Goal: Task Accomplishment & Management: Manage account settings

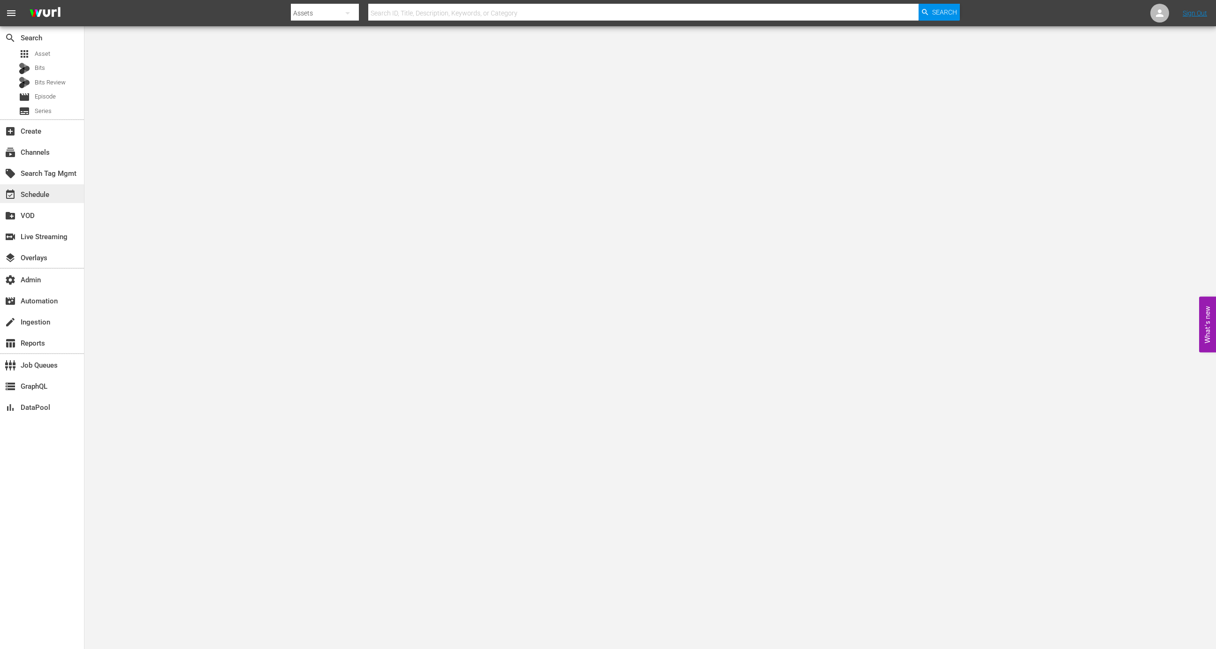
click at [47, 190] on div "event_available Schedule" at bounding box center [26, 193] width 53 height 8
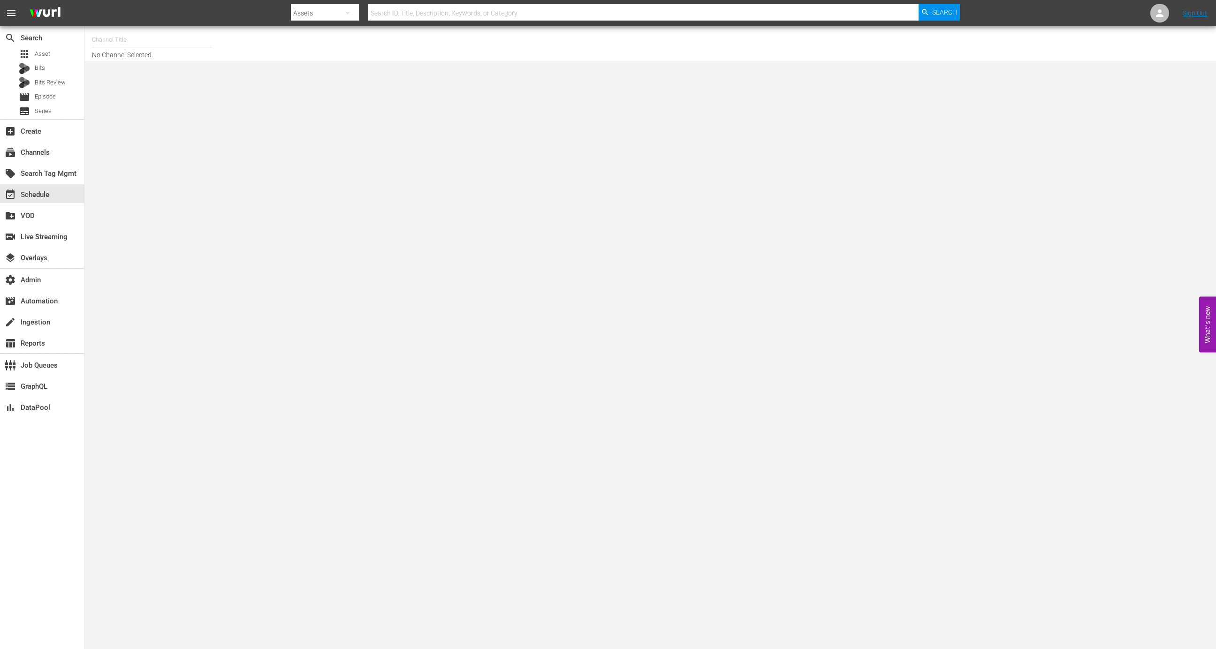
click at [154, 35] on input "text" at bounding box center [152, 40] width 120 height 23
click at [170, 63] on div "MSG SportsZone (1386 - amc_msgsportszone_1)" at bounding box center [220, 66] width 243 height 23
type input "MSG SportsZone (1386 - amc_msgsportszone_1)"
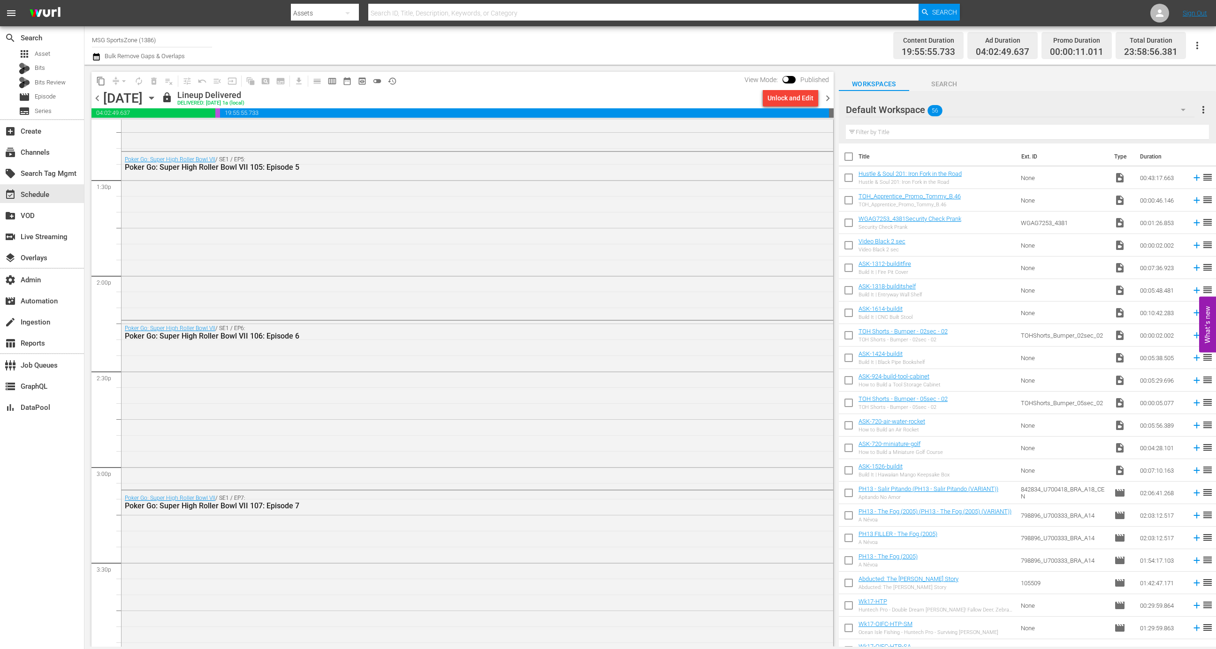
scroll to position [2484, 0]
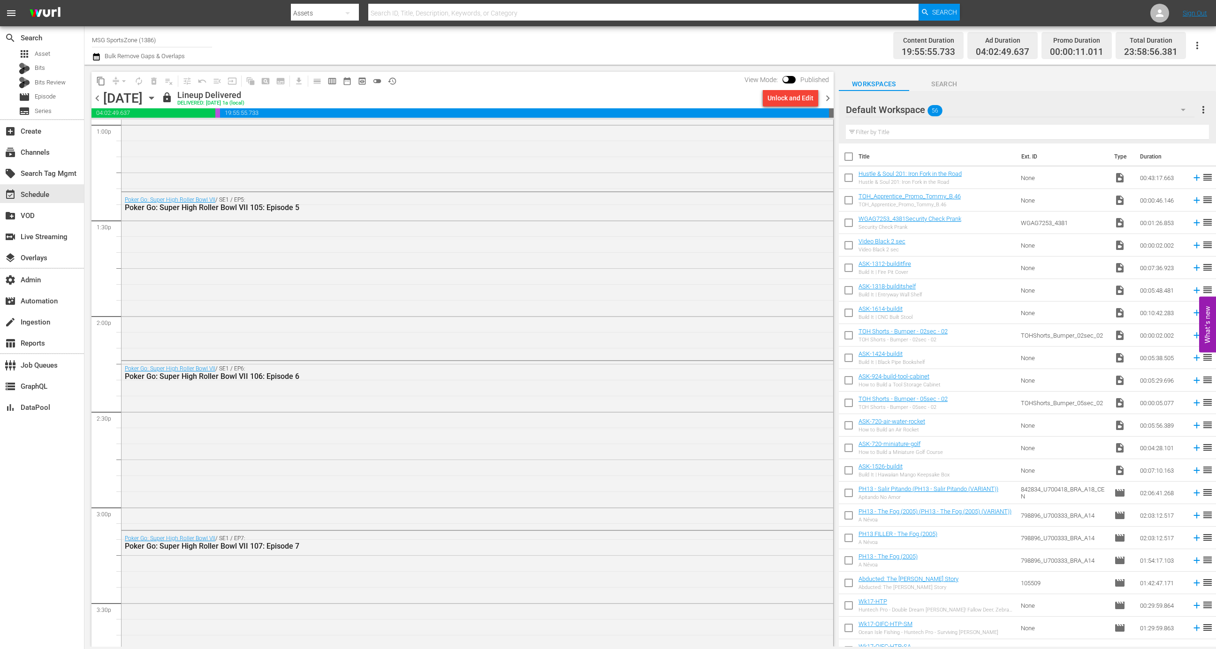
click at [157, 101] on icon "button" at bounding box center [151, 98] width 10 height 10
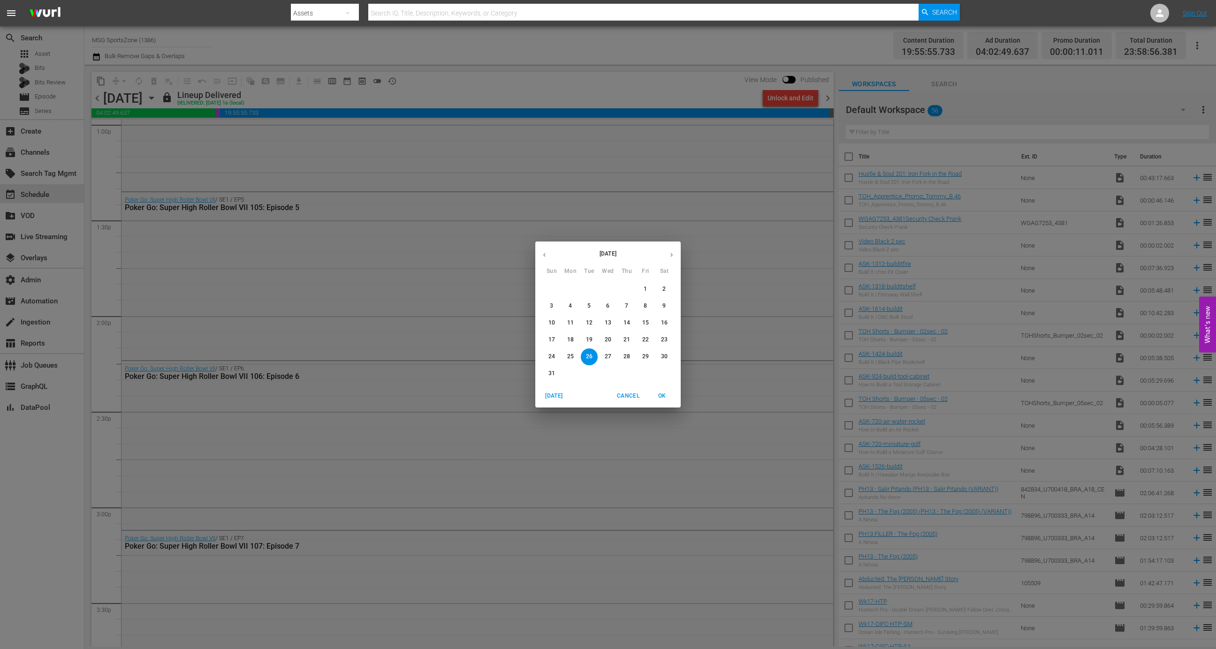
click at [553, 354] on p "24" at bounding box center [552, 357] width 7 height 8
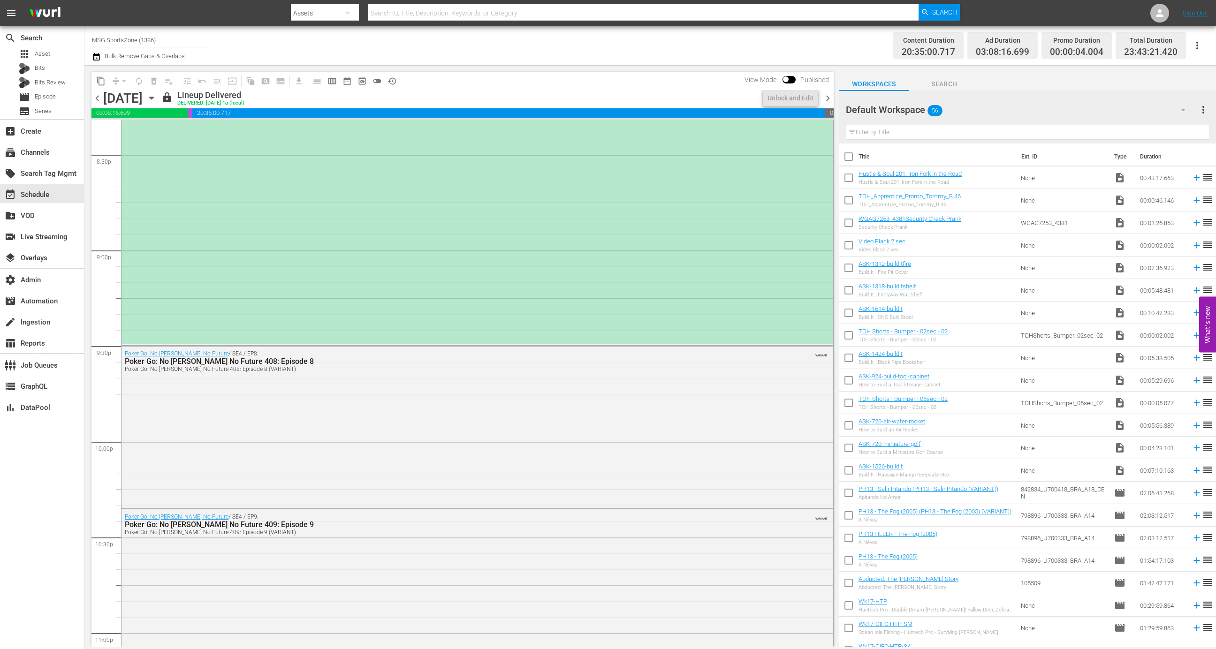
scroll to position [3809, 0]
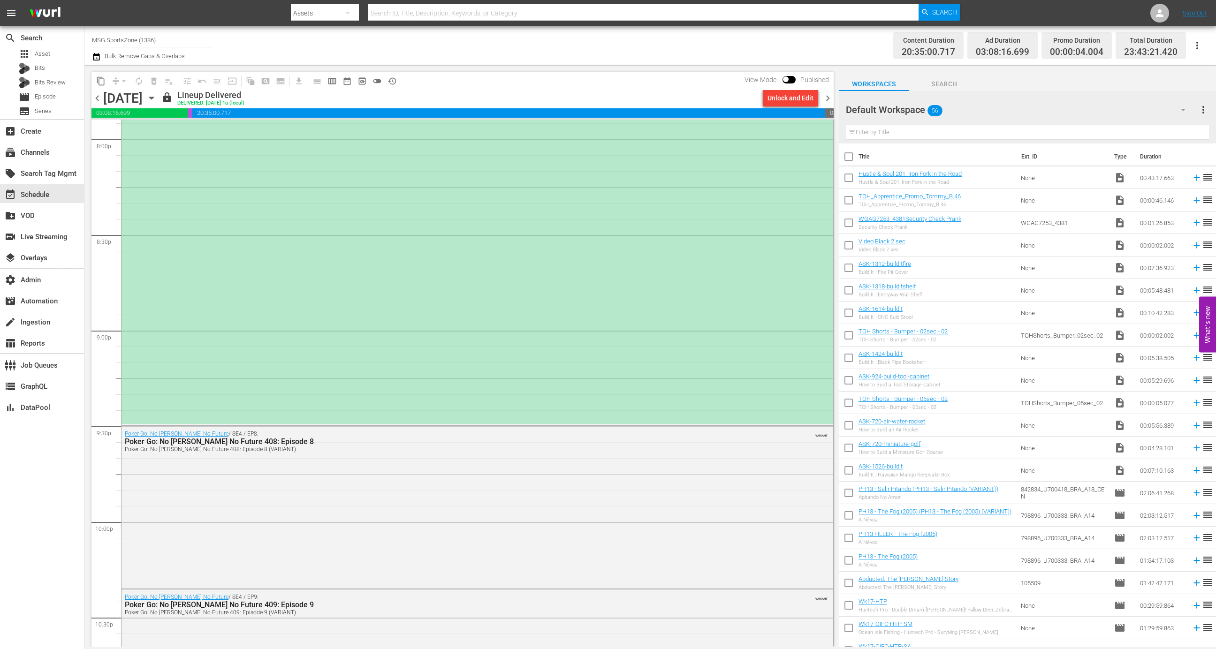
click at [534, 304] on div "(PLACEHOLDER 2:30 - 8/24) Portland Hearts of Pine at Westchester SC" at bounding box center [478, 186] width 712 height 476
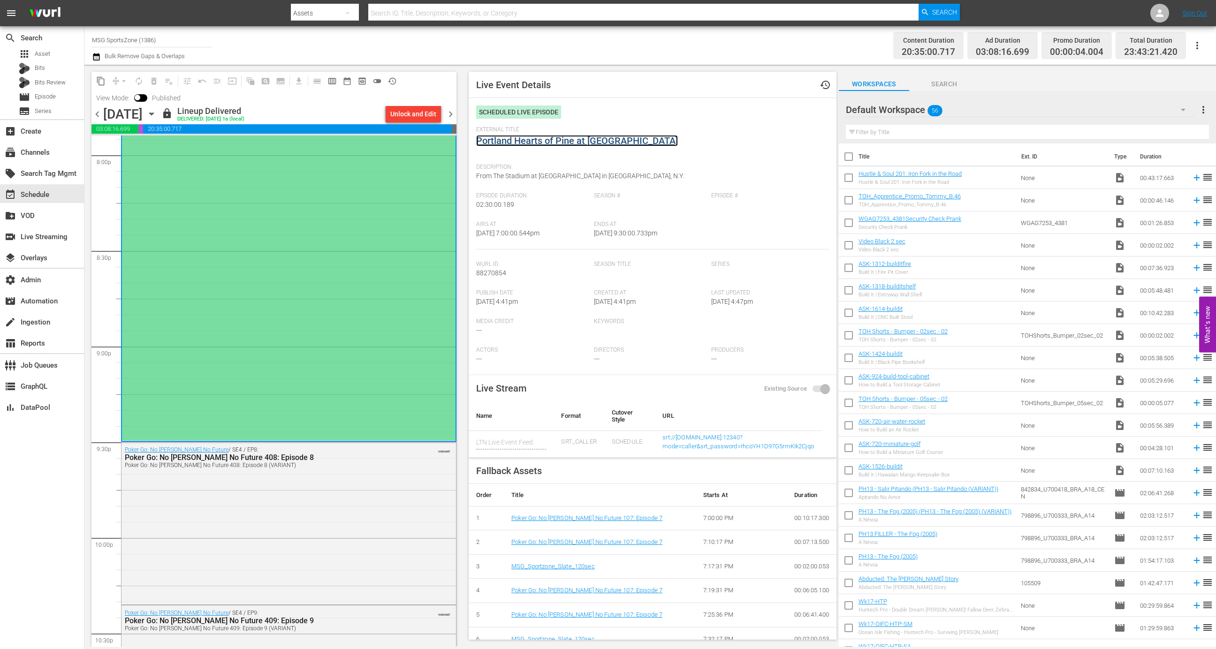
click at [576, 145] on link "Portland Hearts of Pine at Westchester SC" at bounding box center [577, 140] width 202 height 11
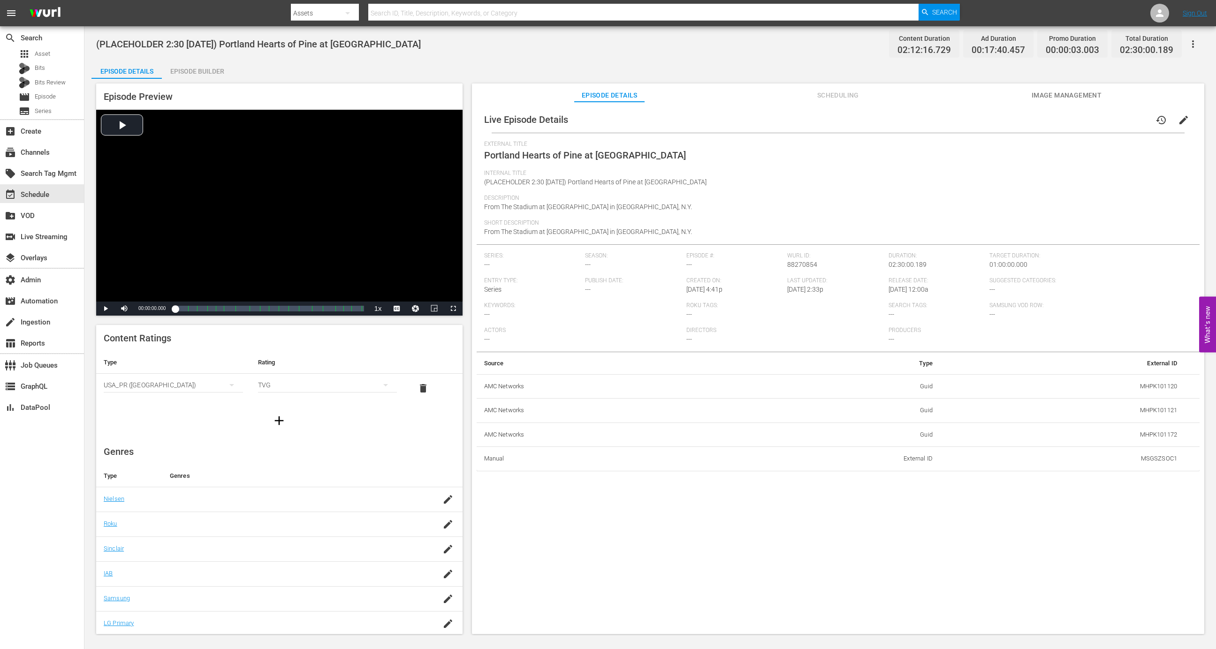
click at [1151, 467] on td "MSGSZSOC1" at bounding box center [1062, 459] width 244 height 24
click at [1150, 457] on td "MSGSZSOC1" at bounding box center [1062, 459] width 244 height 24
copy td "MSGSZSOC1"
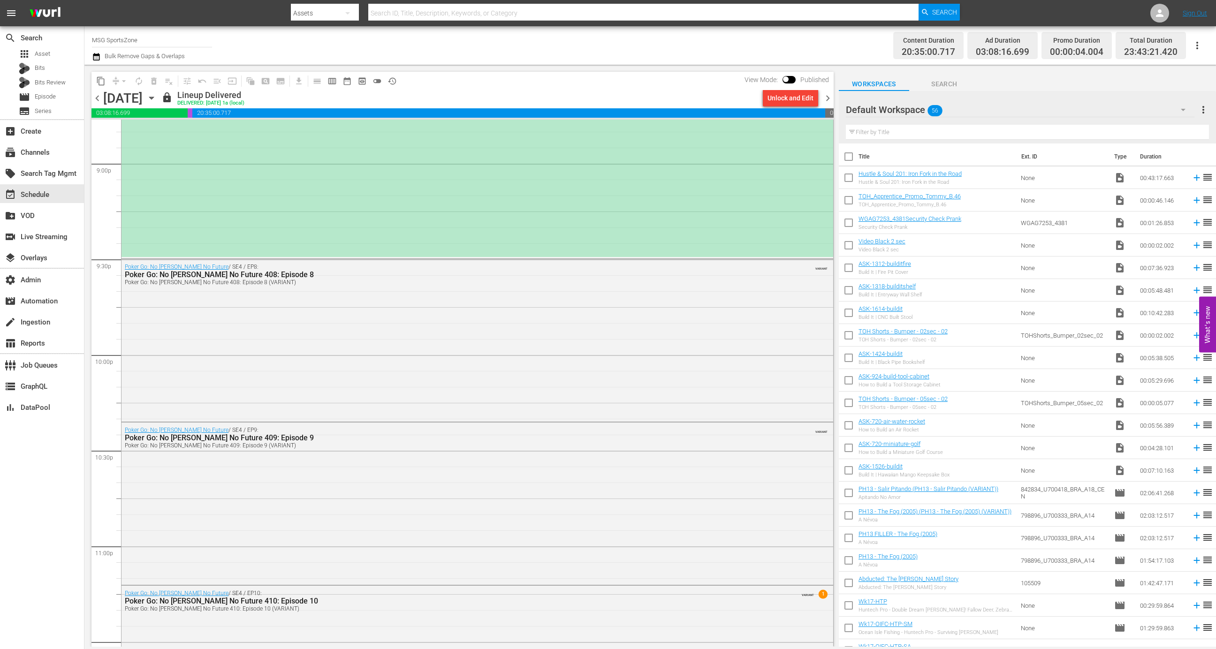
scroll to position [3961, 0]
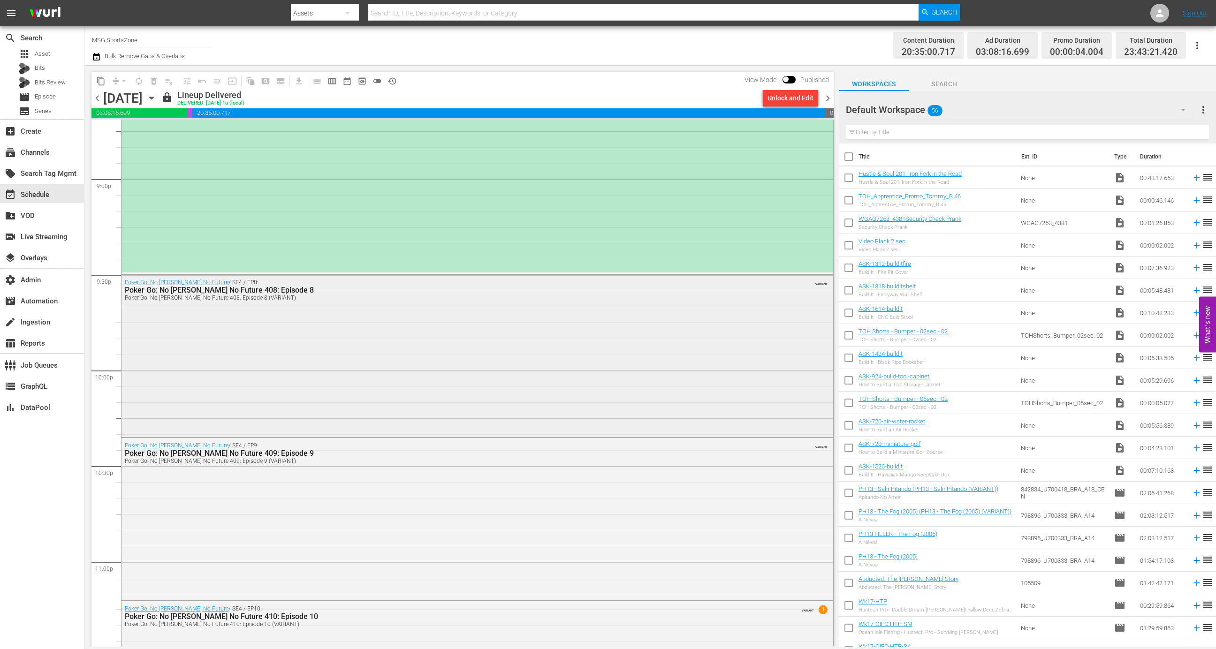
click at [344, 364] on div "Poker Go: No Gamble No Future / SE4 / EP8: Poker Go: No Gamble No Future 408: E…" at bounding box center [478, 355] width 712 height 160
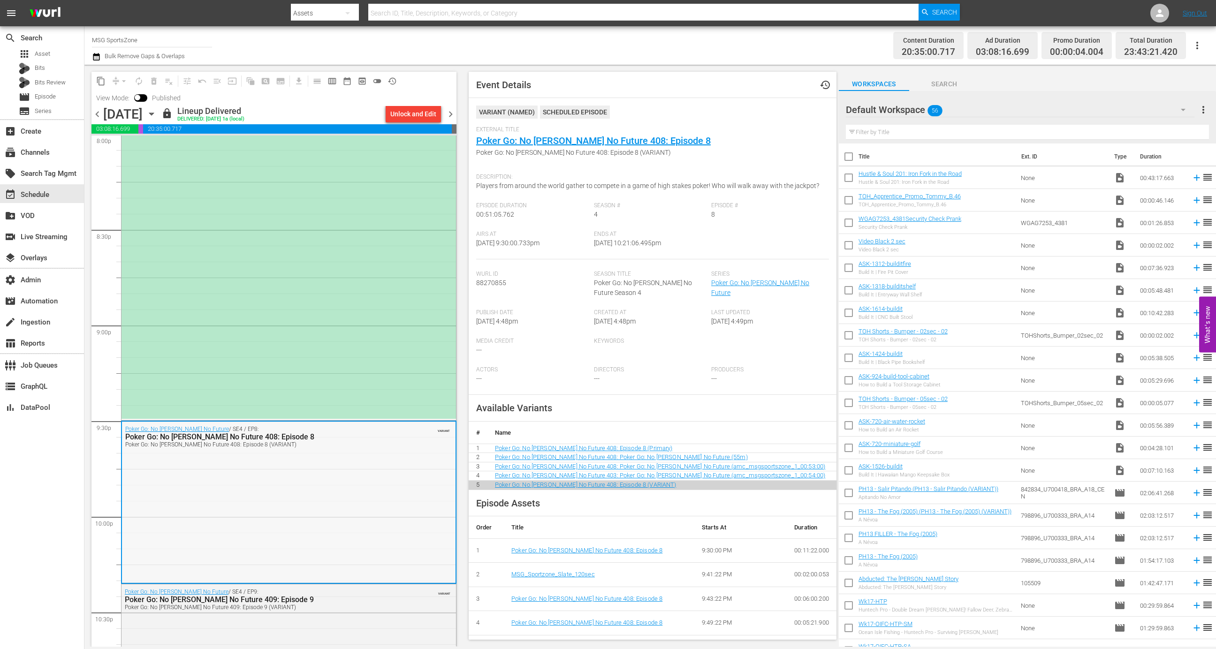
scroll to position [3736, 0]
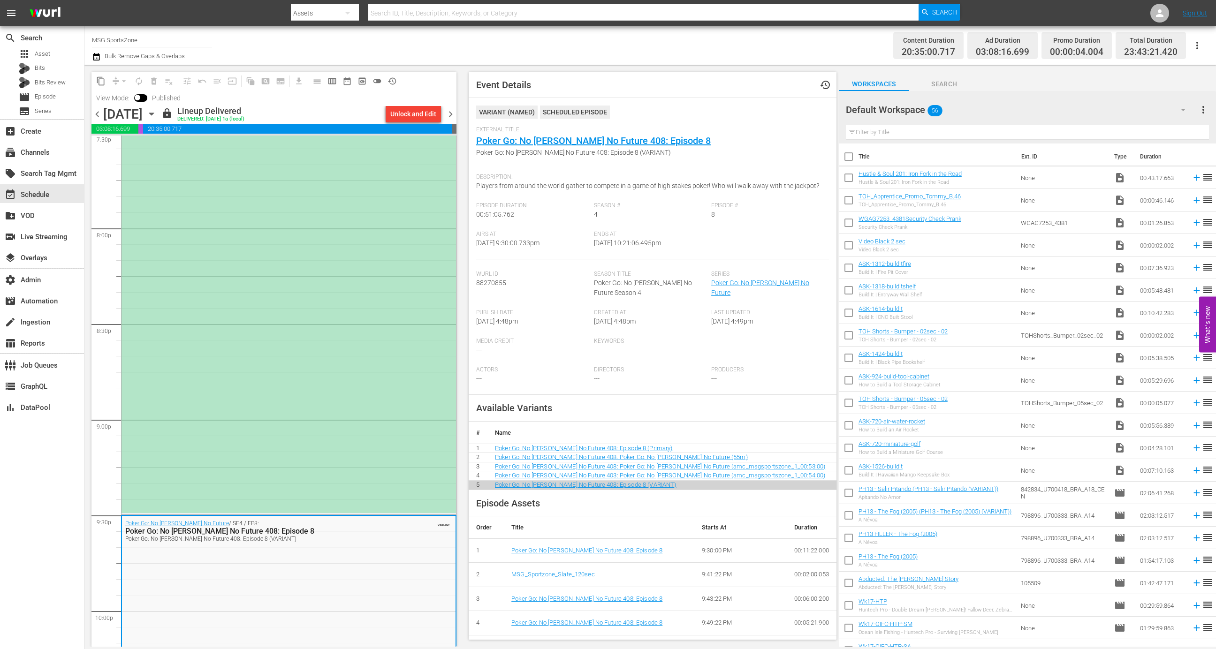
click at [332, 350] on div "(PLACEHOLDER 2:30 - 8/24) Portland Hearts of Pine at Westchester SC" at bounding box center [289, 276] width 335 height 476
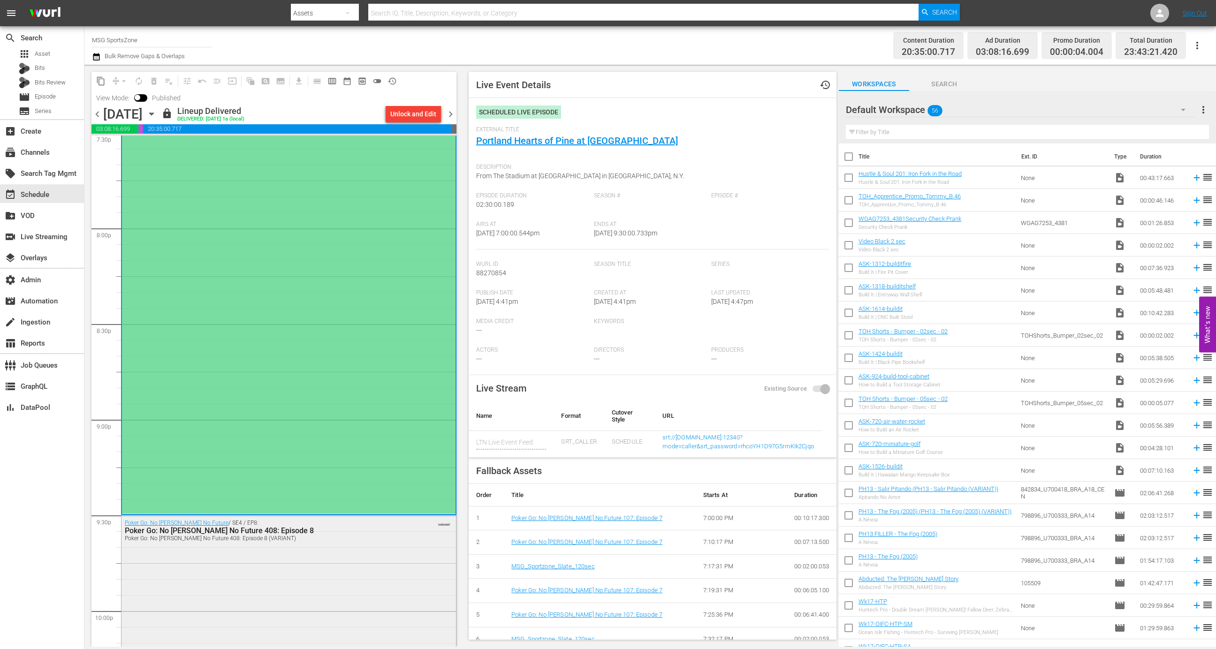
click at [374, 555] on div "Poker Go: No Gamble No Future / SE4 / EP8: Poker Go: No Gamble No Future 408: E…" at bounding box center [289, 596] width 335 height 160
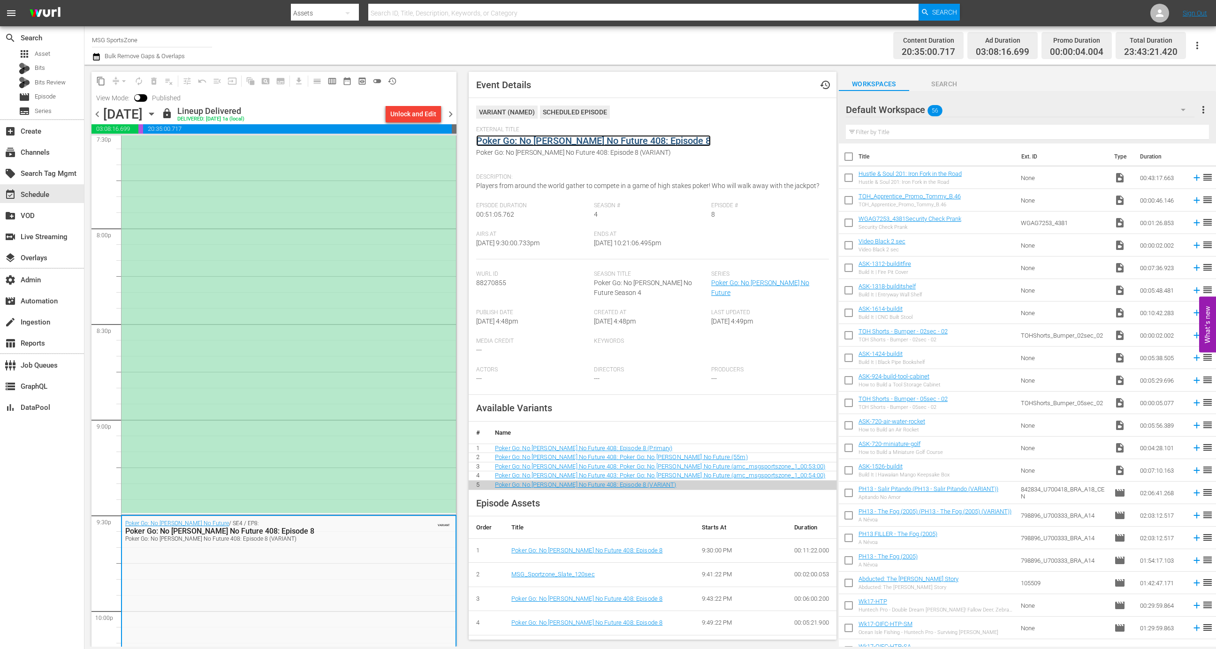
click at [543, 138] on link "Poker Go: No Gamble No Future 408: Episode 8" at bounding box center [593, 140] width 235 height 11
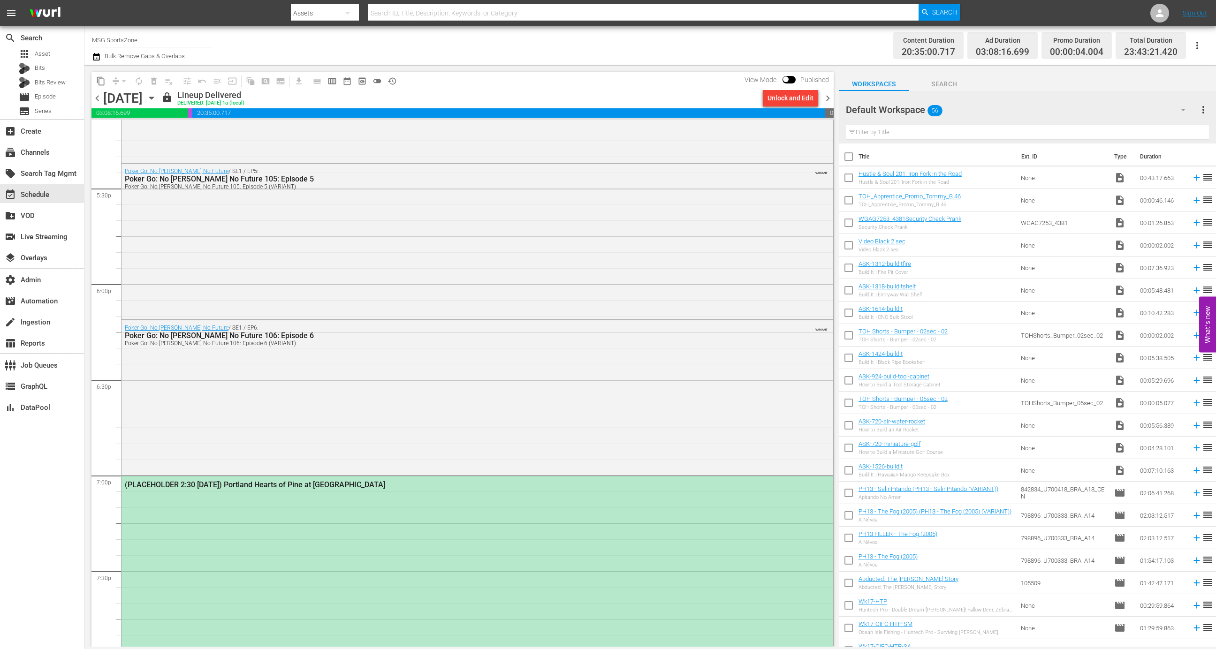
scroll to position [3612, 0]
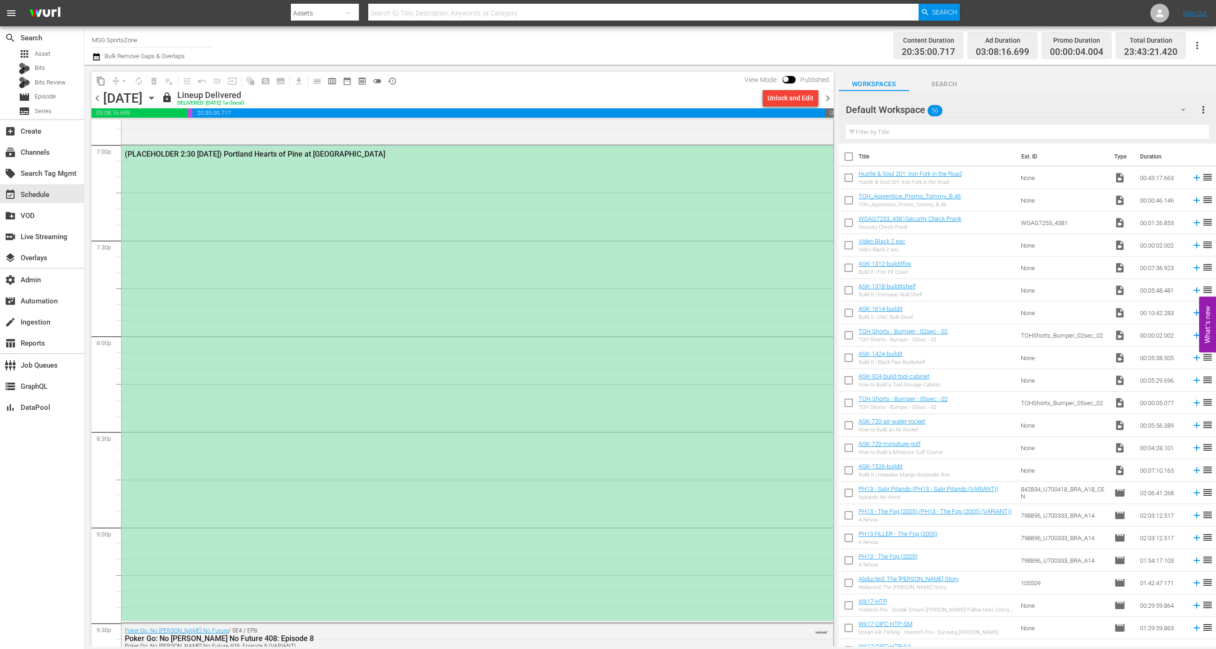
click at [542, 488] on div "(PLACEHOLDER 2:30 - 8/24) Portland Hearts of Pine at Westchester SC" at bounding box center [478, 383] width 712 height 476
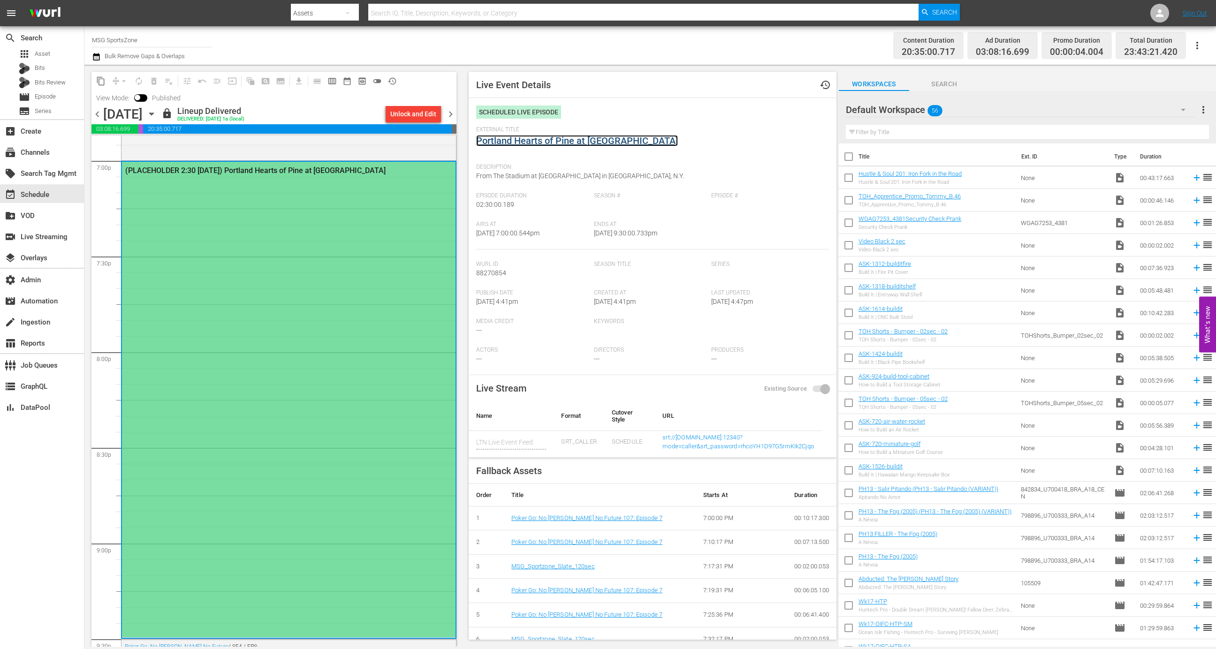
click at [560, 136] on link "Portland Hearts of Pine at Westchester SC" at bounding box center [577, 140] width 202 height 11
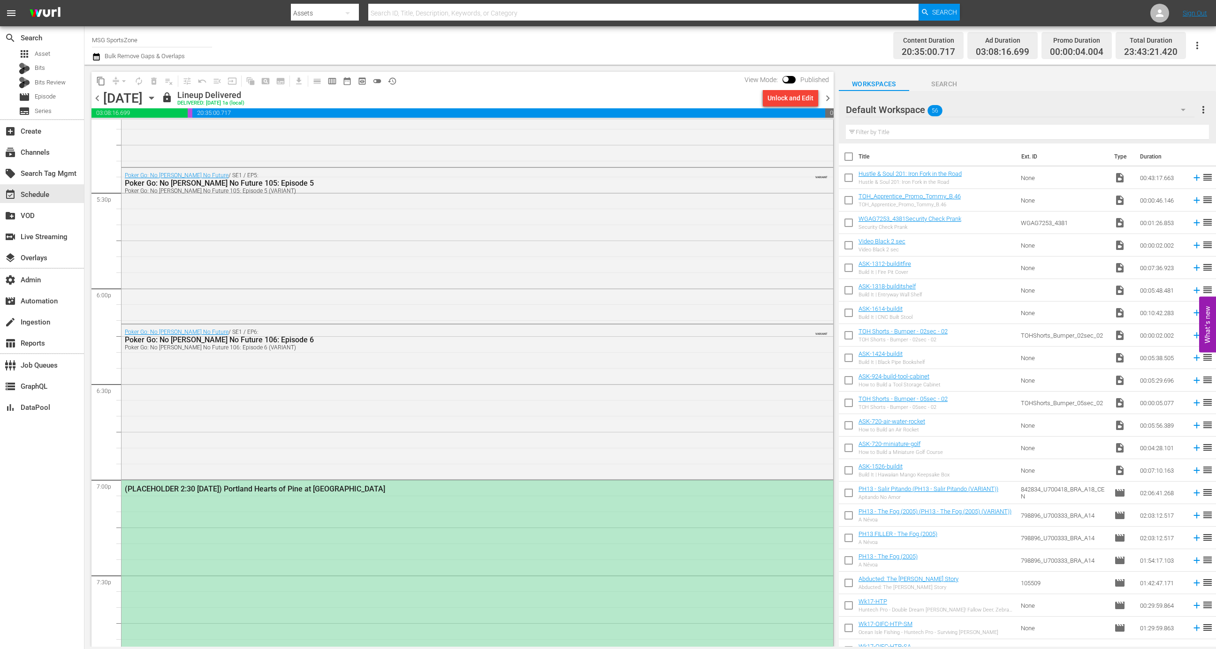
scroll to position [3259, 0]
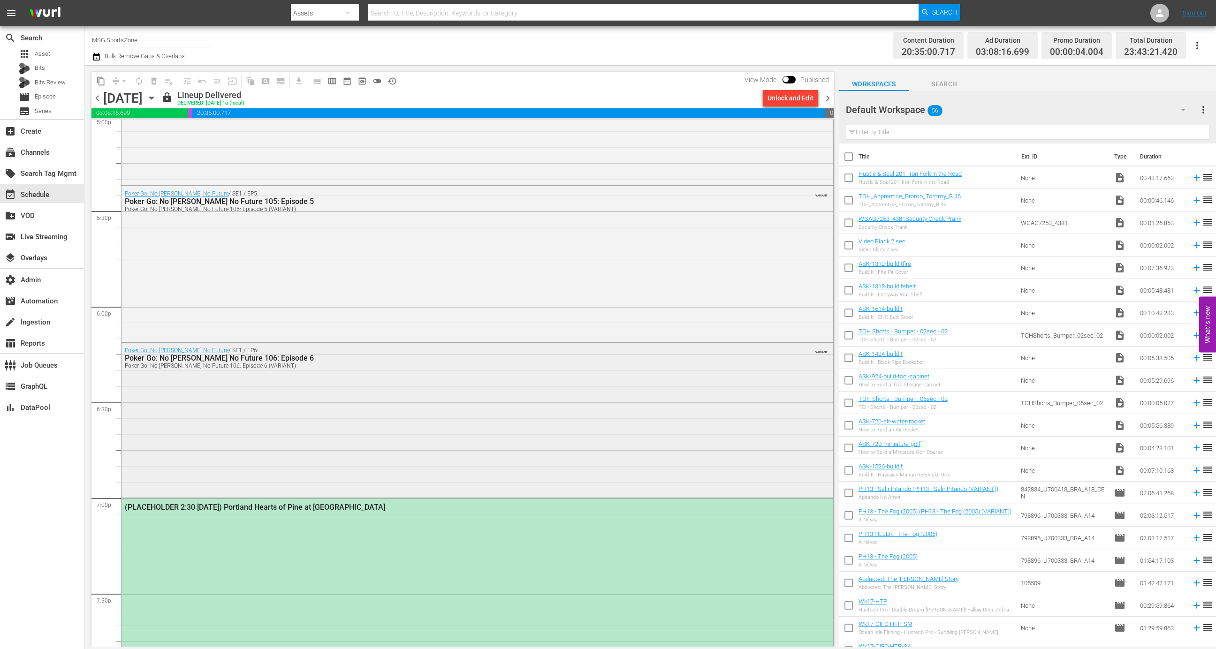
click at [568, 433] on div "Poker Go: No Gamble No Future / SE1 / EP6: Poker Go: No Gamble No Future 106: E…" at bounding box center [478, 419] width 712 height 153
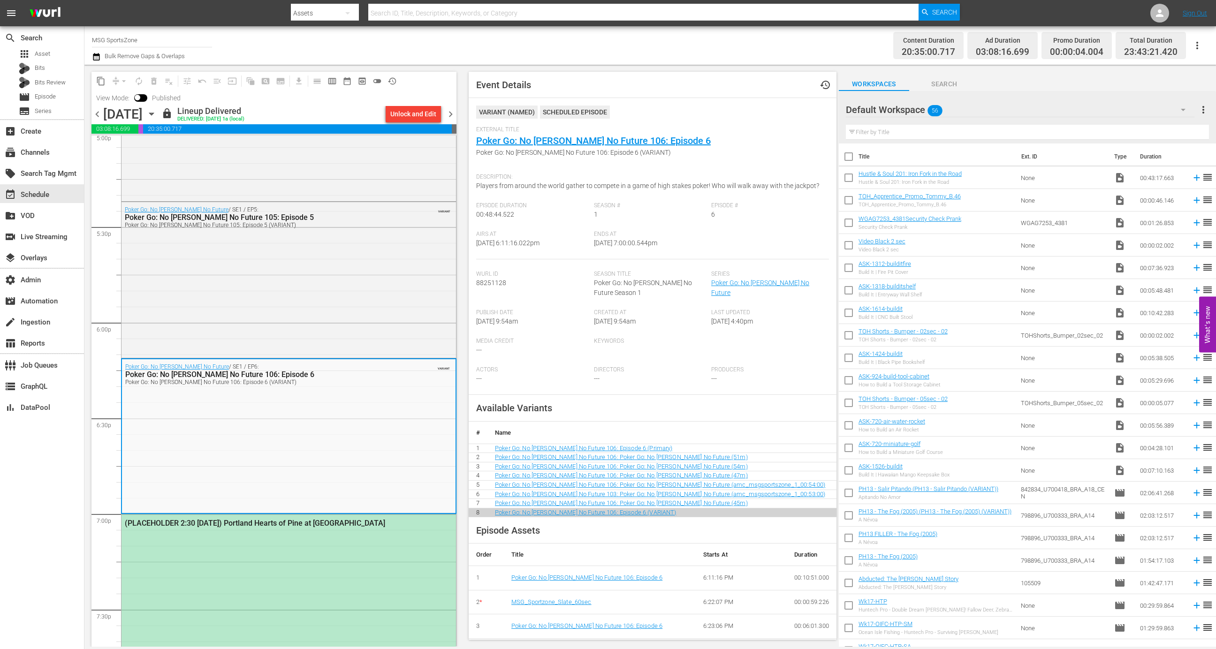
click at [527, 147] on div "External Title Poker Go: No Gamble No Future 106: Episode 6 Poker Go: No Gamble…" at bounding box center [652, 147] width 353 height 43
click at [527, 144] on link "Poker Go: No [PERSON_NAME] No Future 106: Episode 6" at bounding box center [593, 140] width 235 height 11
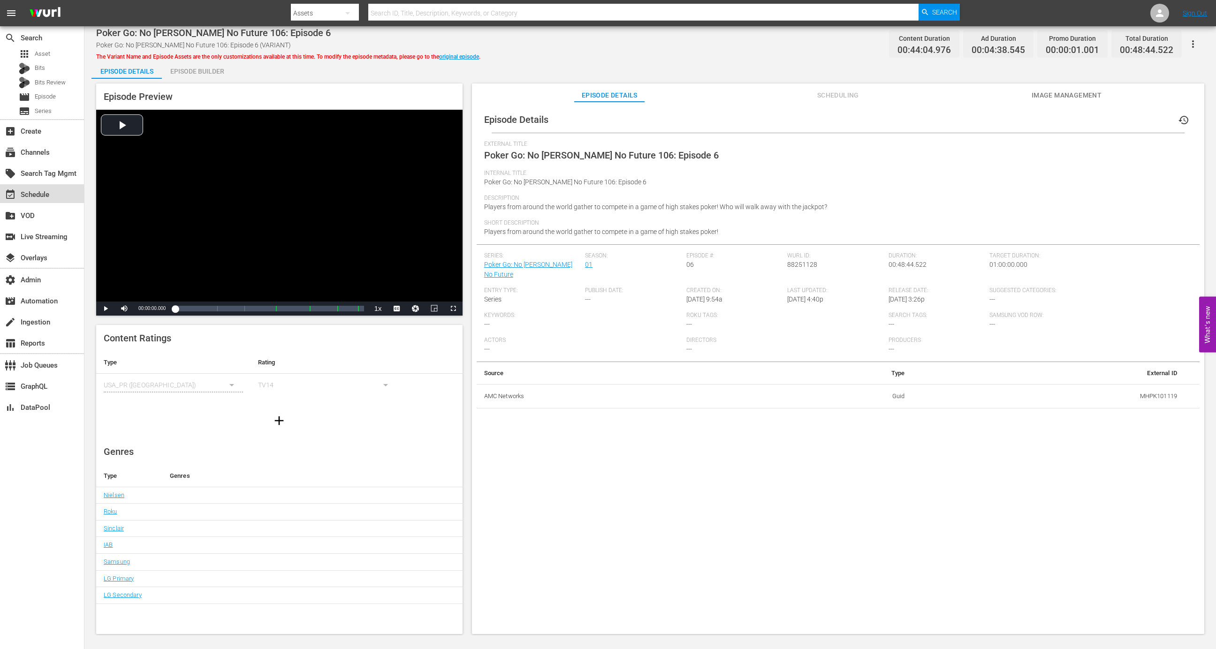
click at [39, 195] on div "event_available Schedule" at bounding box center [26, 193] width 53 height 8
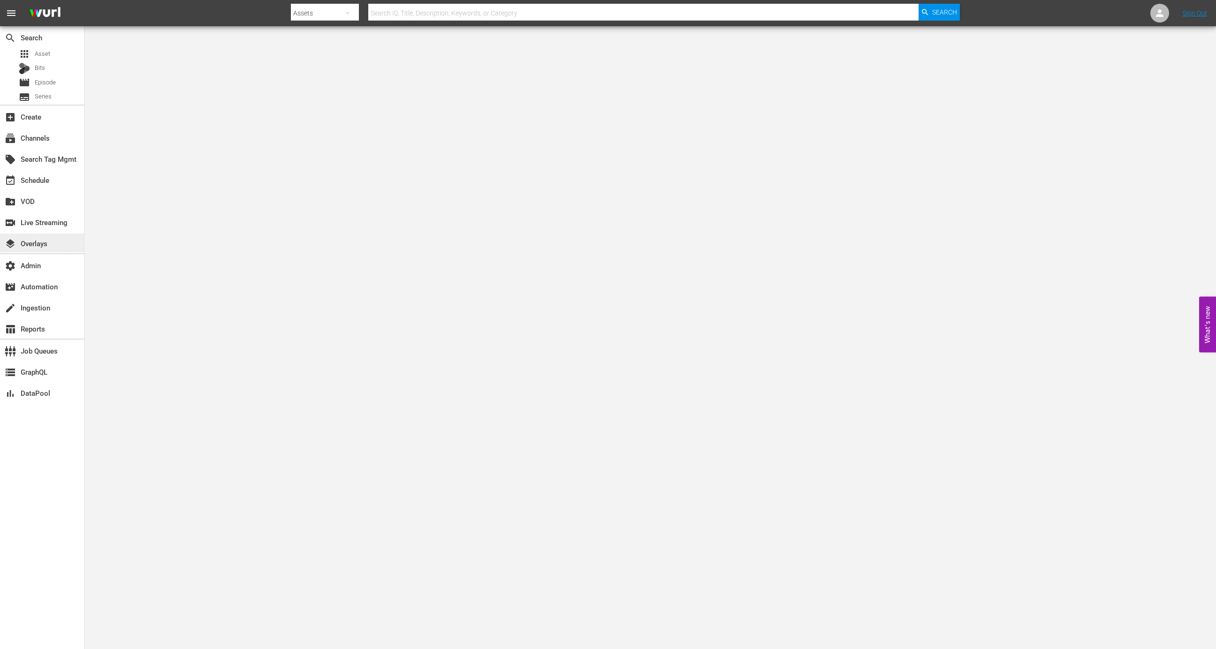
click at [61, 239] on div "layers Overlays" at bounding box center [42, 243] width 84 height 19
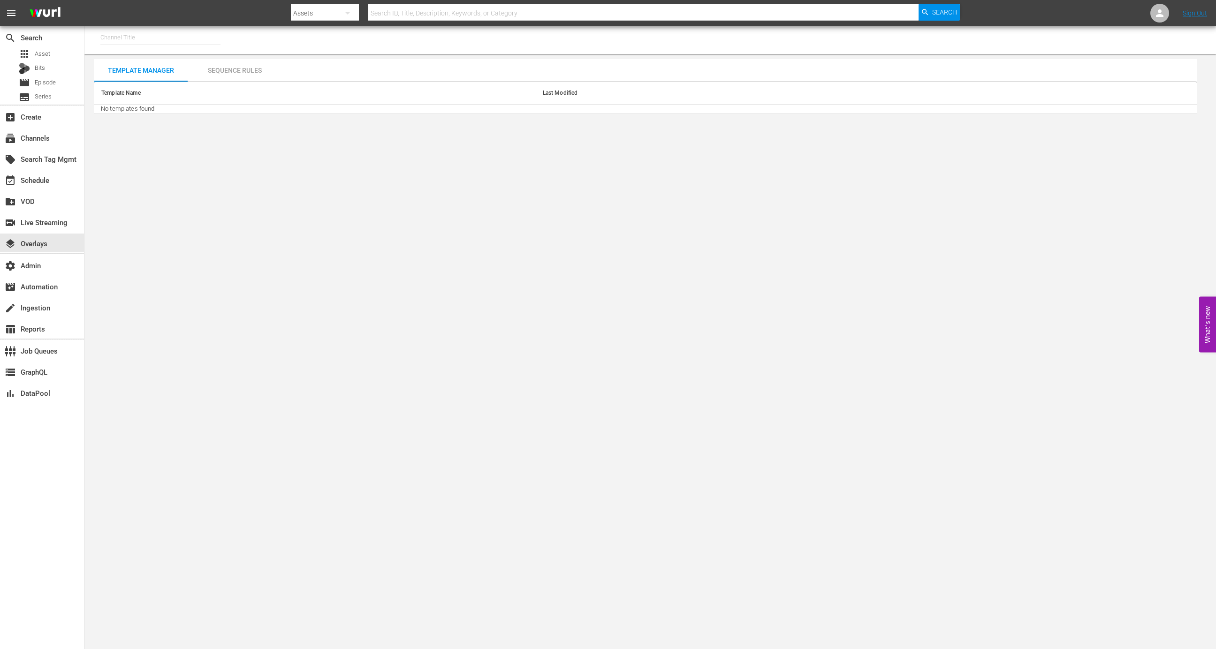
click at [184, 36] on input "text" at bounding box center [160, 37] width 120 height 23
click at [219, 83] on div "Screambox TV (1845 - cinedigm_entertainment_corp_screamboxtv_1)" at bounding box center [229, 86] width 243 height 23
type input "Screambox TV (1845 - cinedigm_entertainment_corp_screamboxtv_1)"
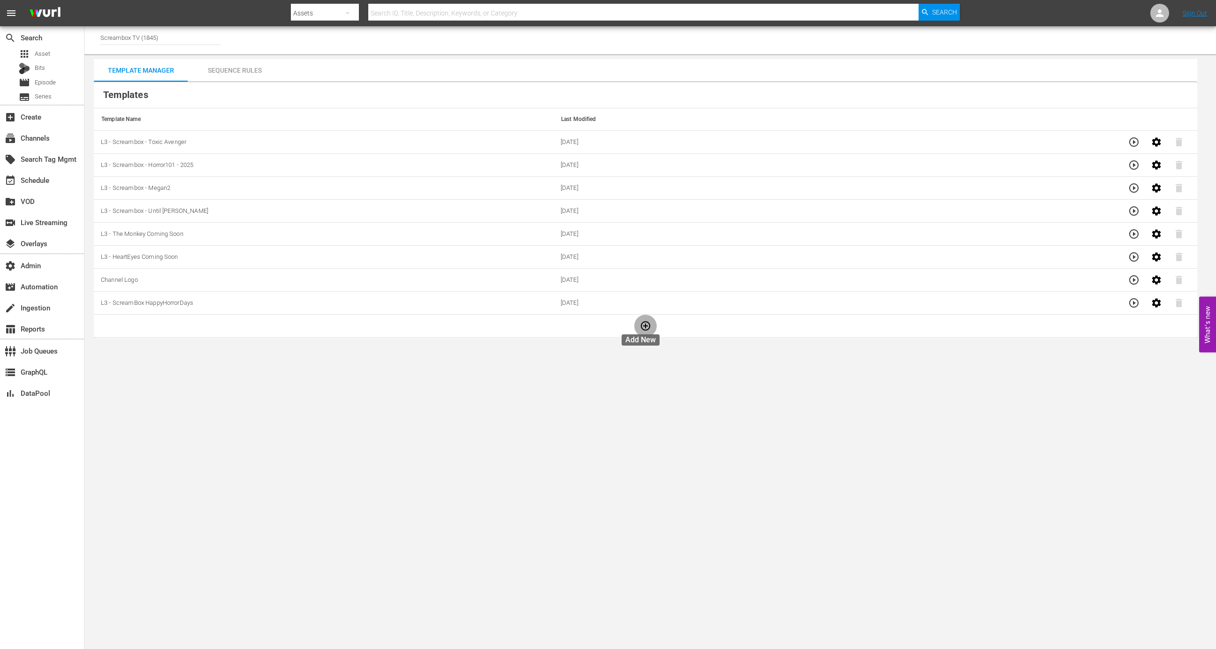
click at [641, 322] on icon "button" at bounding box center [645, 325] width 9 height 9
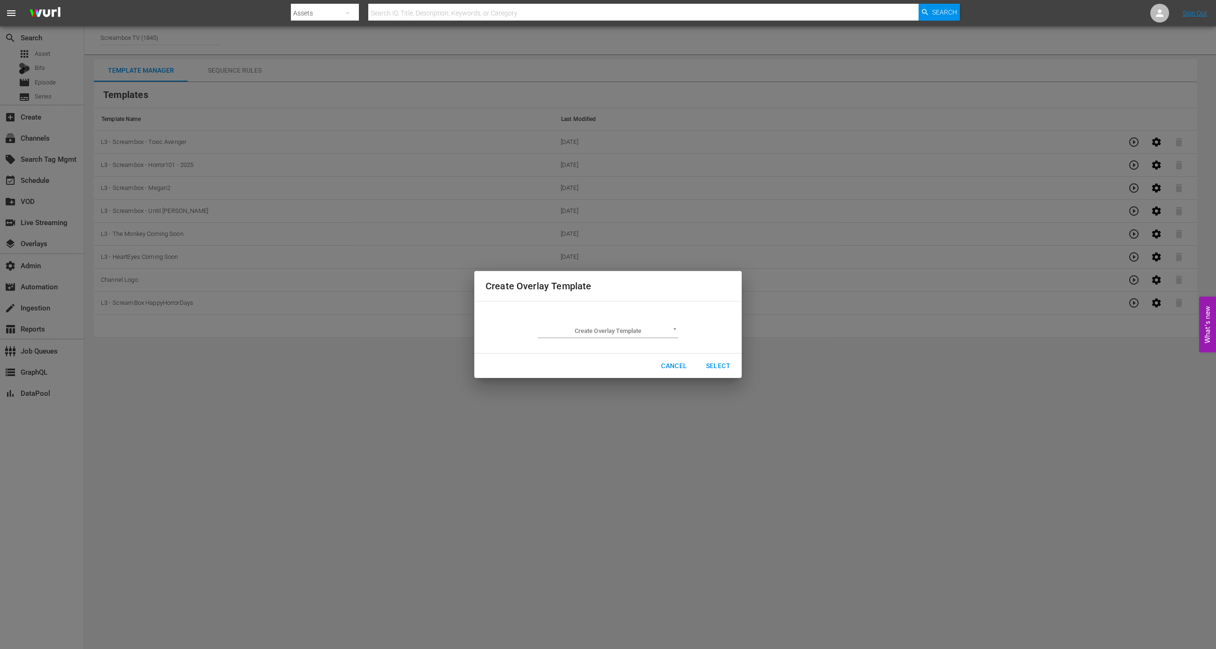
click at [610, 335] on body "menu Search By Assets Search ID, Title, Description, Keywords, or Category Sear…" at bounding box center [608, 324] width 1216 height 649
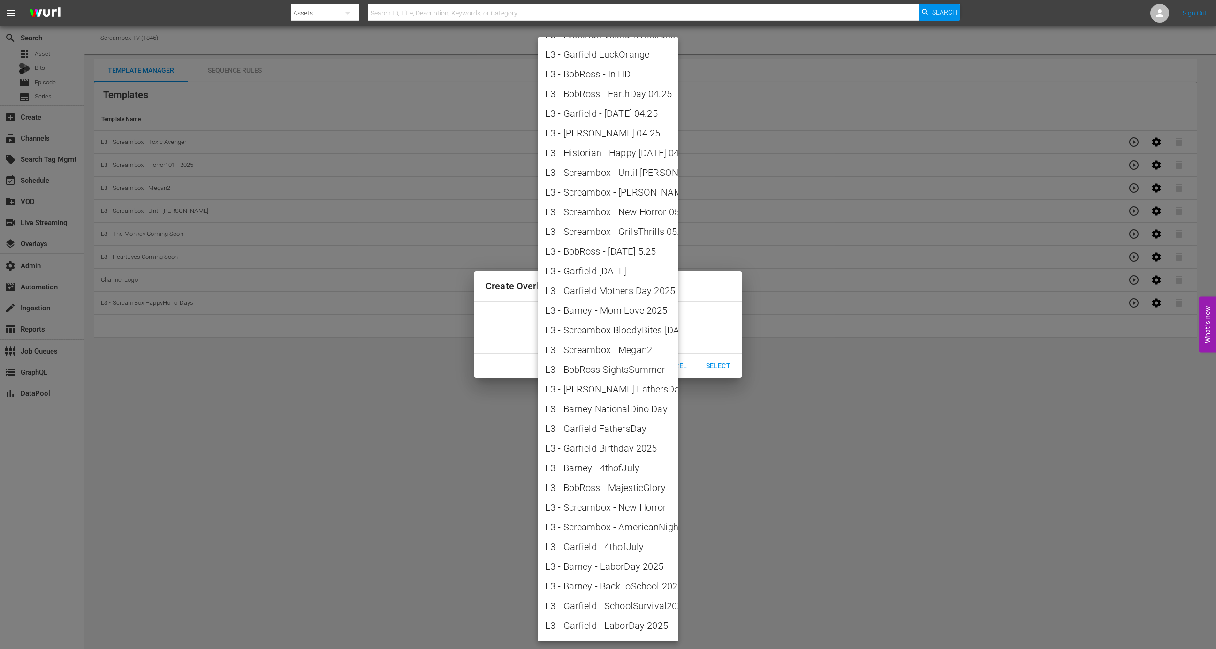
scroll to position [802, 0]
click at [617, 565] on span "L3 - BobRoss - FallingFor" at bounding box center [608, 569] width 126 height 14
type input "L3 - BobRoss - FallingFor"
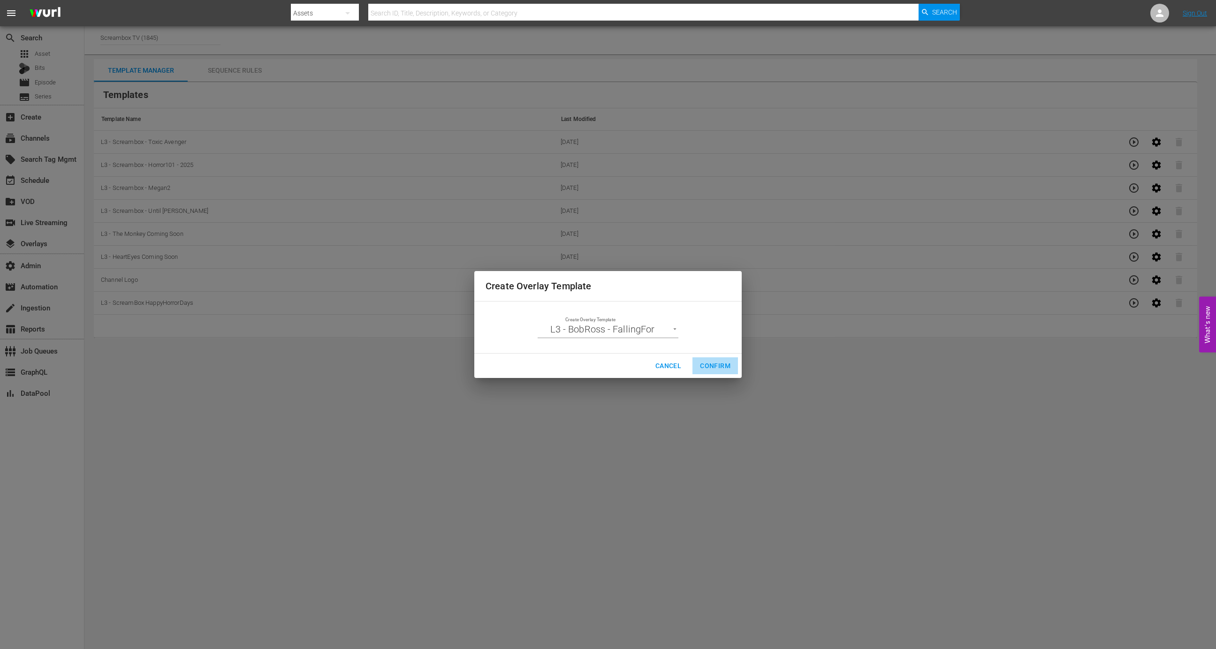
click at [717, 367] on span "Confirm" at bounding box center [715, 366] width 31 height 12
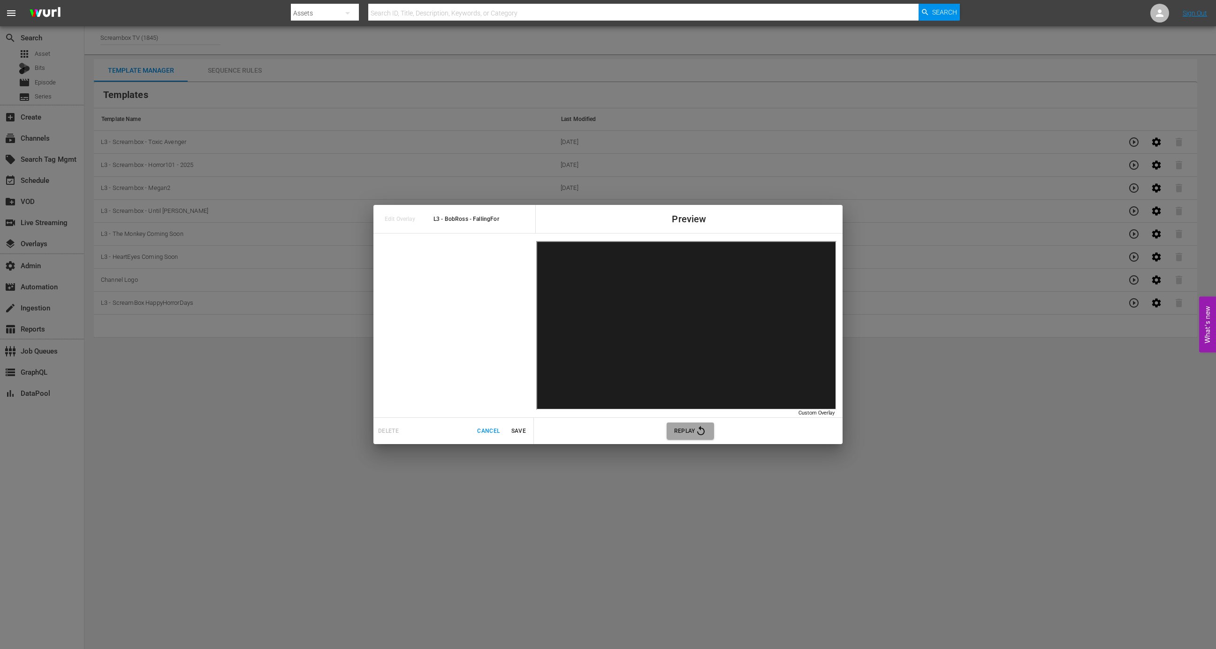
click at [694, 435] on span "Replay" at bounding box center [690, 431] width 32 height 11
click at [693, 429] on span "Replay" at bounding box center [690, 431] width 32 height 11
click at [481, 435] on span "Cancel" at bounding box center [488, 432] width 23 height 10
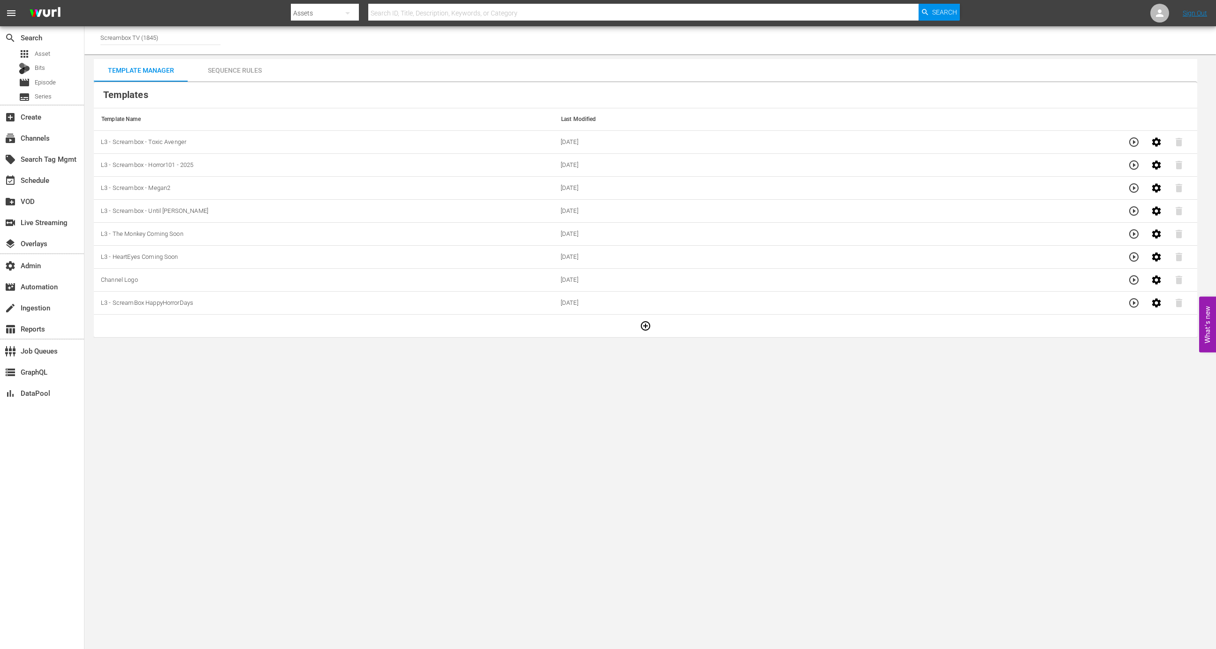
click at [640, 327] on icon "button" at bounding box center [645, 326] width 11 height 11
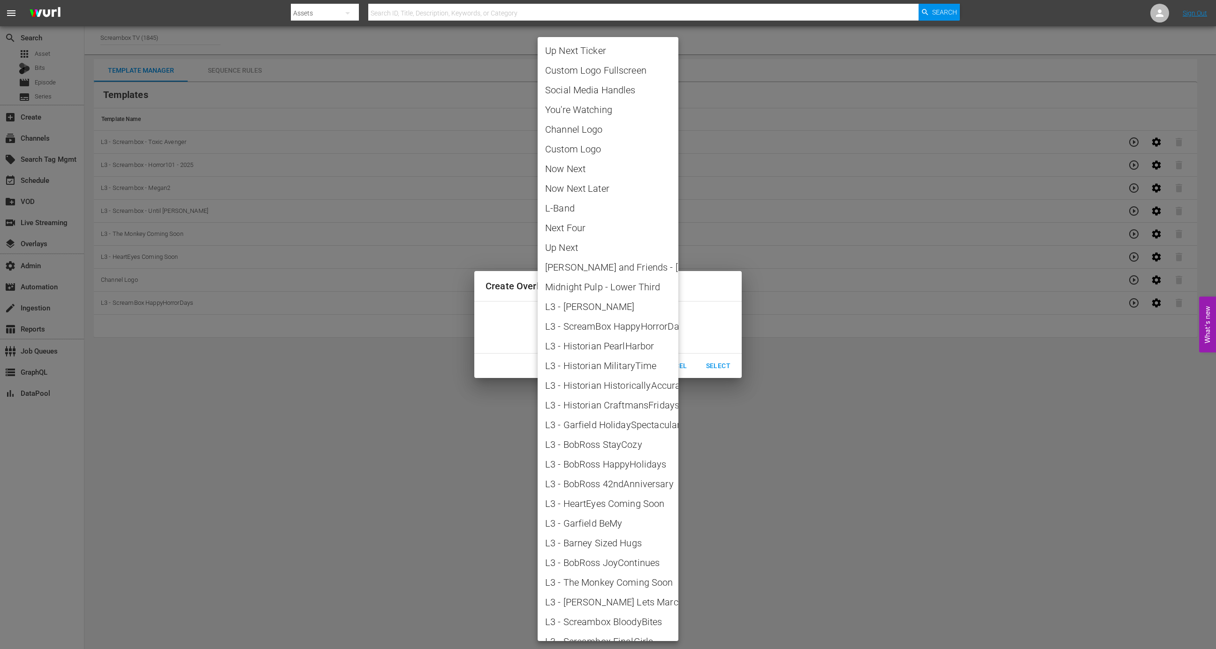
click at [633, 328] on body "menu Search By Assets Search ID, Title, Description, Keywords, or Category Sear…" at bounding box center [608, 324] width 1216 height 649
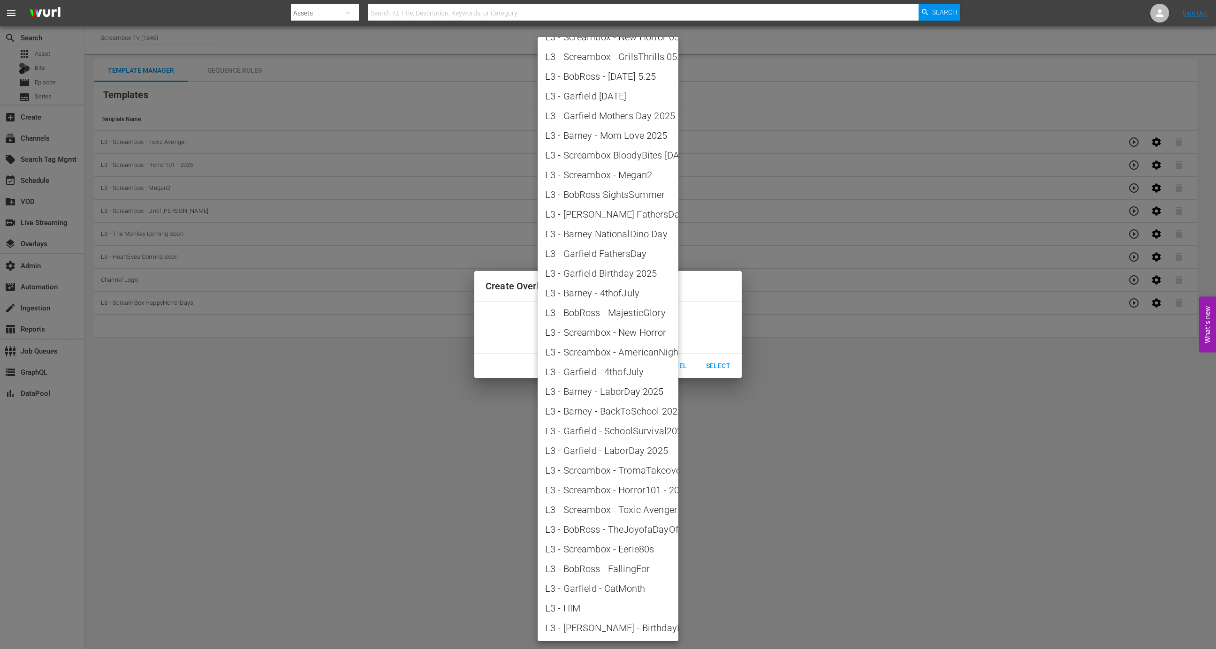
click at [609, 567] on span "L3 - BobRoss - FallingFor" at bounding box center [608, 569] width 126 height 14
type input "L3 - BobRoss - FallingFor"
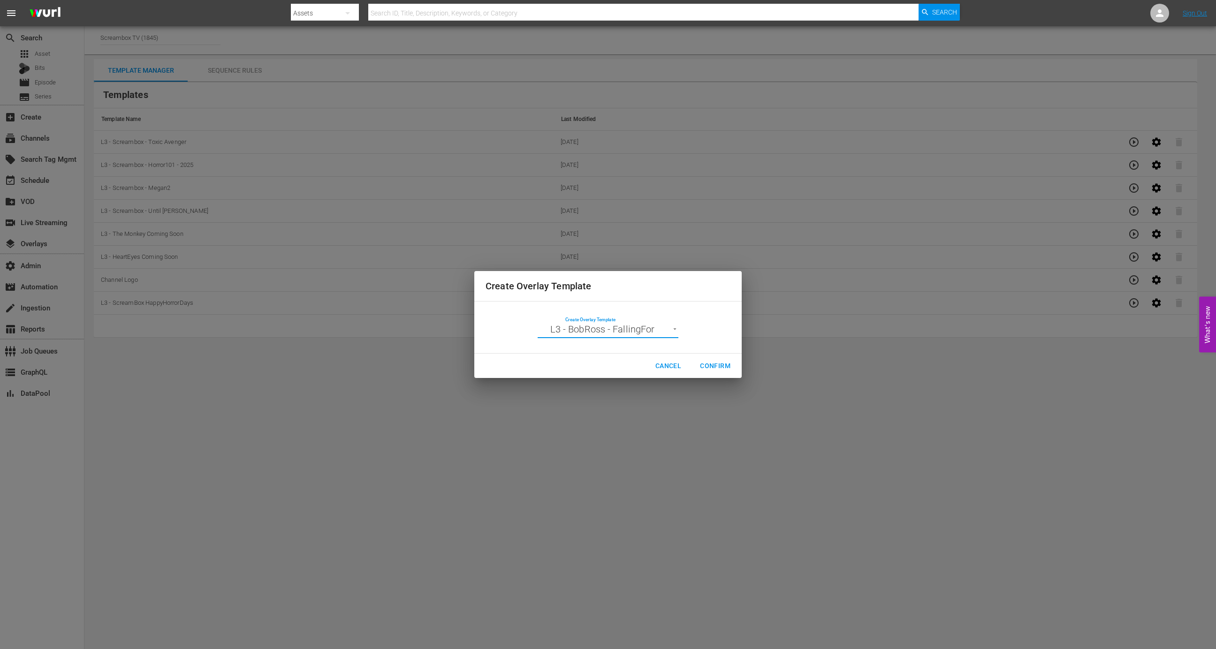
click at [726, 364] on span "Confirm" at bounding box center [715, 366] width 31 height 12
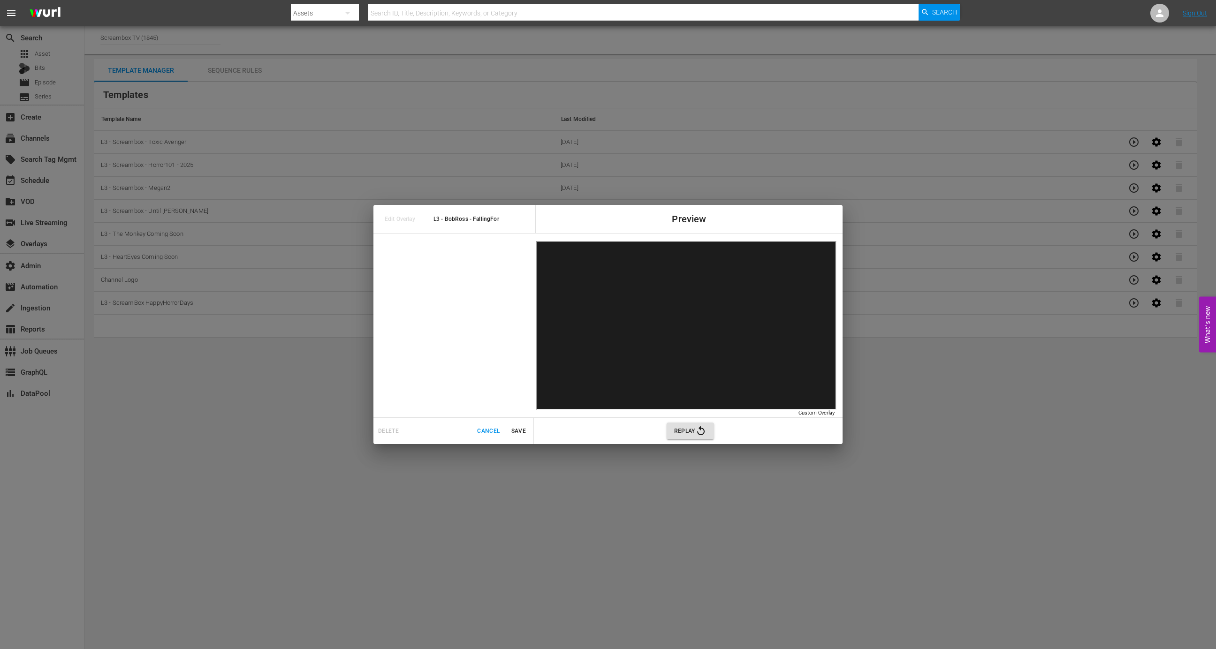
click at [687, 423] on button "Replay" at bounding box center [690, 431] width 47 height 17
click at [683, 429] on span "Replay" at bounding box center [690, 431] width 32 height 11
click at [483, 432] on span "Cancel" at bounding box center [488, 432] width 23 height 10
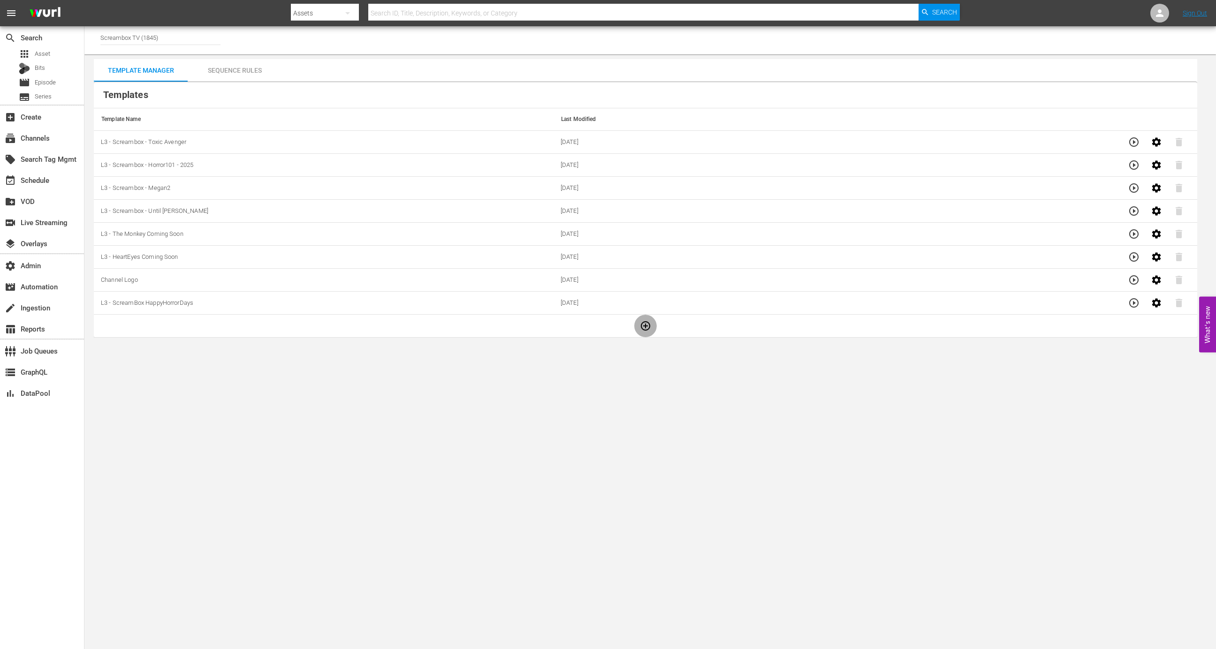
click at [644, 327] on icon "button" at bounding box center [645, 326] width 11 height 11
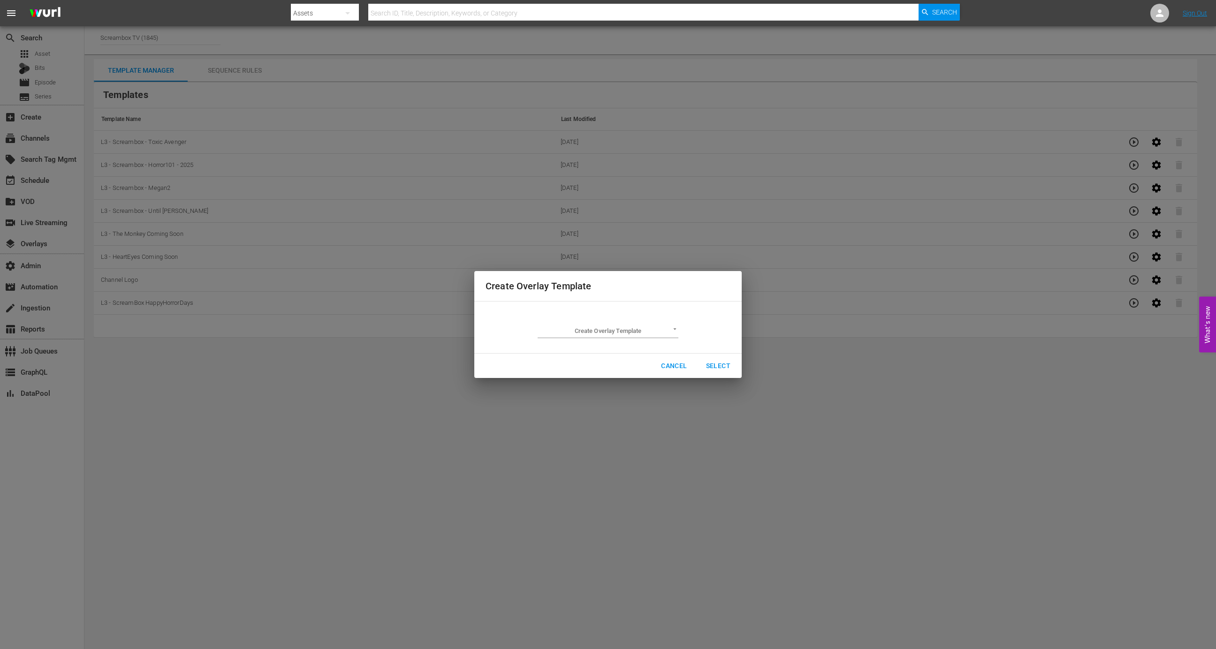
click at [640, 321] on div "Create Overlay Template ​" at bounding box center [608, 328] width 141 height 22
click at [639, 336] on body "menu Search By Assets Search ID, Title, Description, Keywords, or Category Sear…" at bounding box center [608, 324] width 1216 height 649
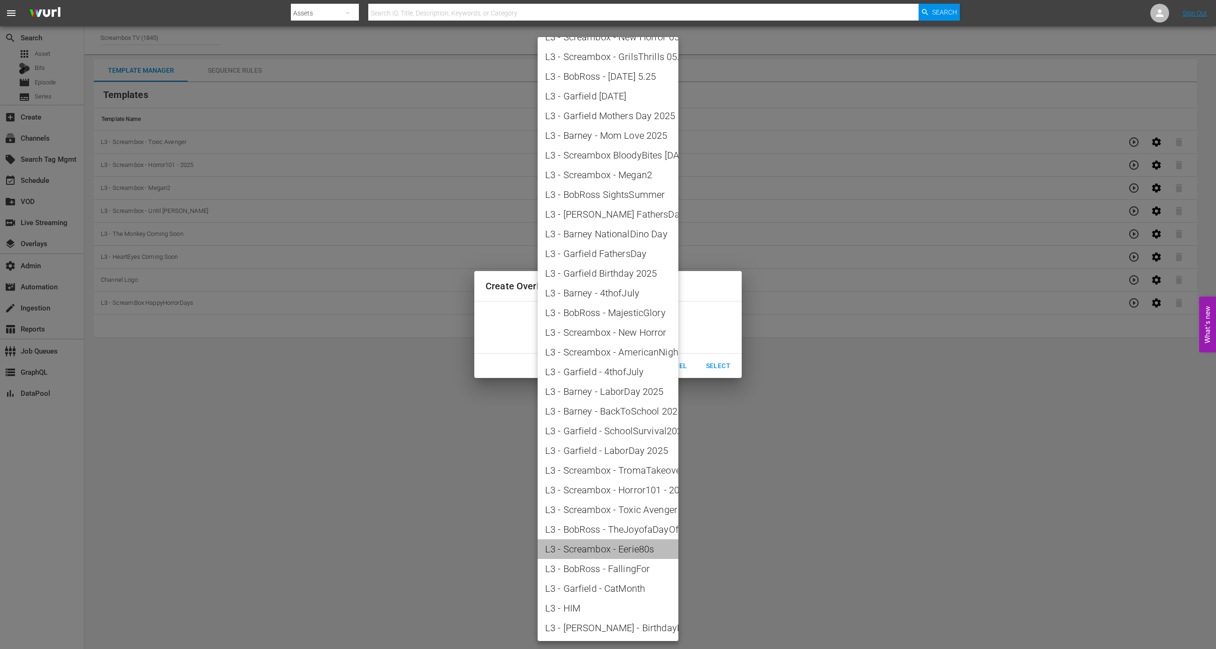
click at [615, 552] on span "L3 - Screambox - Eerie80s" at bounding box center [608, 549] width 126 height 14
type input "L3 - Screambox - Eerie80s"
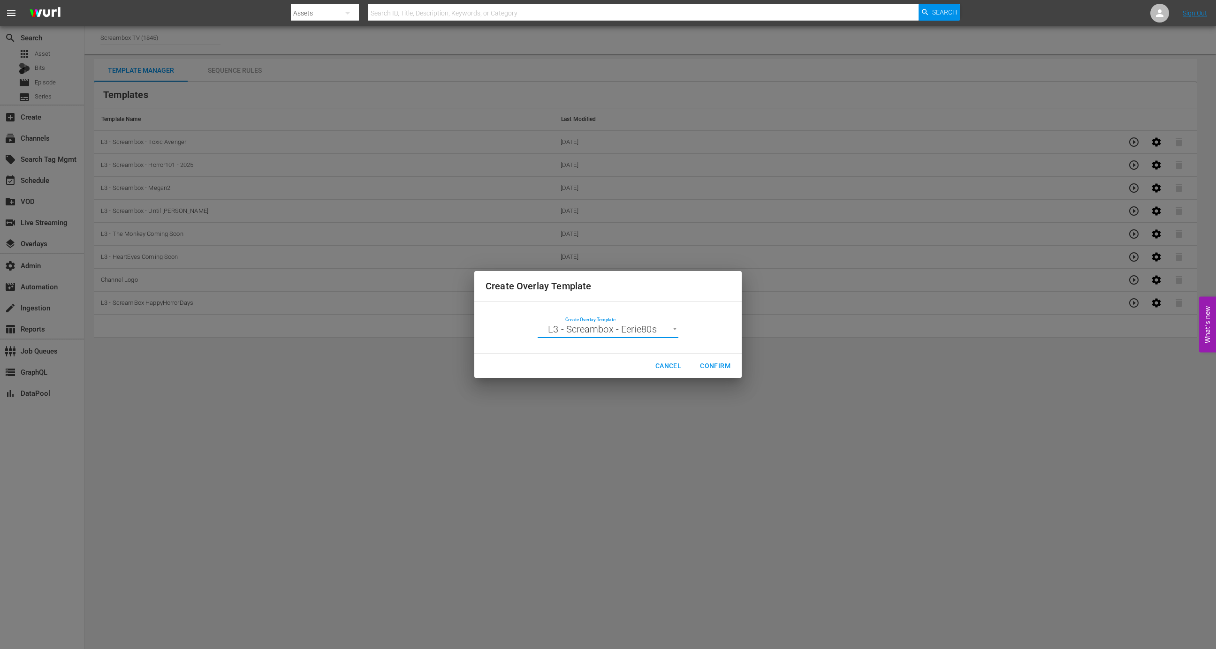
click at [719, 366] on span "Confirm" at bounding box center [715, 366] width 31 height 12
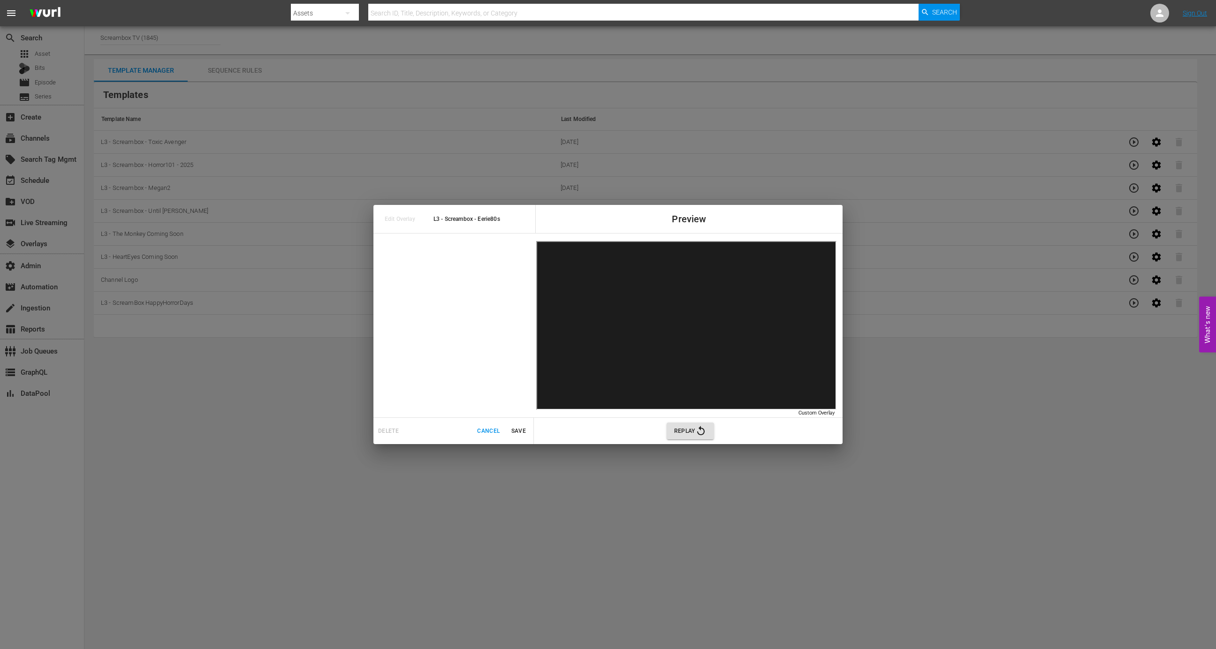
click at [493, 427] on span "Cancel" at bounding box center [488, 432] width 23 height 10
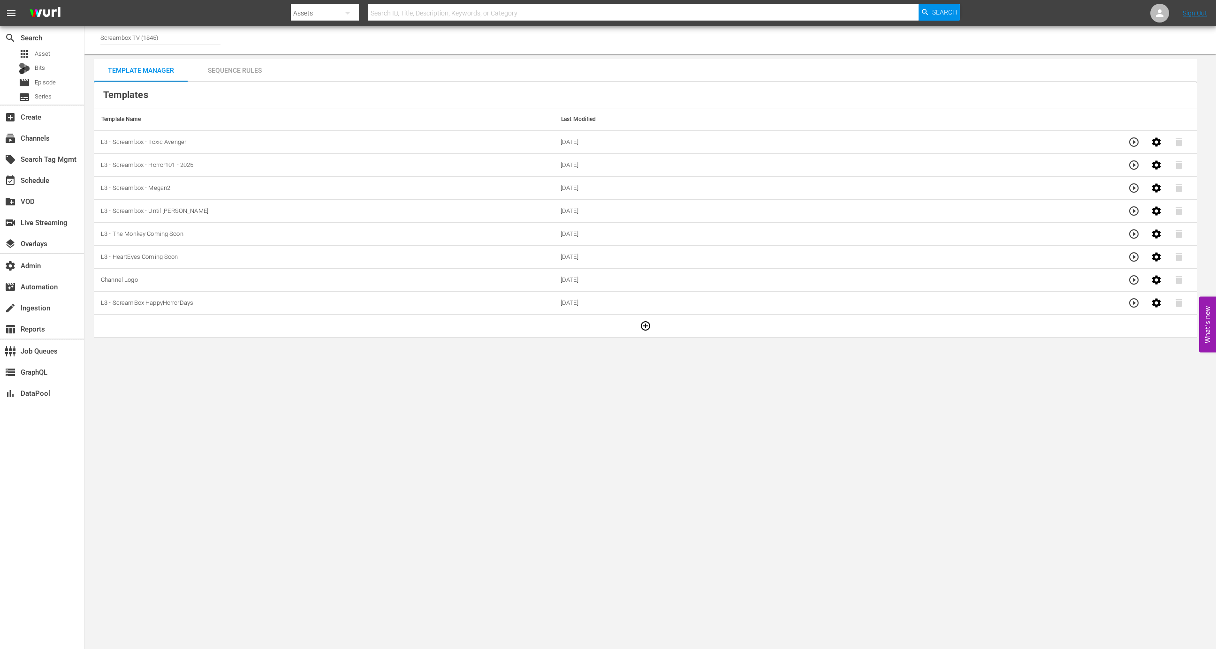
click at [633, 319] on td at bounding box center [646, 326] width 1104 height 23
click at [641, 319] on button "button" at bounding box center [645, 326] width 23 height 23
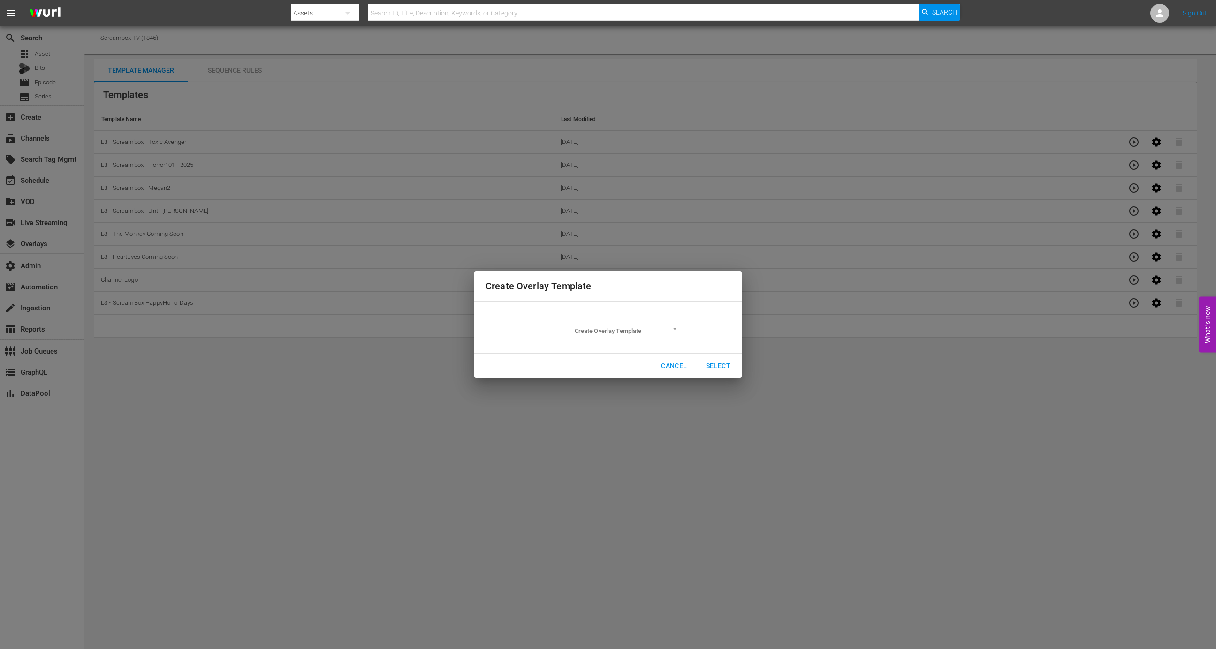
click at [619, 314] on td "Create Overlay Template ​" at bounding box center [608, 327] width 245 height 37
click at [619, 323] on div "Create Overlay Template ​" at bounding box center [608, 328] width 141 height 22
click at [619, 337] on body "menu Search By Assets Search ID, Title, Description, Keywords, or Category Sear…" at bounding box center [608, 324] width 1216 height 649
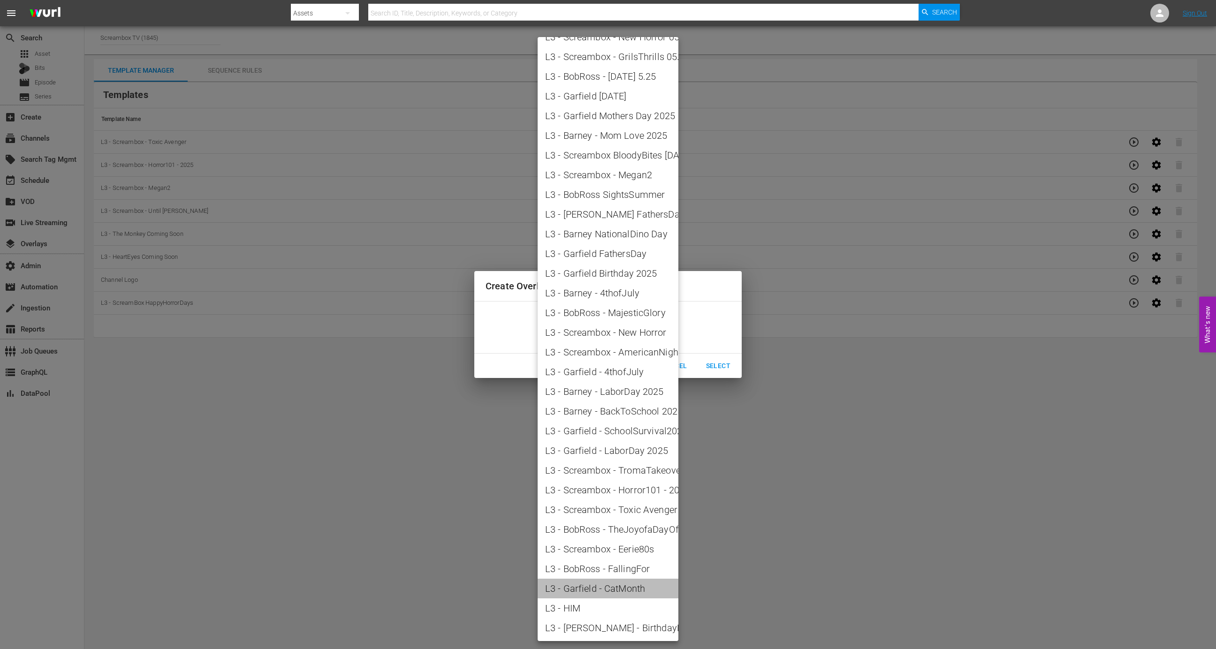
click at [637, 585] on span "L3 - Garfield - CatMonth" at bounding box center [608, 589] width 126 height 14
type input "L3 - Garfield - CatMonth"
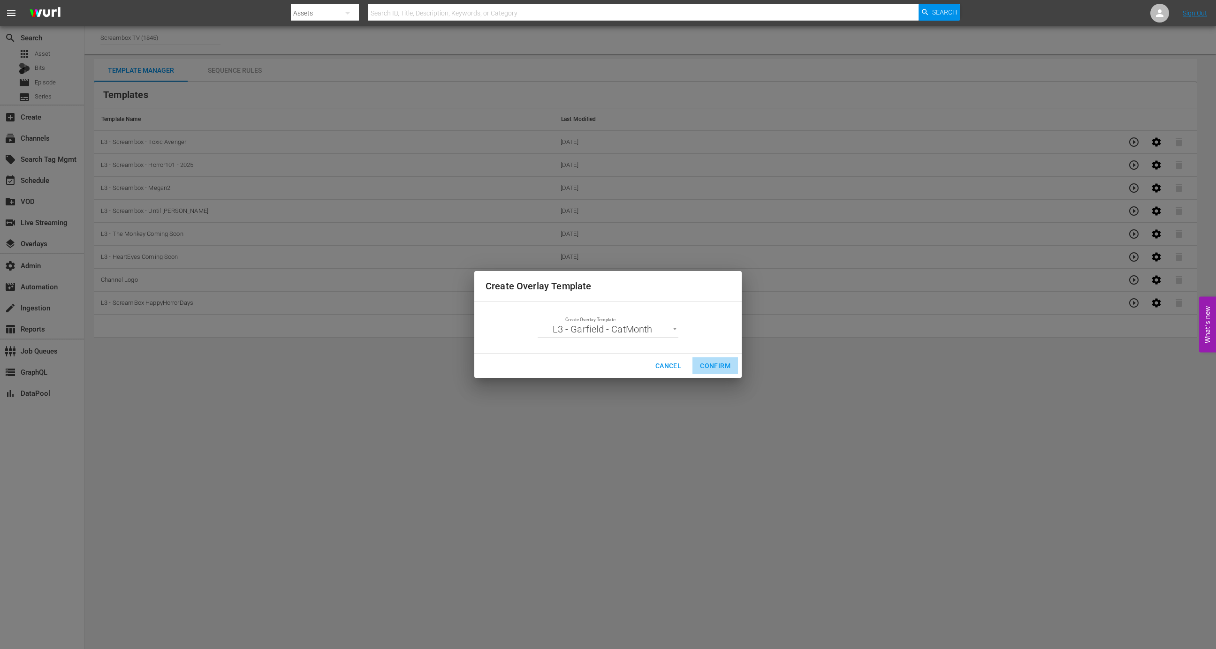
click at [715, 365] on span "Confirm" at bounding box center [715, 366] width 31 height 12
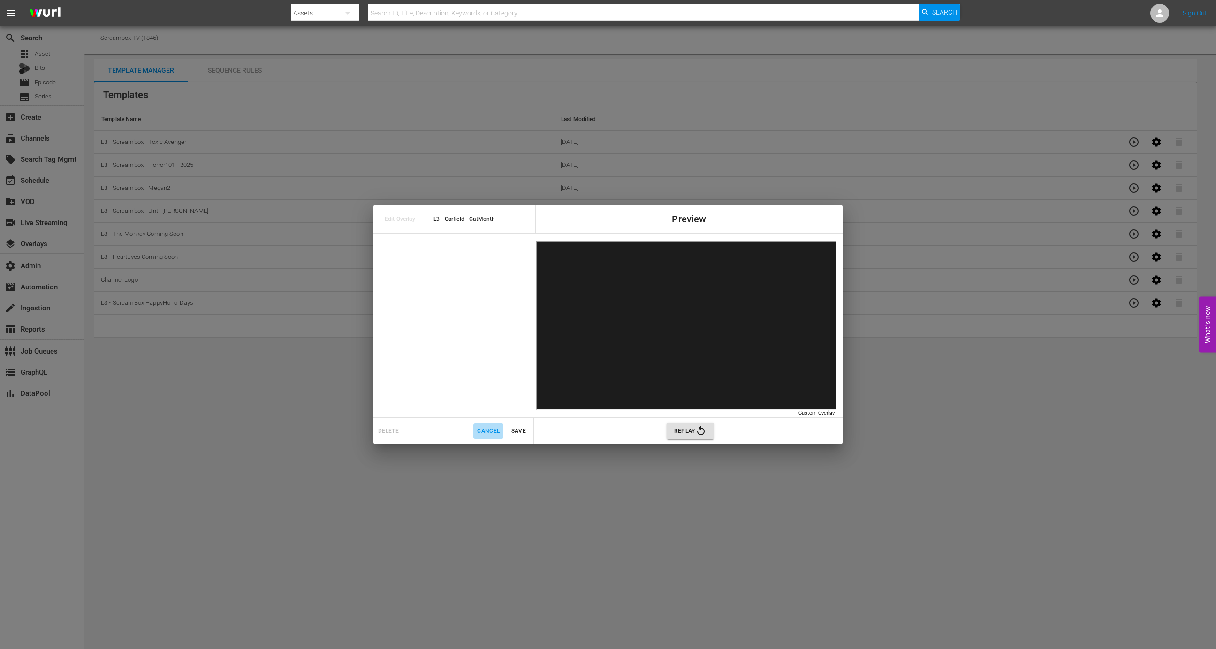
click at [494, 427] on span "Cancel" at bounding box center [488, 432] width 23 height 10
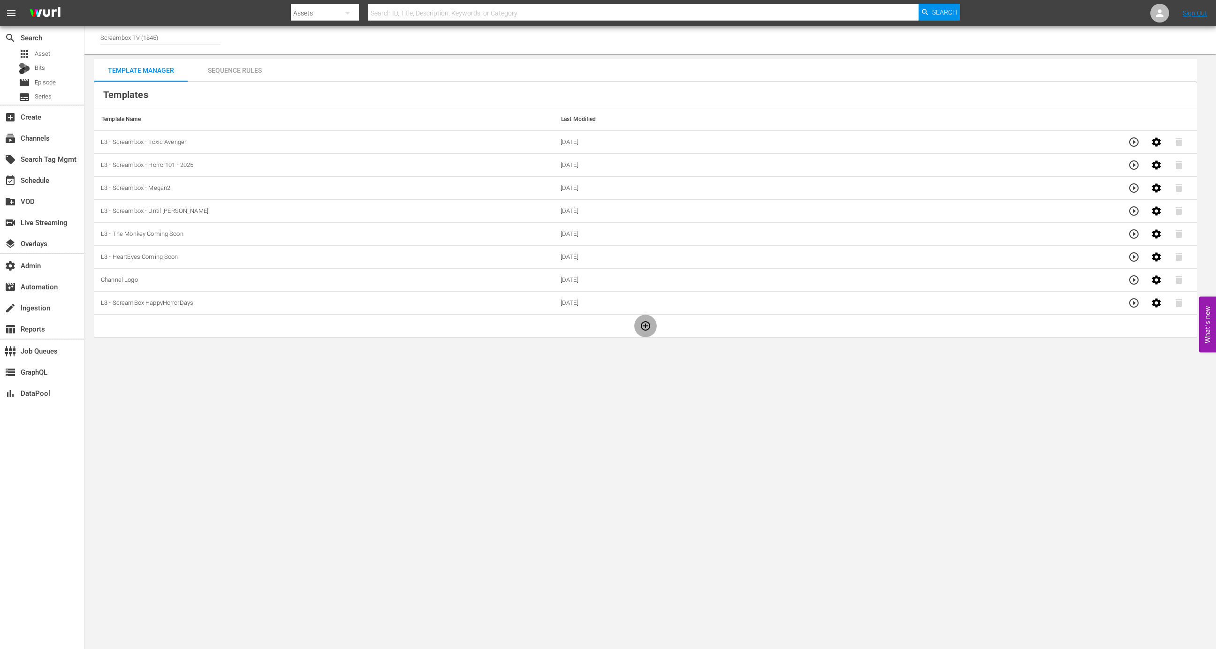
click at [635, 323] on button "button" at bounding box center [645, 326] width 23 height 23
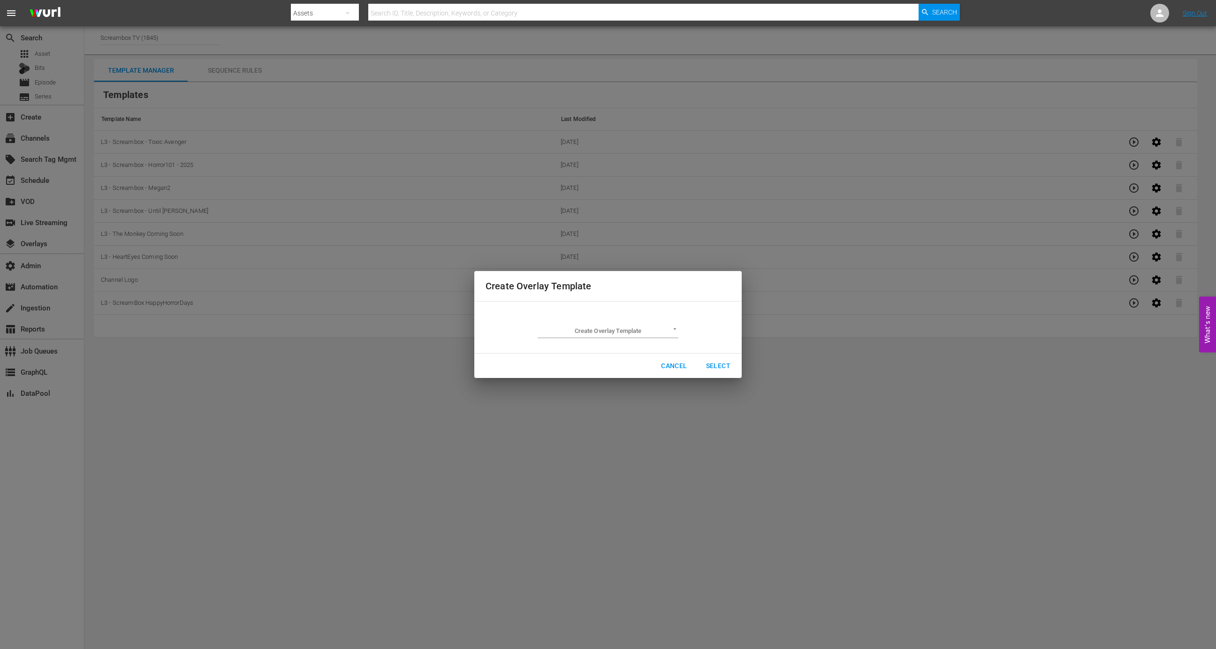
click at [612, 339] on td "Create Overlay Template ​" at bounding box center [608, 327] width 245 height 37
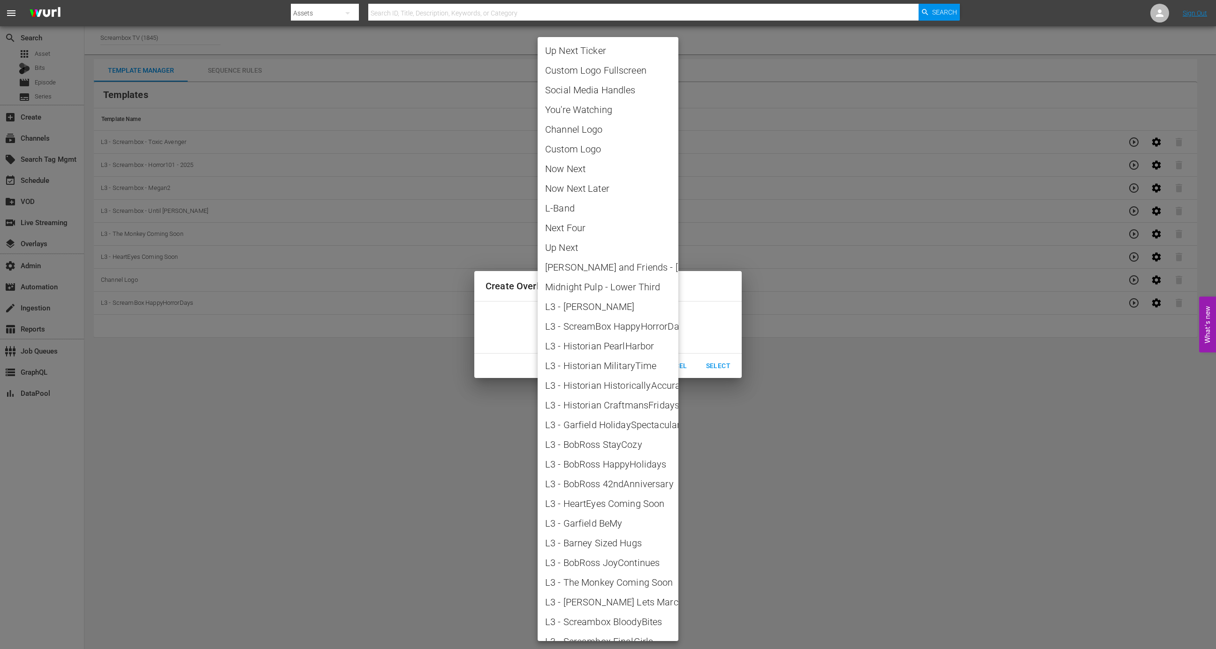
click at [615, 330] on body "menu Search By Assets Search ID, Title, Description, Keywords, or Category Sear…" at bounding box center [608, 324] width 1216 height 649
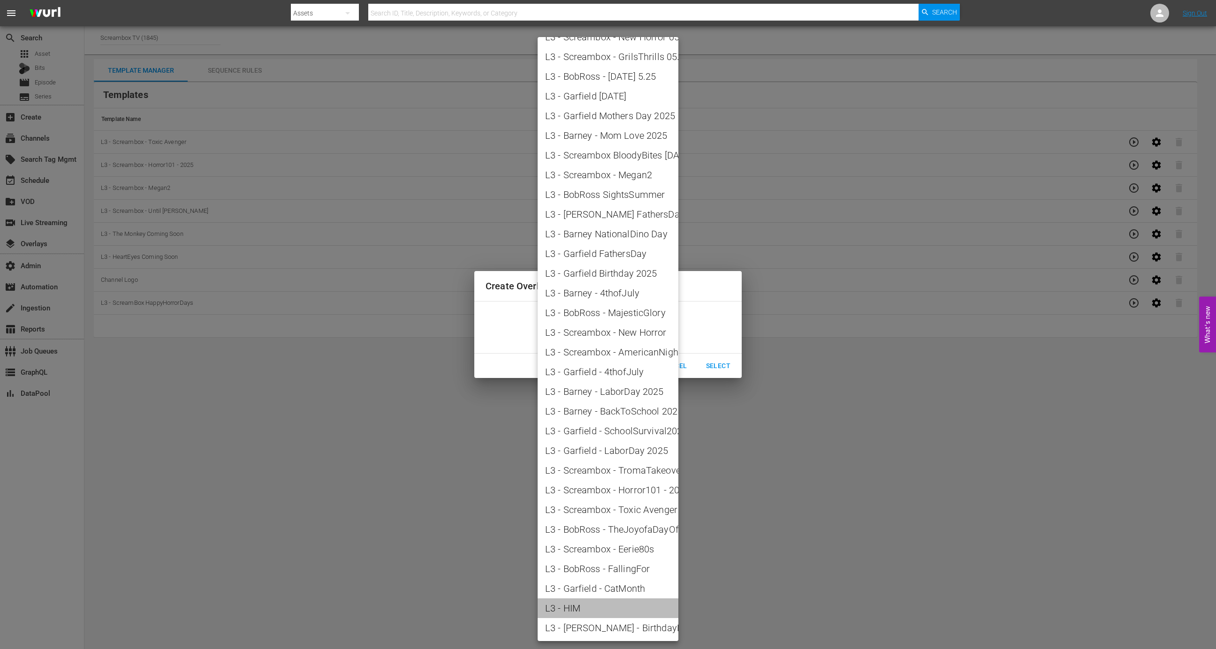
click at [617, 614] on span "L3 - HIM" at bounding box center [608, 609] width 126 height 14
type input "L3 - HIM"
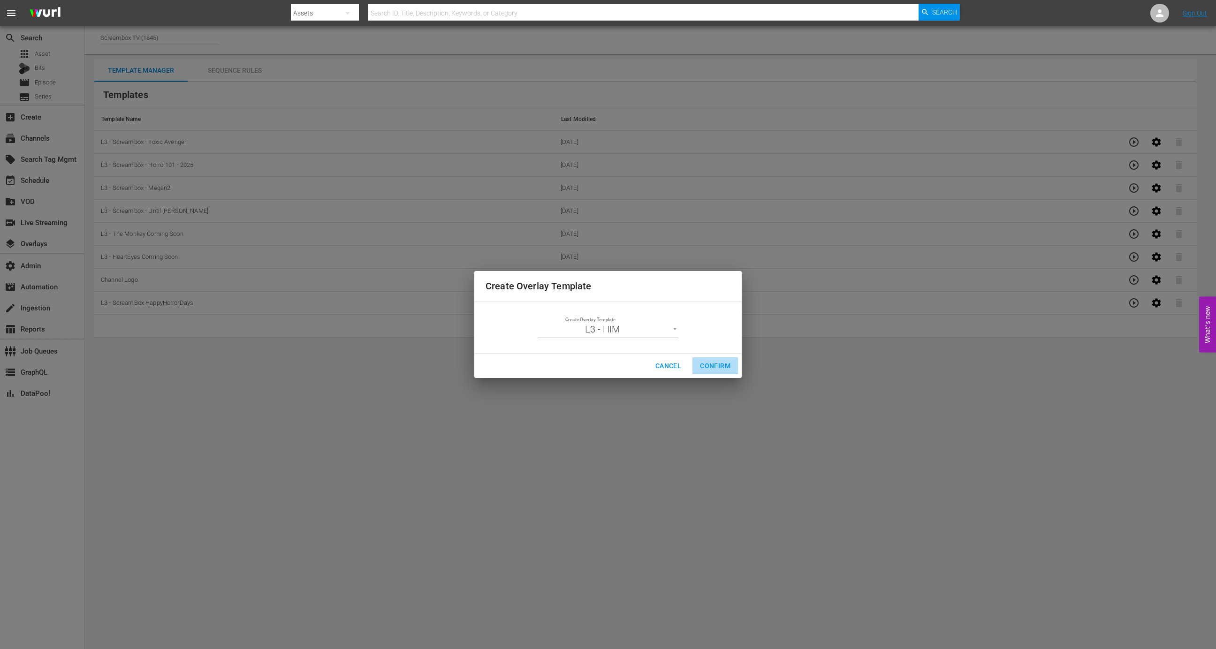
click at [710, 365] on span "Confirm" at bounding box center [715, 366] width 31 height 12
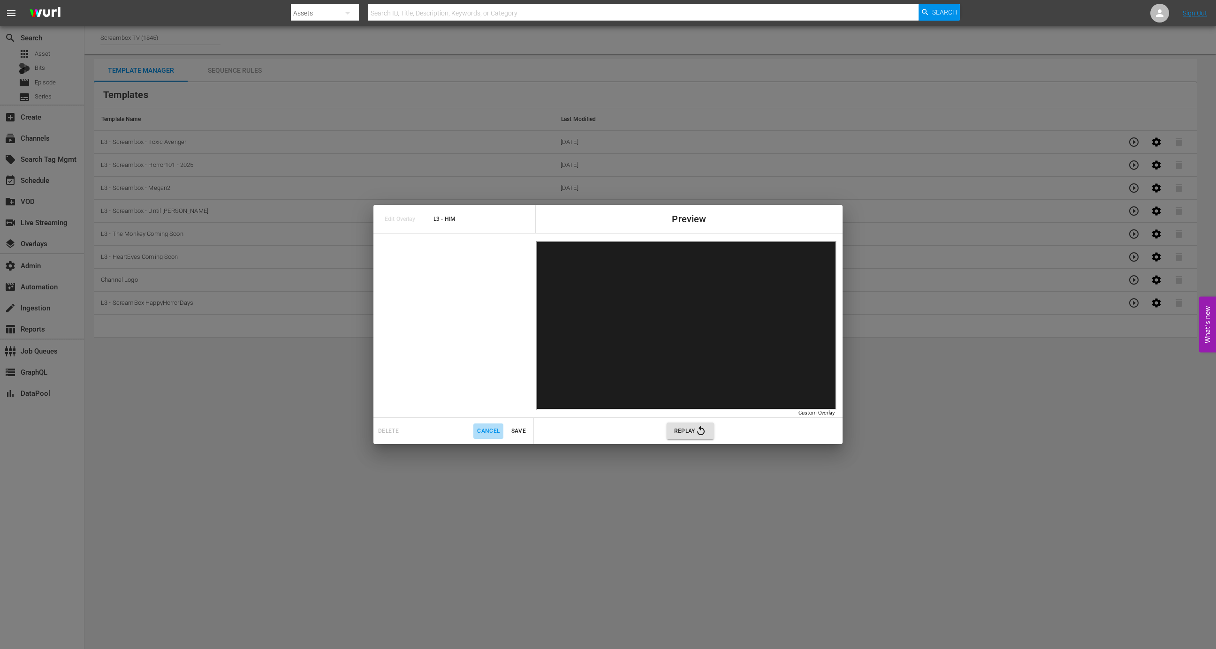
click at [499, 430] on span "Cancel" at bounding box center [488, 432] width 23 height 10
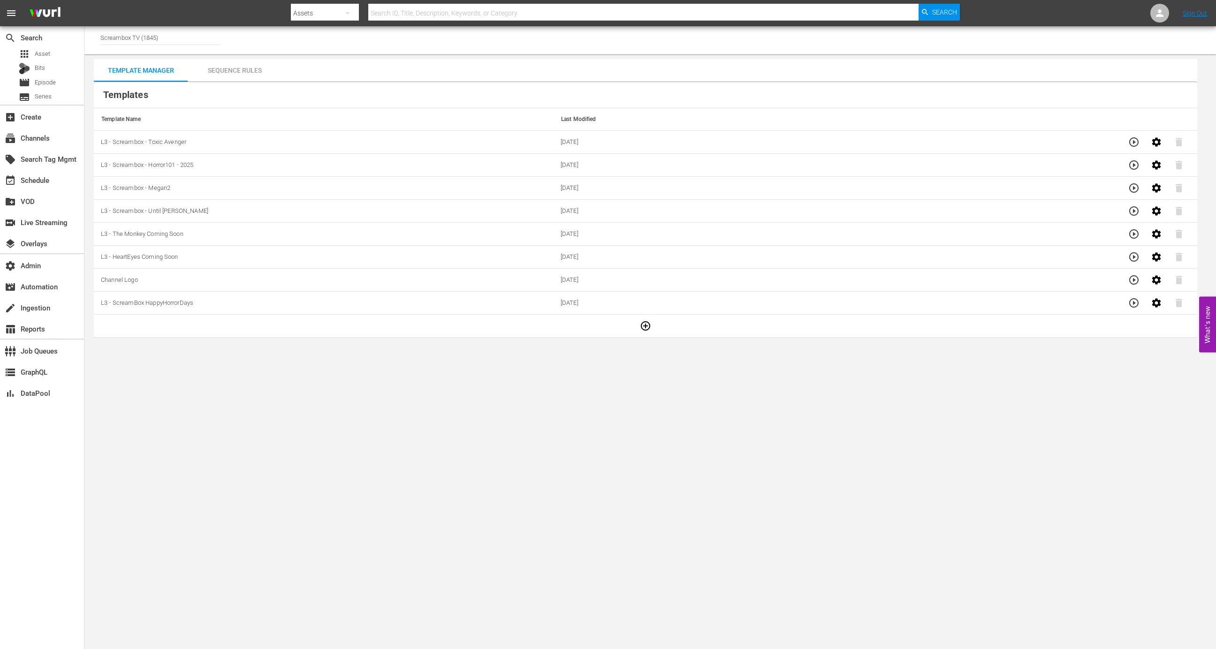
click at [644, 323] on icon "button" at bounding box center [645, 326] width 11 height 11
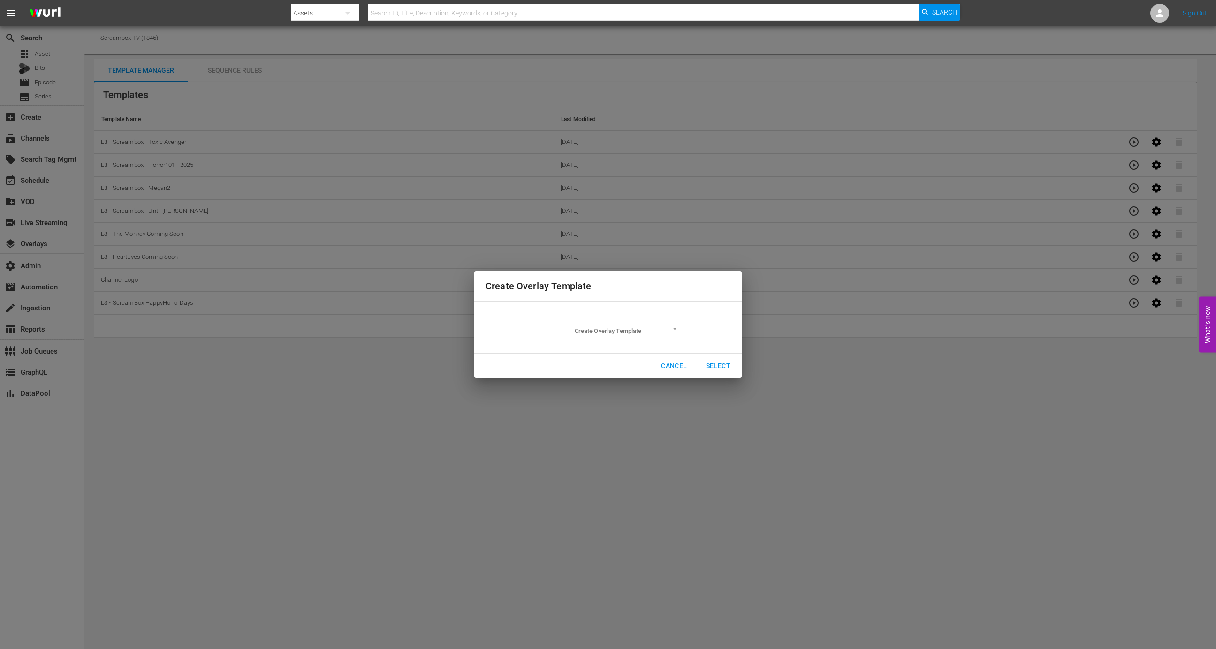
click at [621, 329] on body "menu Search By Assets Search ID, Title, Description, Keywords, or Category Sear…" at bounding box center [608, 324] width 1216 height 649
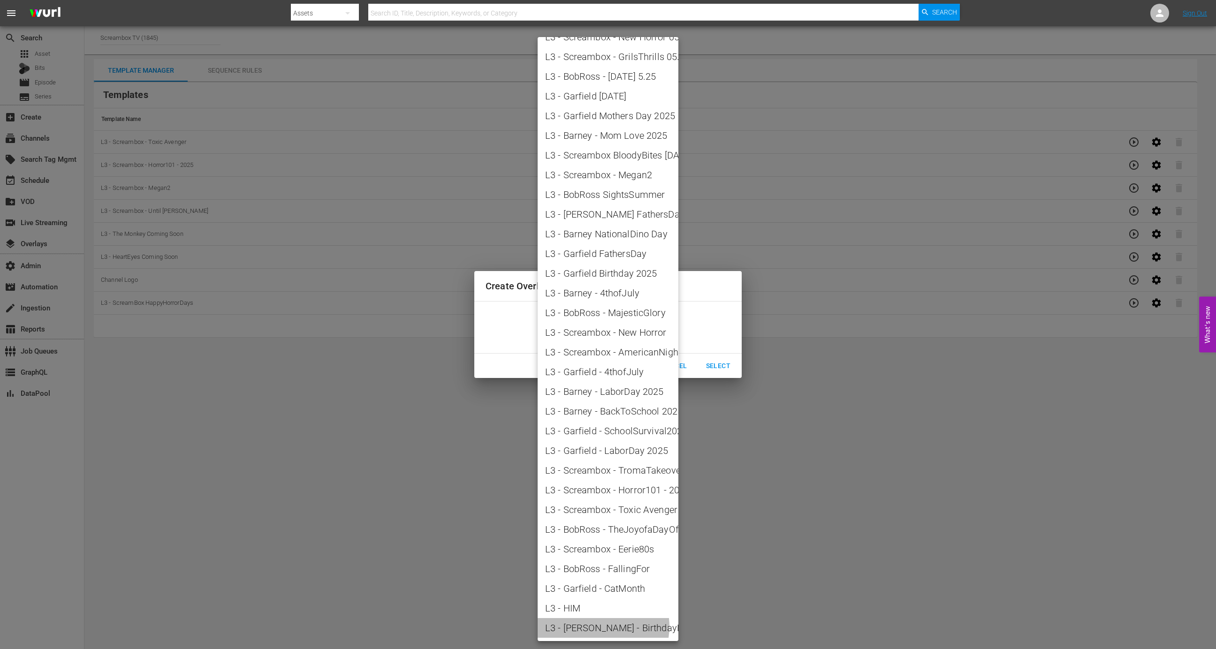
click at [600, 627] on span "L3 - Barney - BirthdayBarney" at bounding box center [608, 628] width 126 height 14
type input "L3 - Barney - BirthdayBarney"
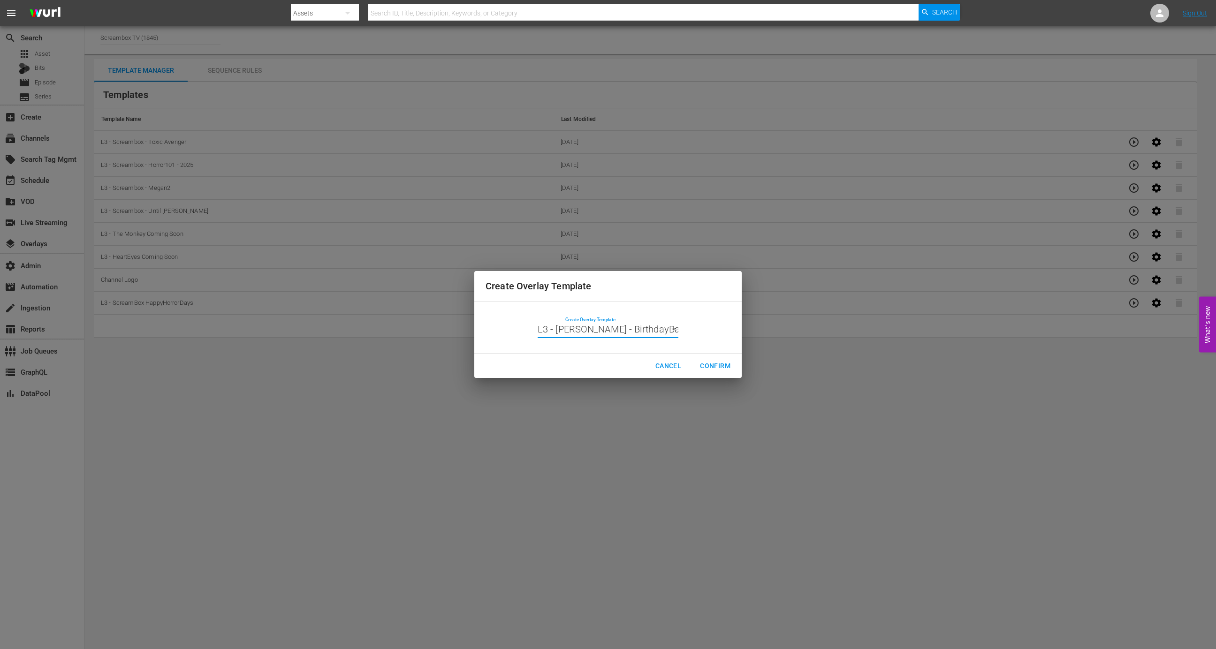
click at [719, 364] on span "Confirm" at bounding box center [715, 366] width 31 height 12
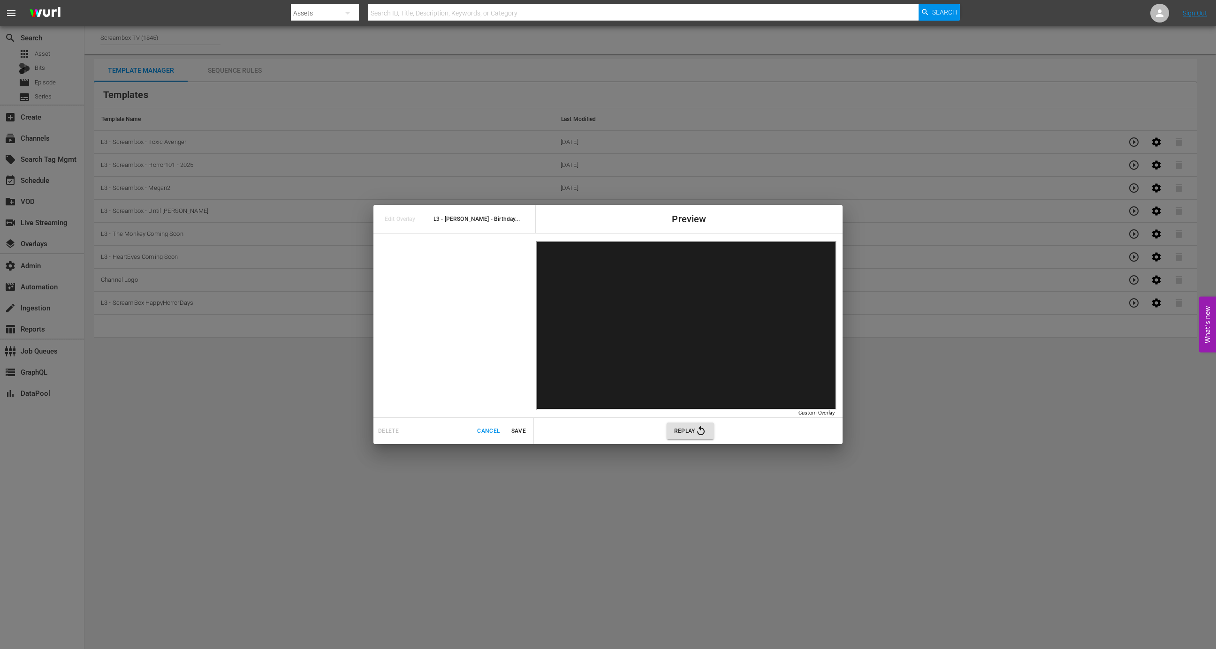
click at [479, 438] on button "Cancel" at bounding box center [488, 431] width 30 height 15
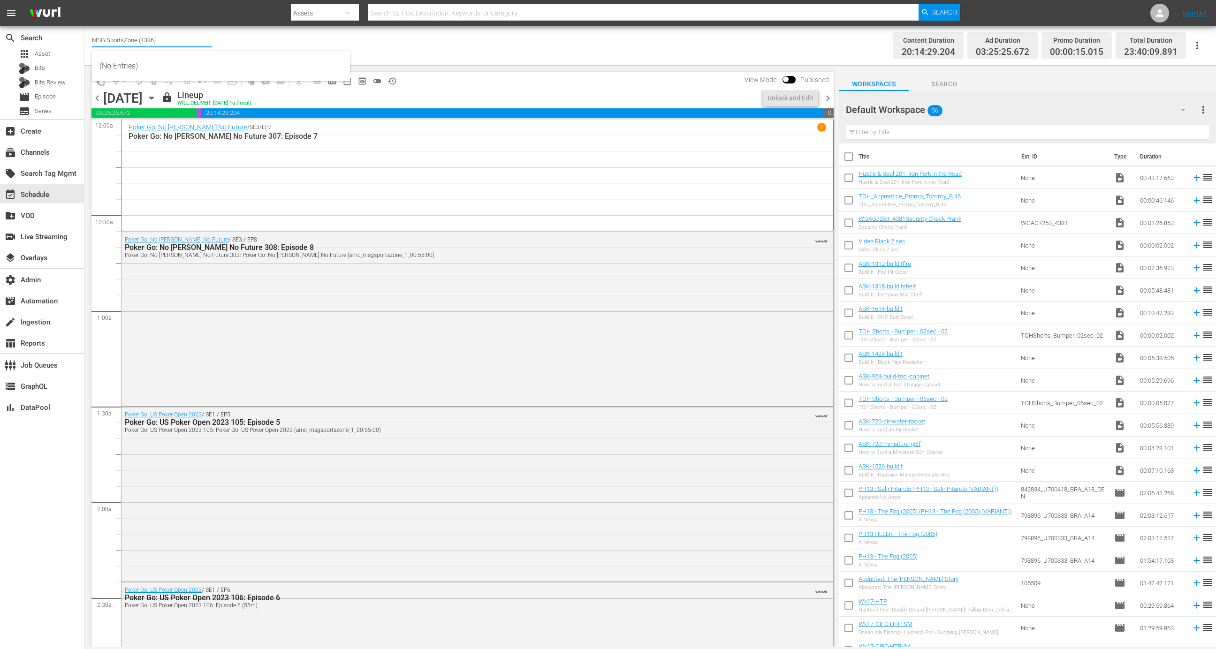
click at [171, 39] on input "MSG SportsZone (1386)" at bounding box center [152, 40] width 120 height 23
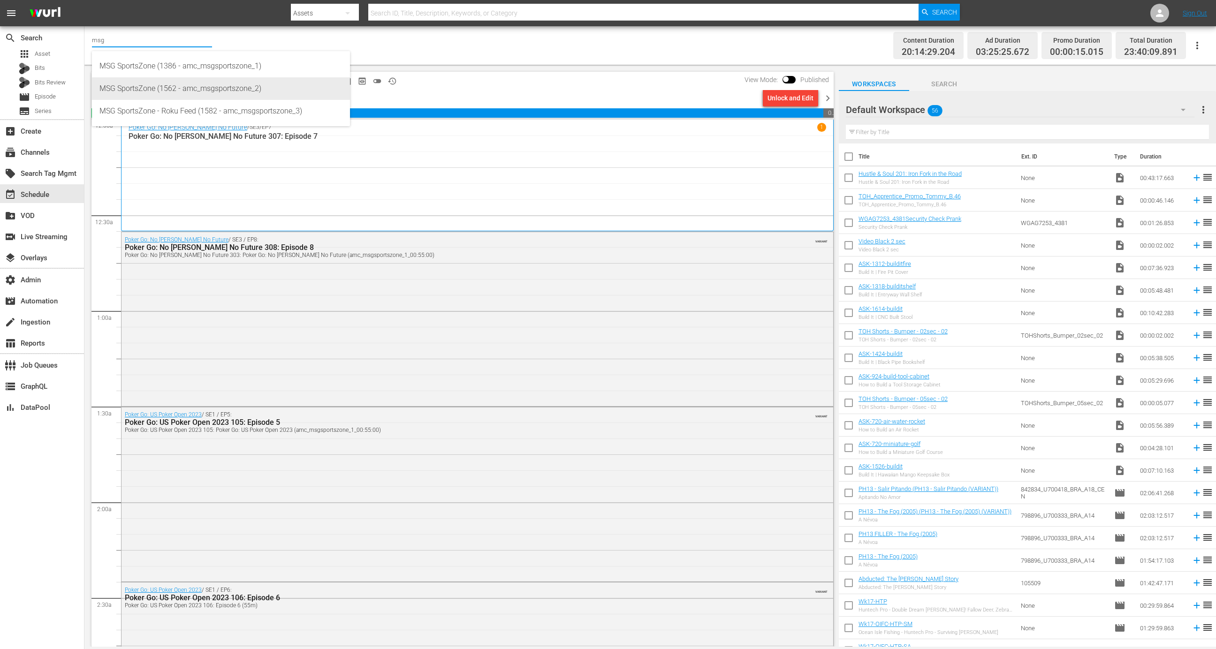
click at [213, 92] on div "MSG SportsZone (1562 - amc_msgsportszone_2)" at bounding box center [220, 88] width 243 height 23
type input "MSG SportsZone (1562 - amc_msgsportszone_2)"
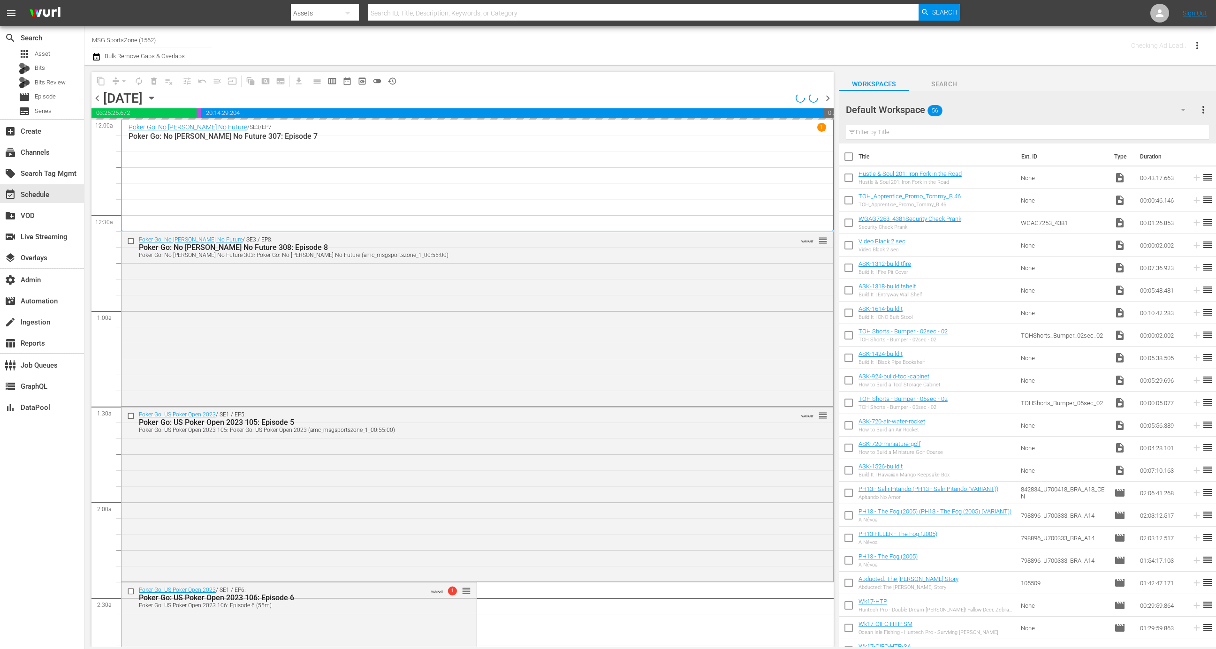
click at [186, 35] on input "MSG SportsZone (1562)" at bounding box center [152, 40] width 120 height 23
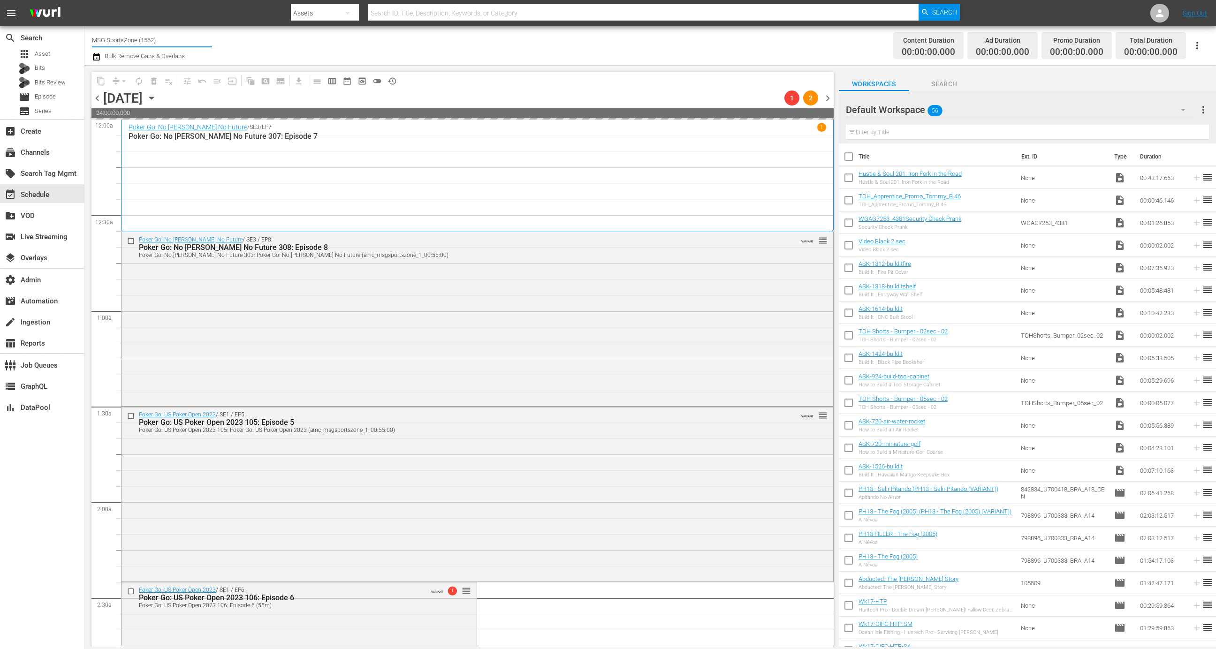
click at [186, 35] on input "MSG SportsZone (1562)" at bounding box center [152, 40] width 120 height 23
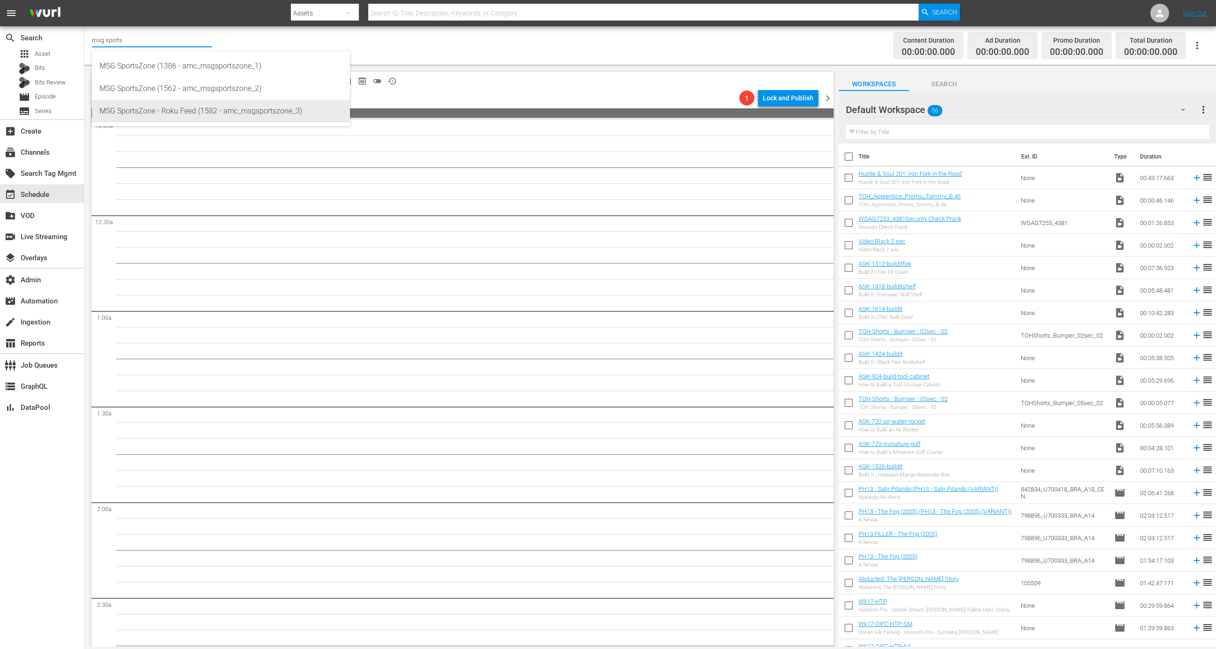
click at [197, 107] on div "MSG SportsZone - Roku Feed (1582 - amc_msgsportszone_3)" at bounding box center [220, 111] width 243 height 23
type input "MSG SportsZone - Roku Feed (1582 - amc_msgsportszone_3)"
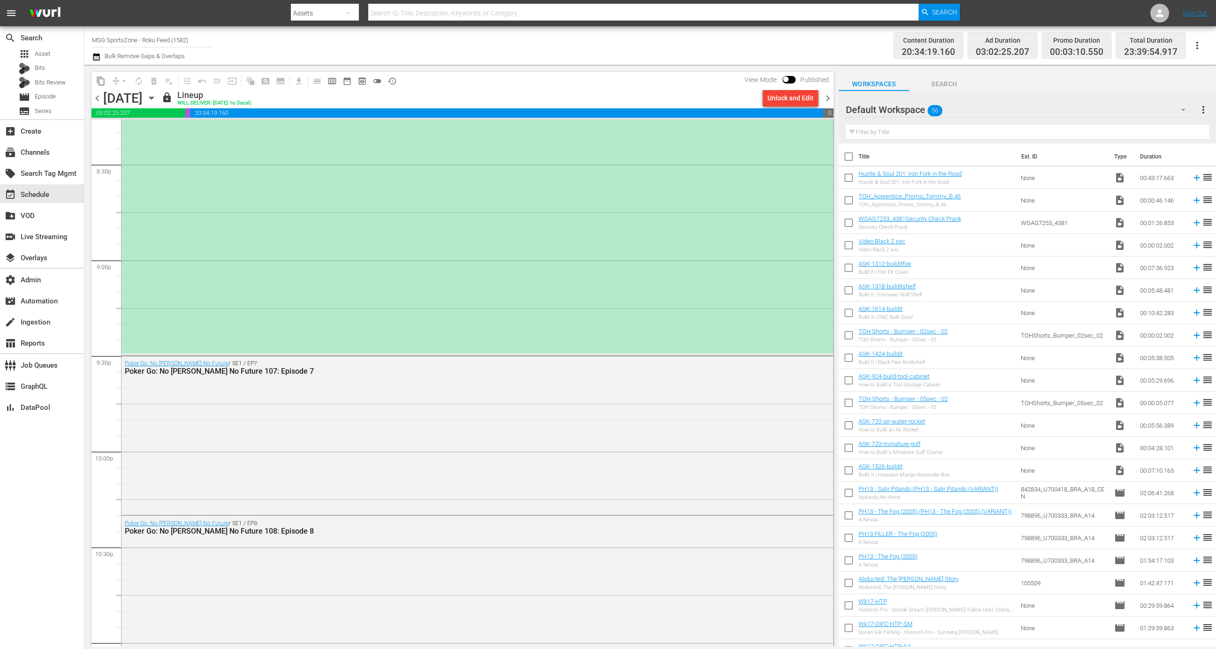
scroll to position [3795, 0]
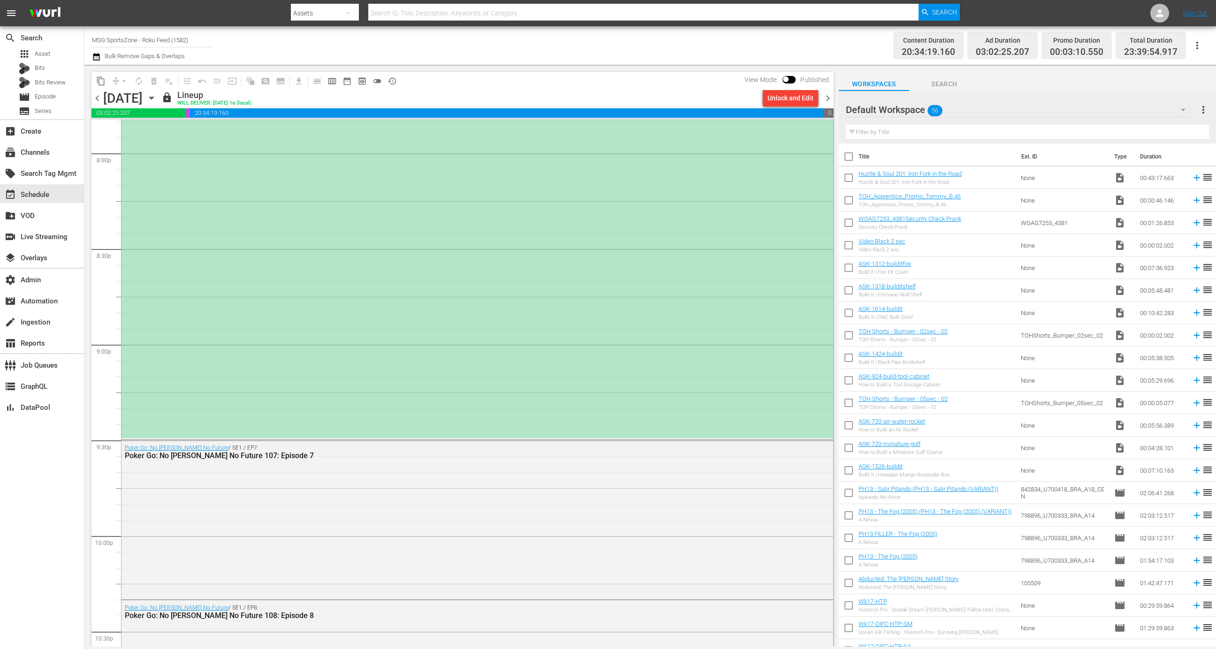
click at [694, 336] on div "(ROKU PLACEHOLDER 2:30 - 8/30) Westchester SC at FC Naples" at bounding box center [478, 200] width 712 height 476
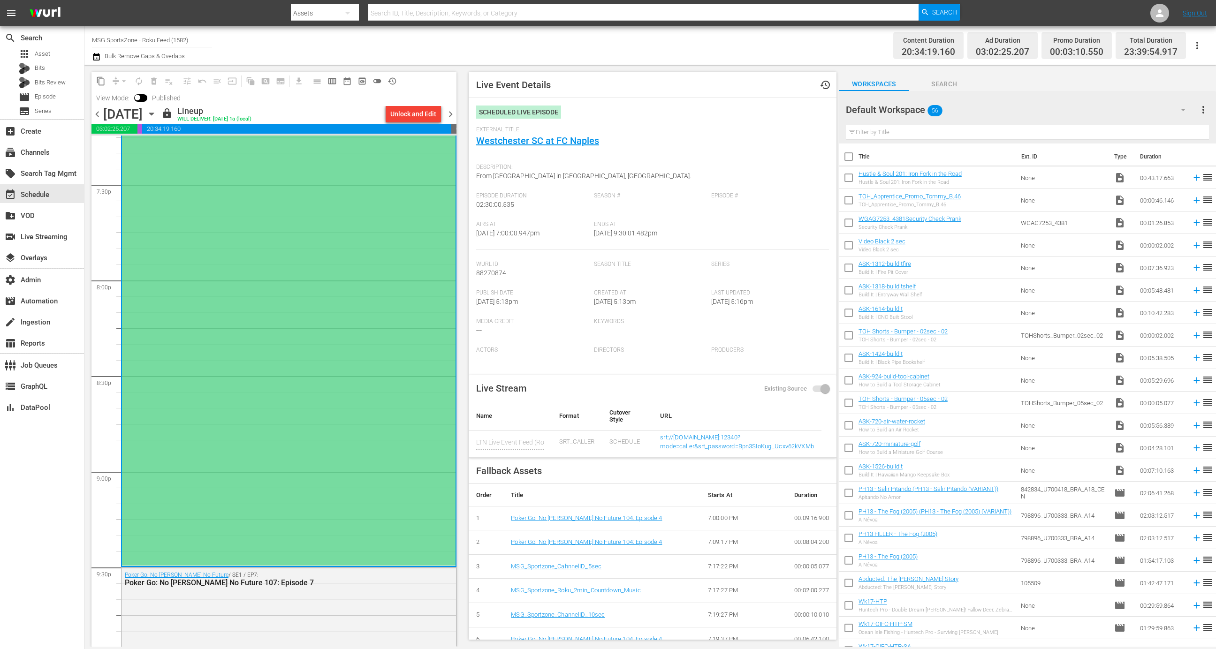
scroll to position [3670, 0]
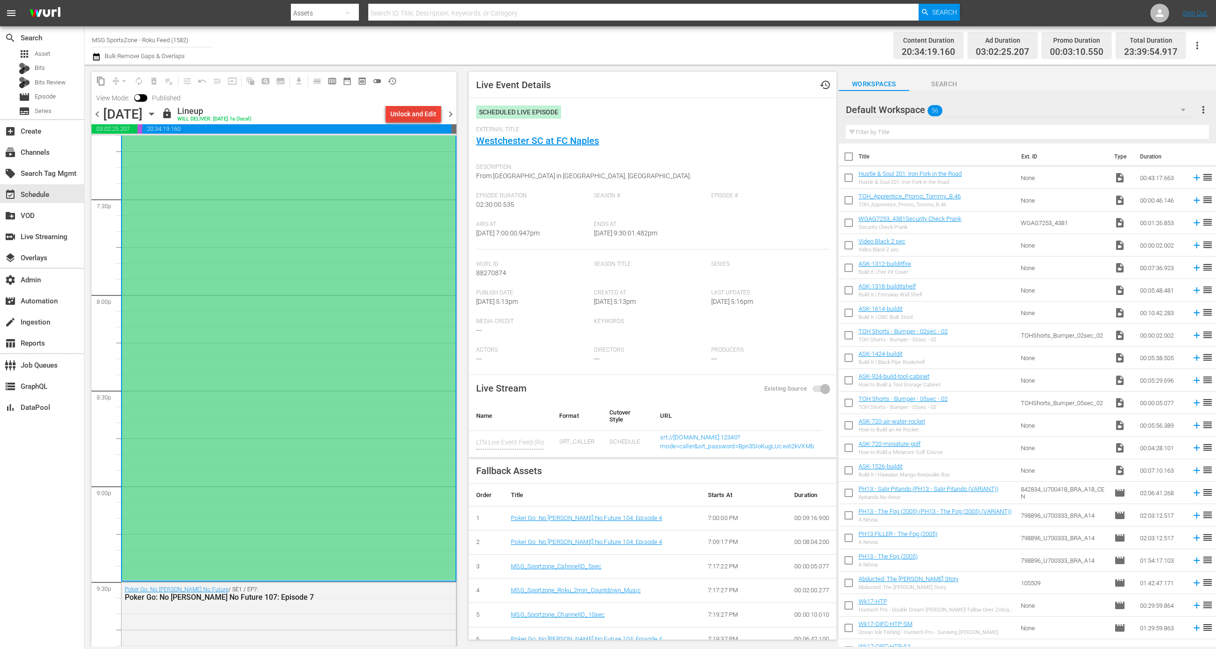
click at [410, 115] on div "Unlock and Edit" at bounding box center [413, 114] width 46 height 17
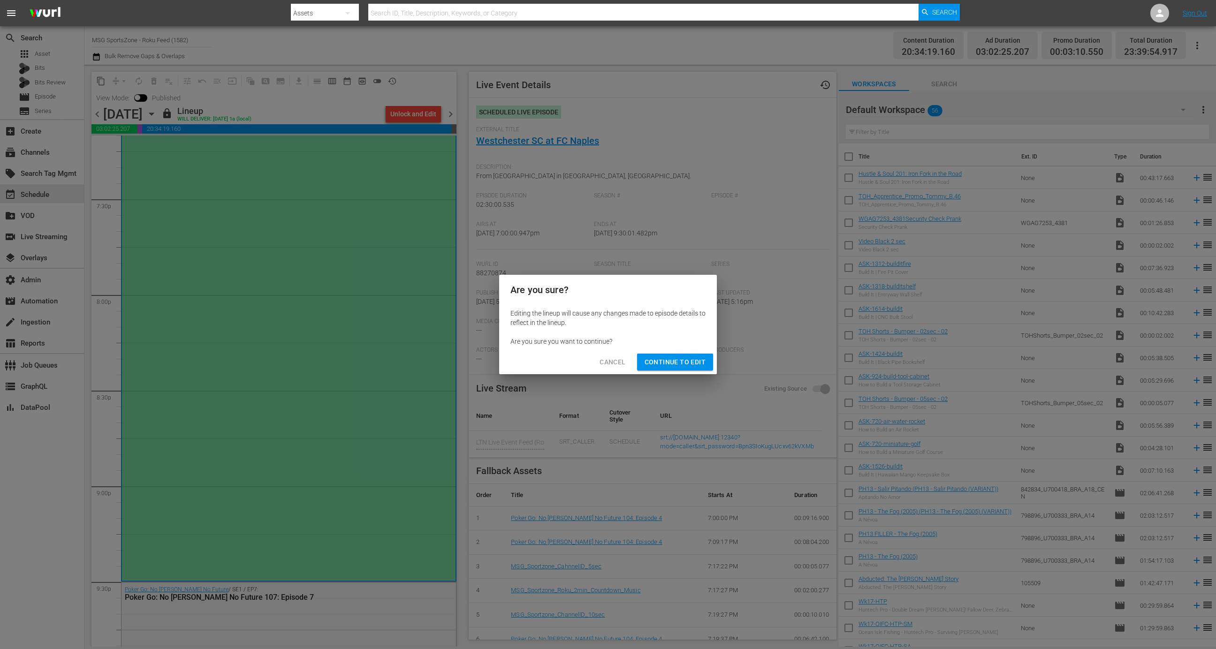
click at [677, 346] on div "Editing the lineup will cause any changes made to episode details to reflect in…" at bounding box center [608, 327] width 218 height 45
click at [677, 353] on div "Cancel Continue to Edit" at bounding box center [608, 362] width 218 height 25
click at [677, 358] on span "Continue to Edit" at bounding box center [675, 363] width 61 height 12
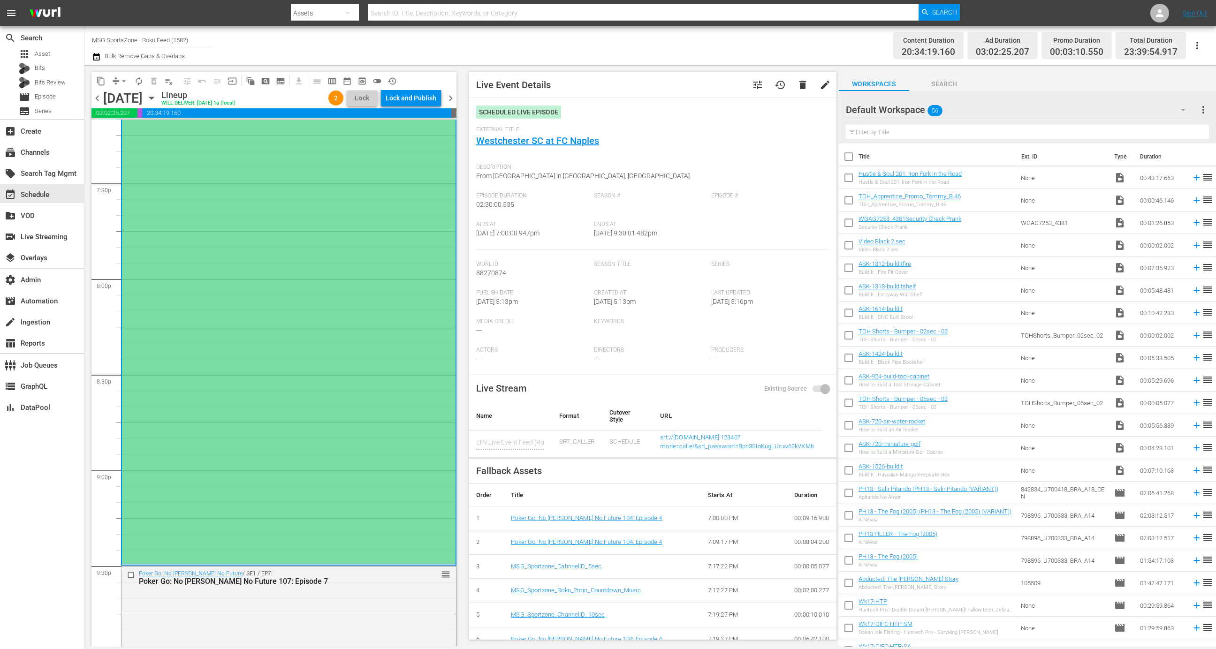
click at [416, 86] on div "content_copy compress arrow_drop_down autorenew_outlined delete_forever_outline…" at bounding box center [274, 81] width 365 height 18
click at [416, 97] on div "Lock and Publish" at bounding box center [411, 98] width 51 height 17
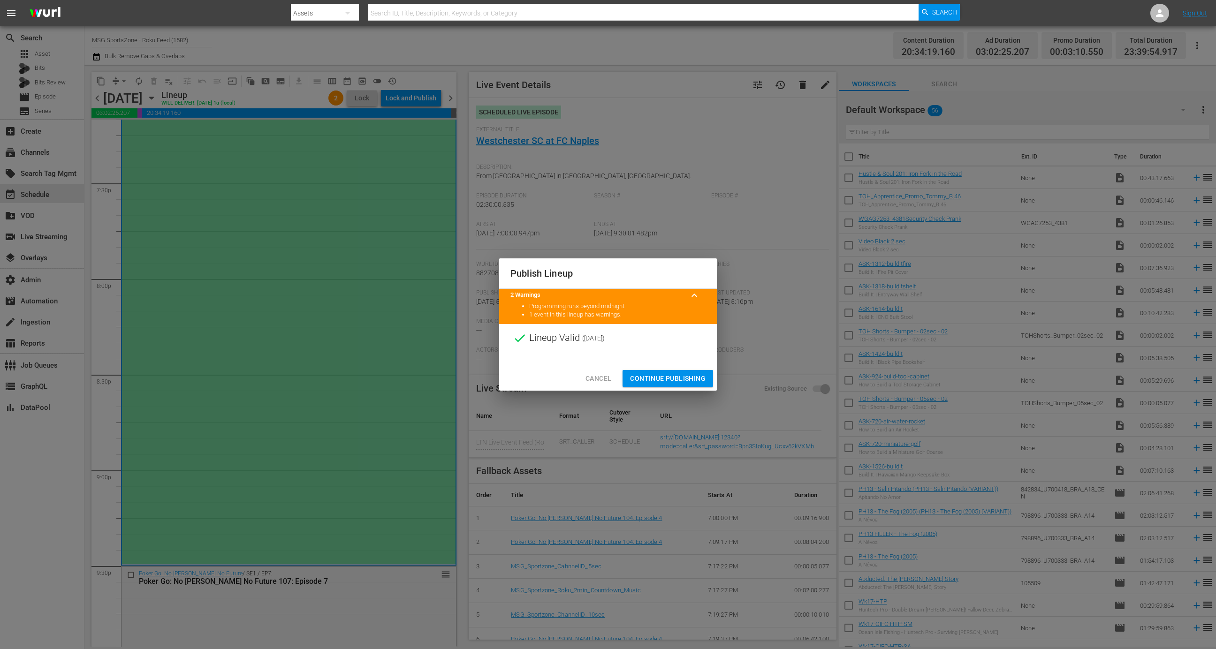
click at [683, 374] on span "Continue Publishing" at bounding box center [668, 379] width 76 height 12
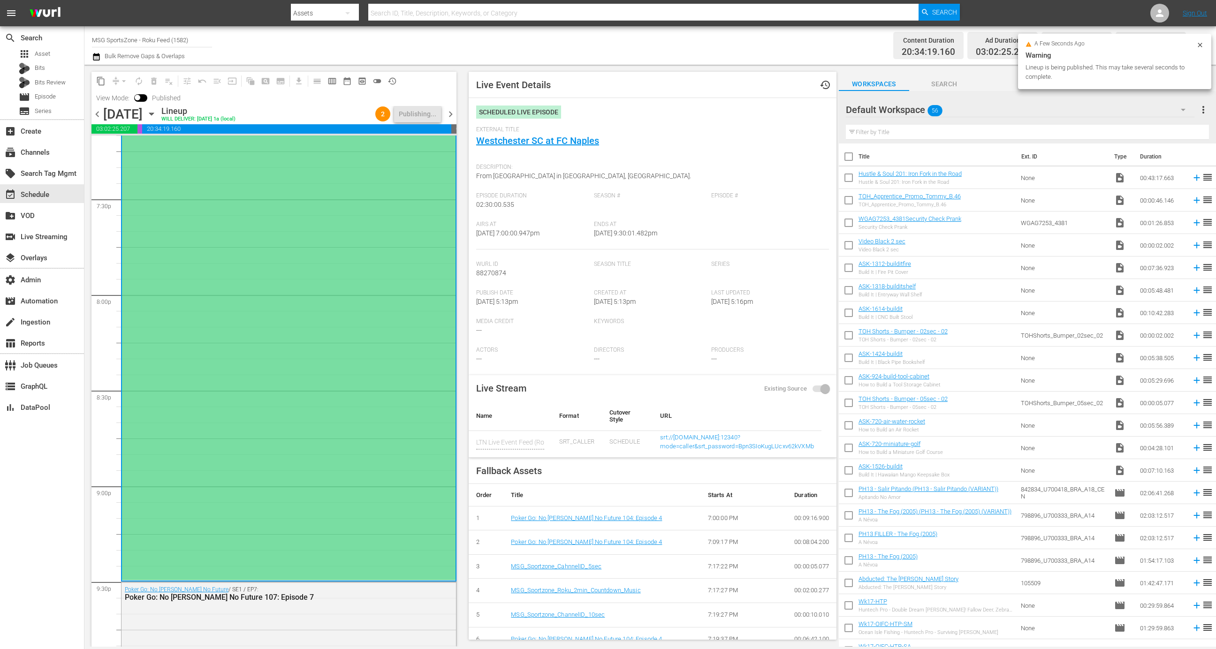
click at [549, 133] on span "External Title" at bounding box center [650, 130] width 348 height 8
click at [549, 142] on link "Westchester SC at FC Naples" at bounding box center [537, 140] width 123 height 11
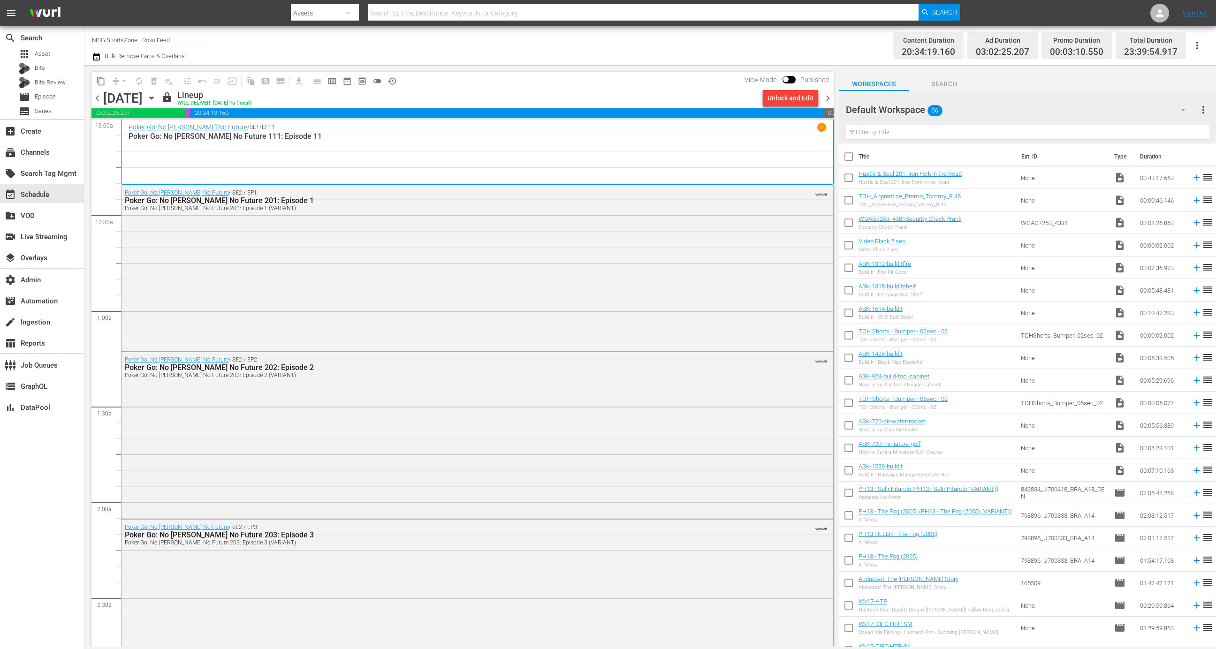
click at [145, 34] on input "MSG SportsZone - Roku Feed" at bounding box center [152, 40] width 120 height 23
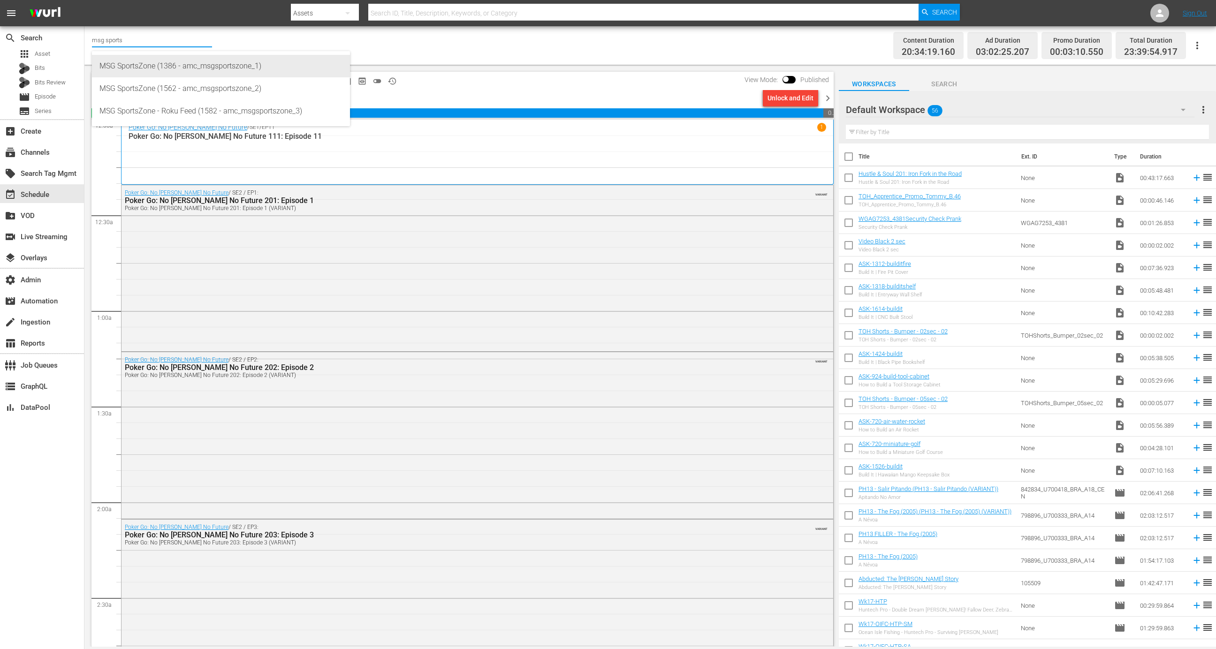
click at [174, 70] on div "MSG SportsZone (1386 - amc_msgsportszone_1)" at bounding box center [220, 66] width 243 height 23
type input "MSG SportsZone (1386 - amc_msgsportszone_1)"
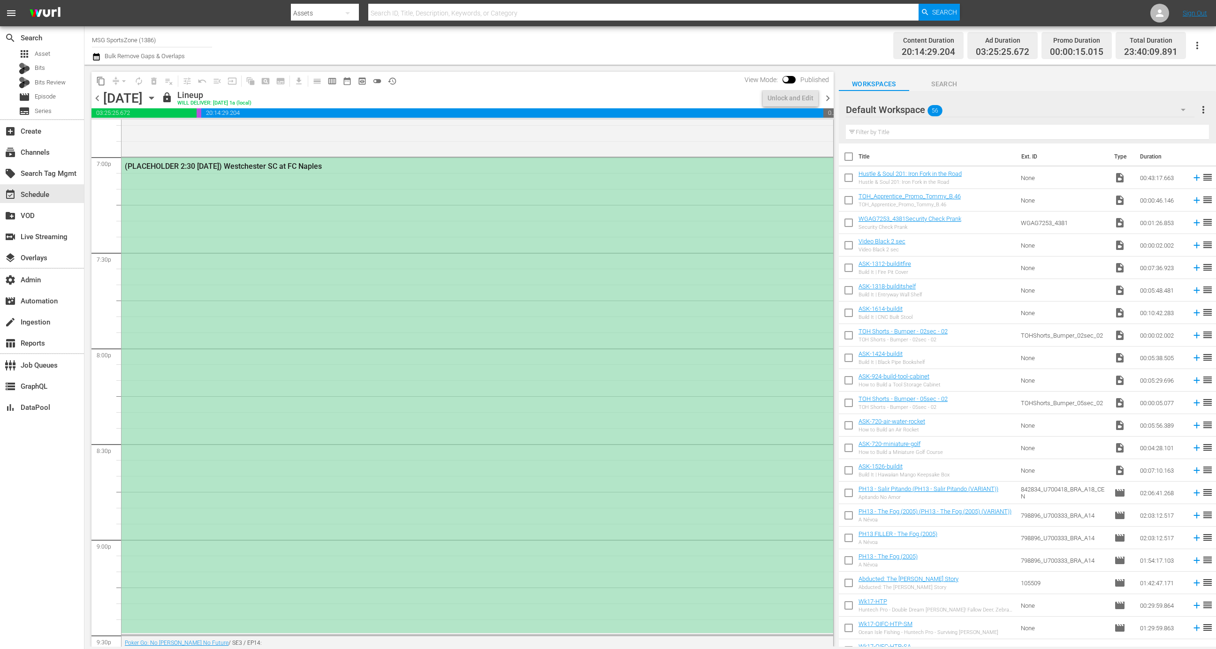
scroll to position [3613, 0]
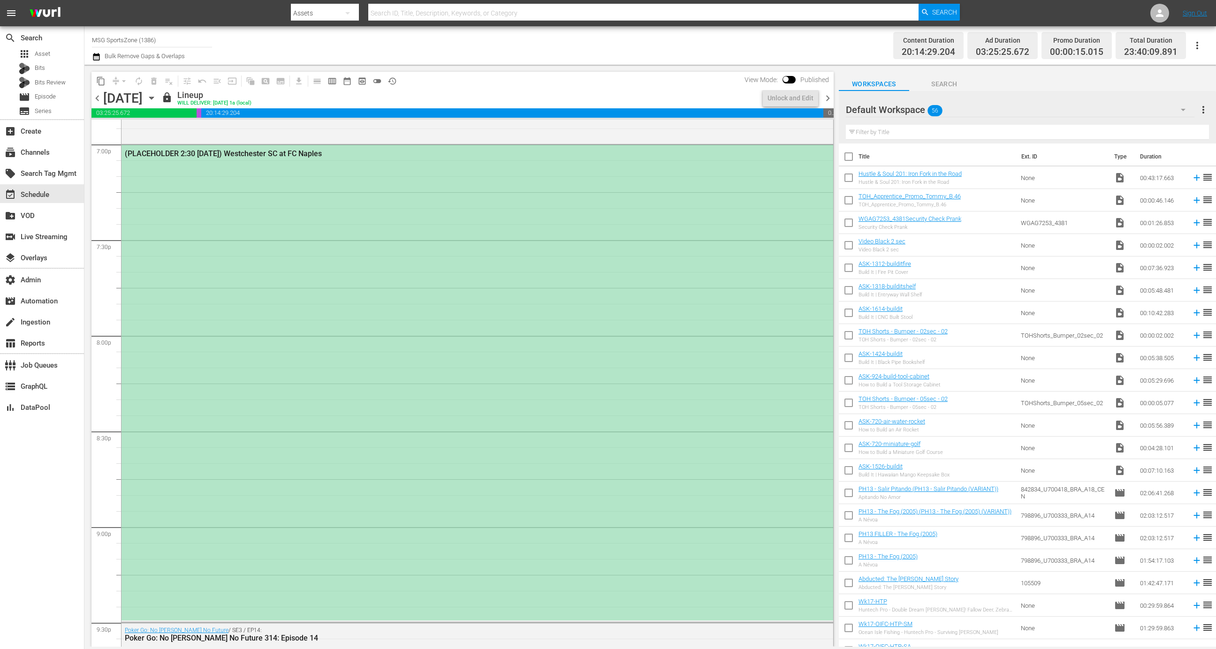
click at [376, 316] on div "(PLACEHOLDER 2:30 [DATE]) Westchester SC at FC Naples" at bounding box center [478, 383] width 712 height 476
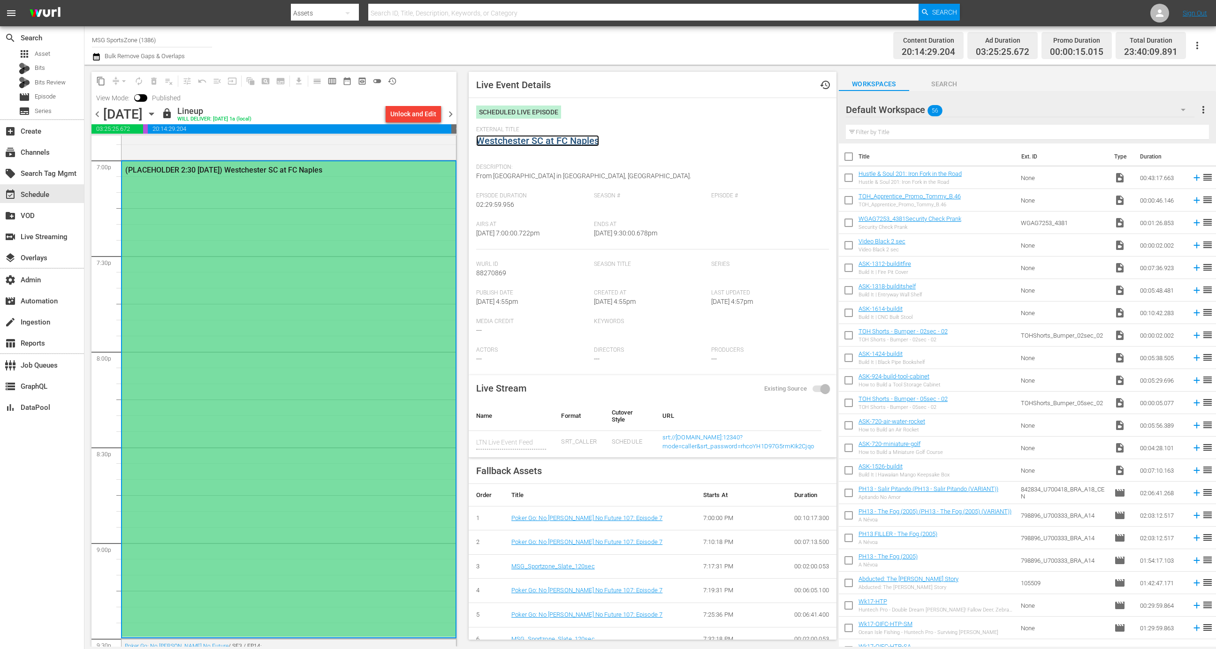
click at [547, 145] on link "Westchester SC at FC Naples" at bounding box center [537, 140] width 123 height 11
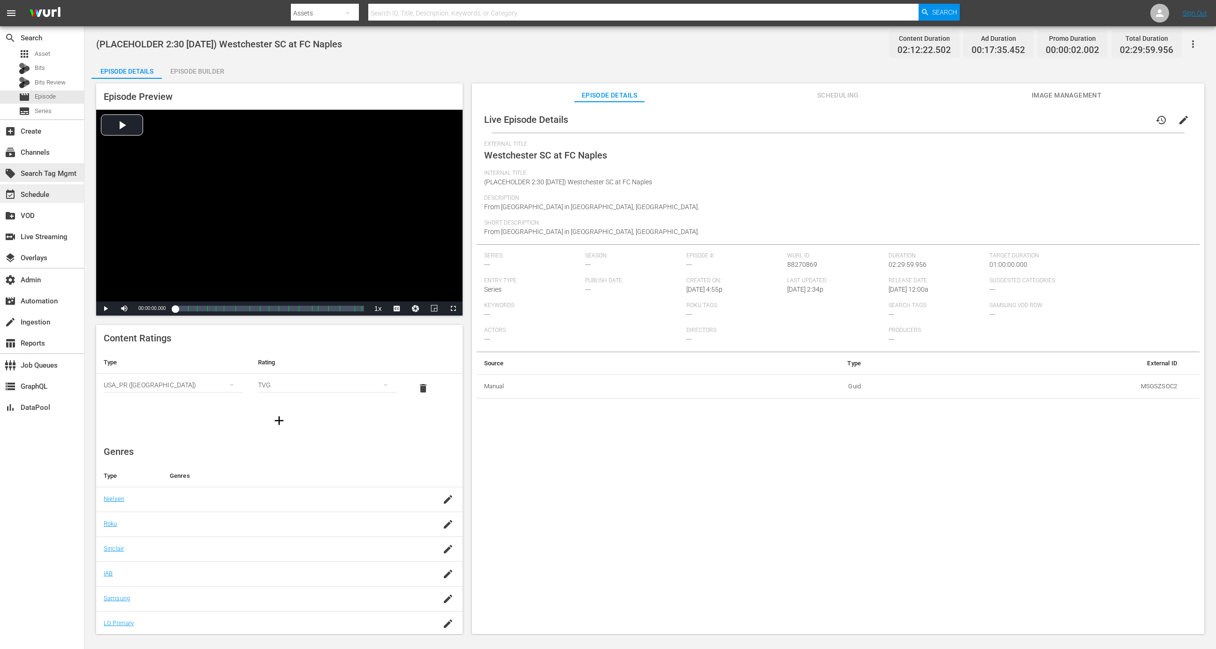
click at [51, 190] on div "event_available Schedule" at bounding box center [26, 193] width 53 height 8
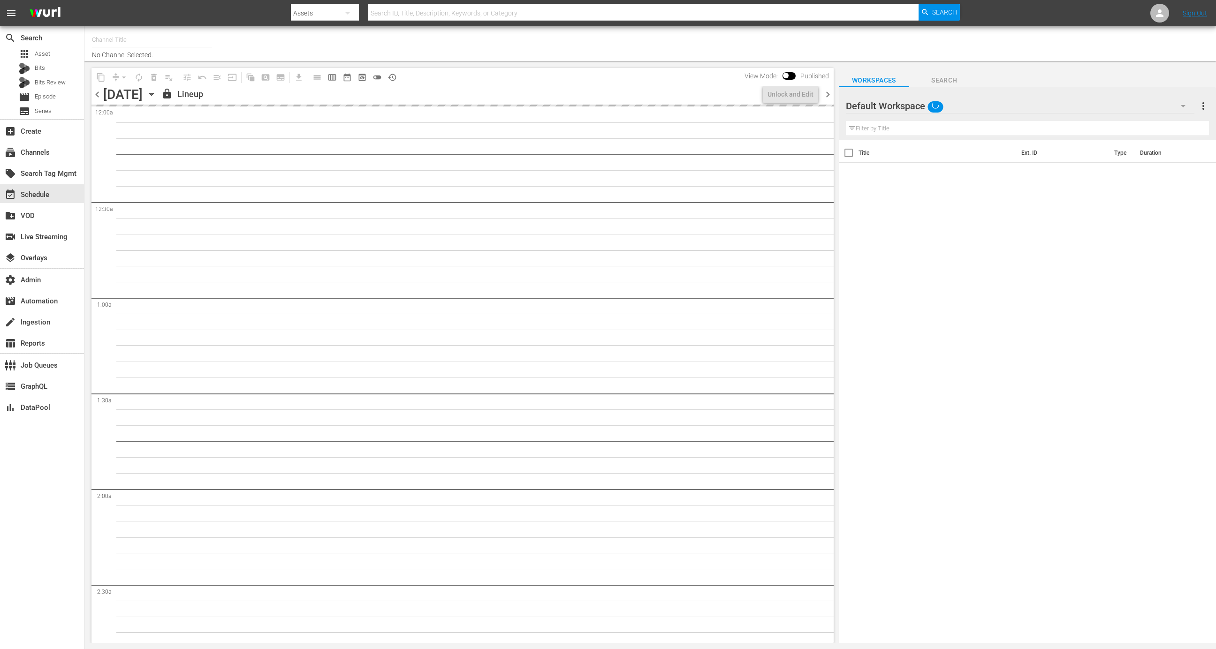
type input "MSG SportsZone (1386)"
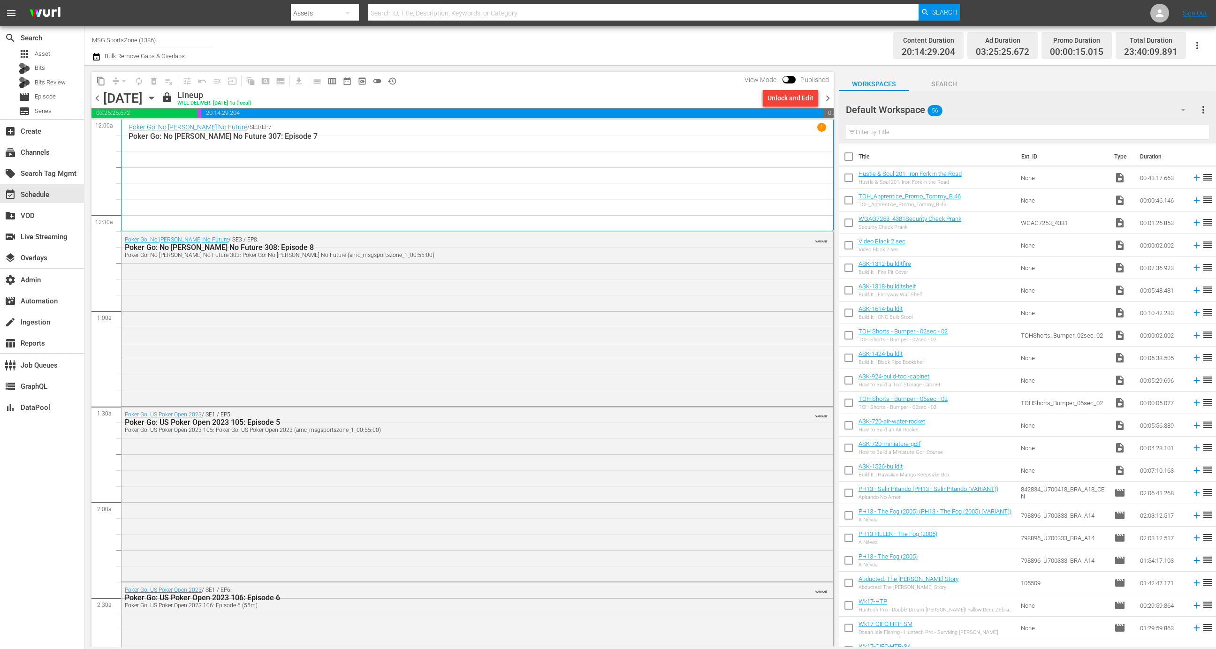
click at [785, 97] on div "Unlock and Edit" at bounding box center [791, 98] width 46 height 17
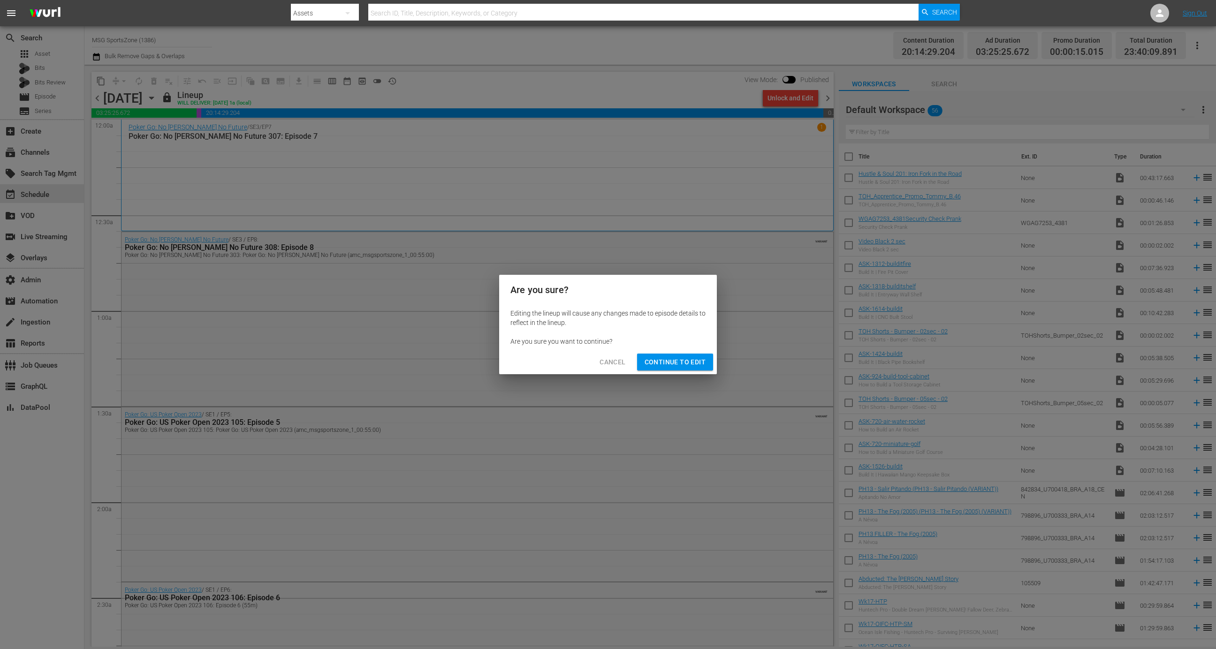
click at [682, 366] on span "Continue to Edit" at bounding box center [675, 363] width 61 height 12
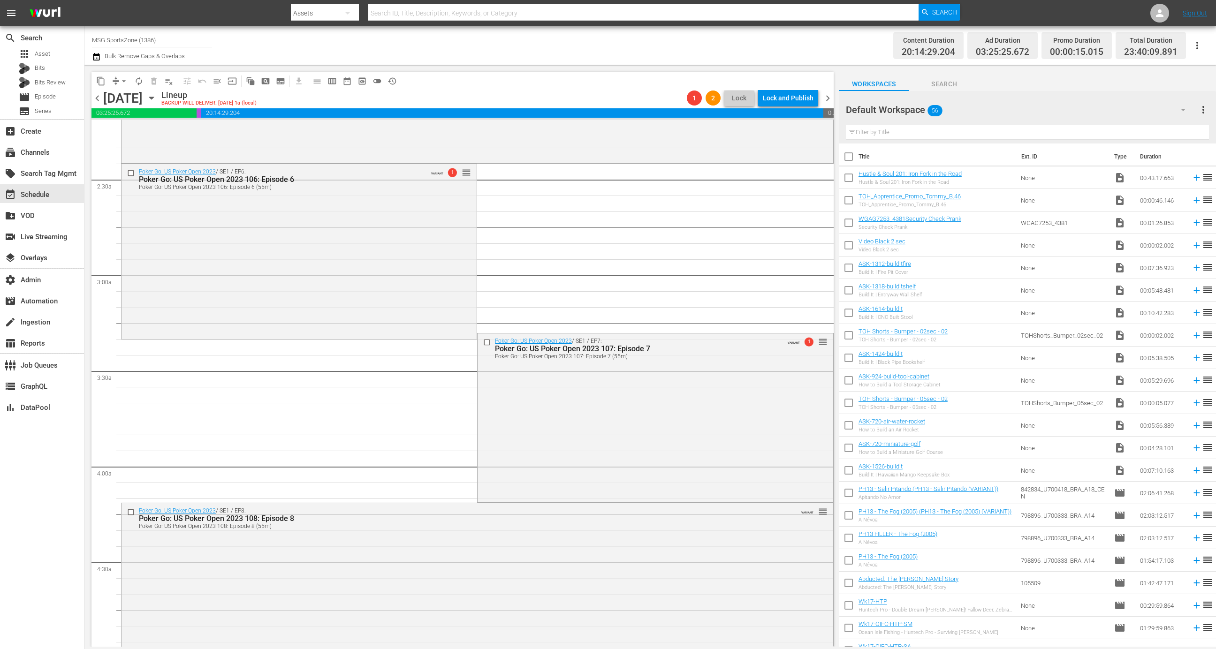
scroll to position [422, 0]
click at [419, 280] on div "Poker Go: US Poker Open 2023 / SE1 / EP6: Poker Go: US Poker Open 2023 106: Epi…" at bounding box center [299, 246] width 355 height 173
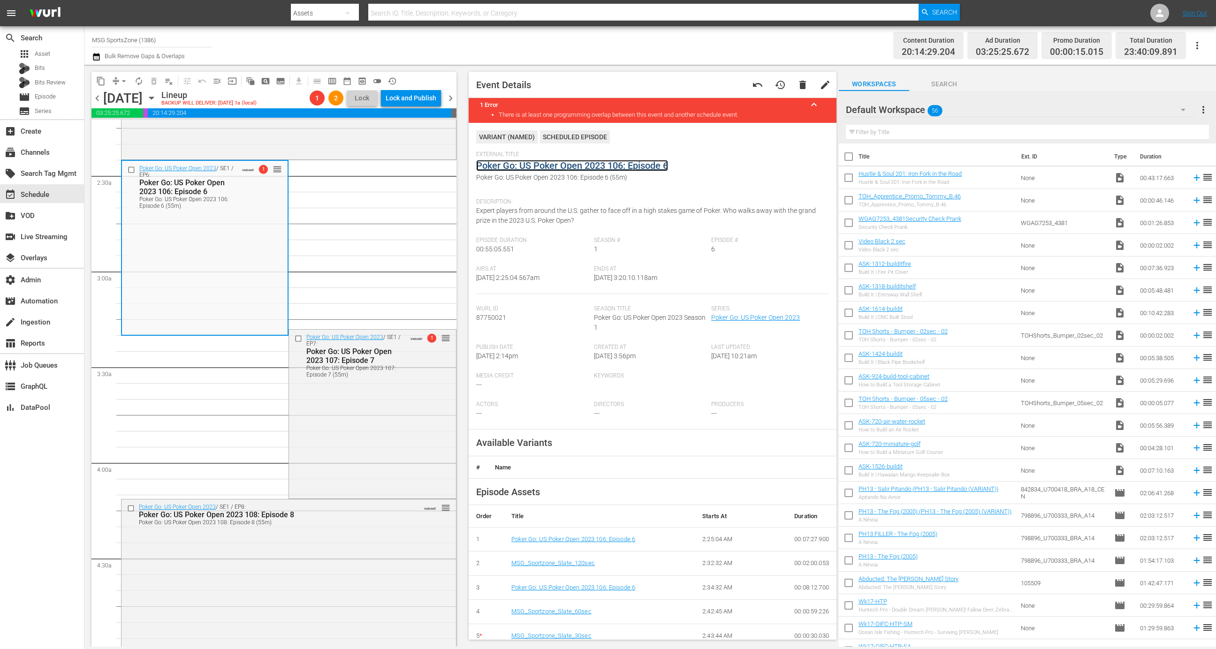
click at [603, 167] on link "Poker Go: US Poker Open 2023 106: Episode 6" at bounding box center [572, 165] width 192 height 11
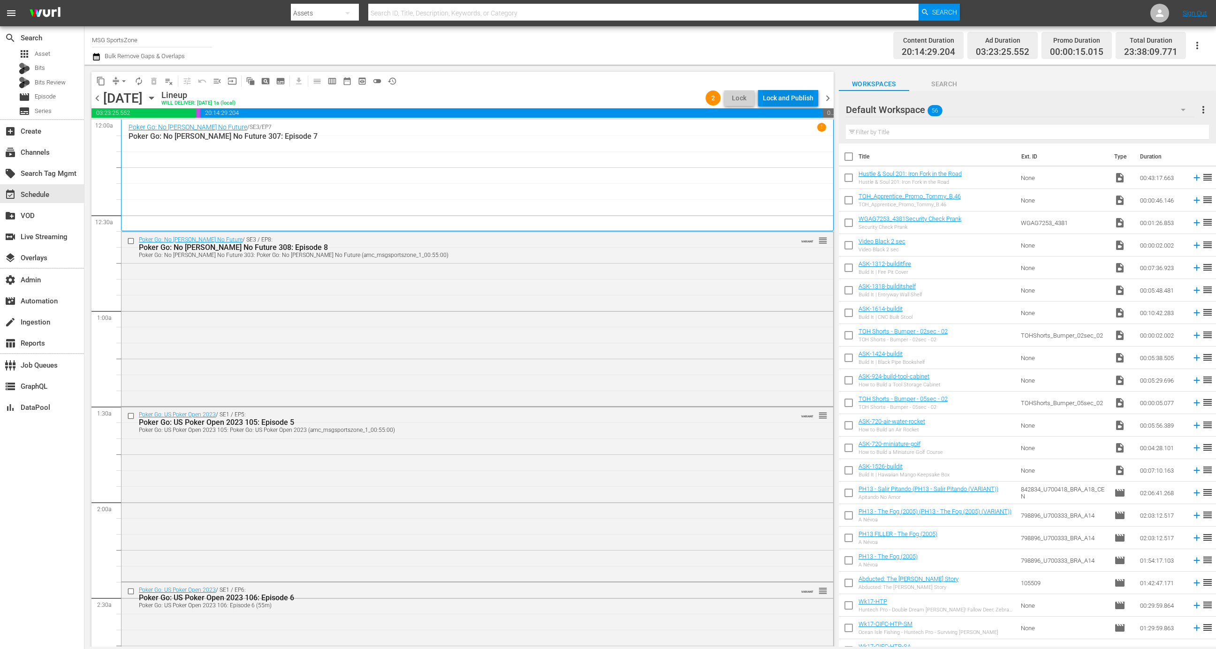
click at [794, 99] on div "Lock and Publish" at bounding box center [788, 98] width 51 height 17
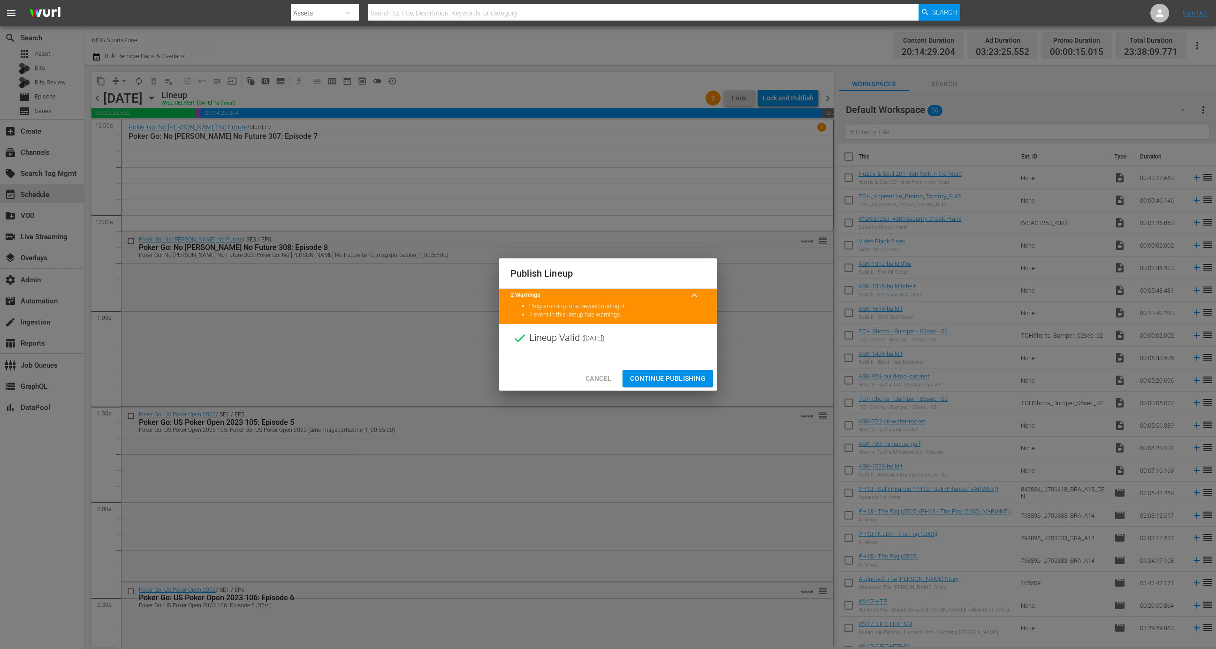
click at [684, 381] on span "Continue Publishing" at bounding box center [668, 379] width 76 height 12
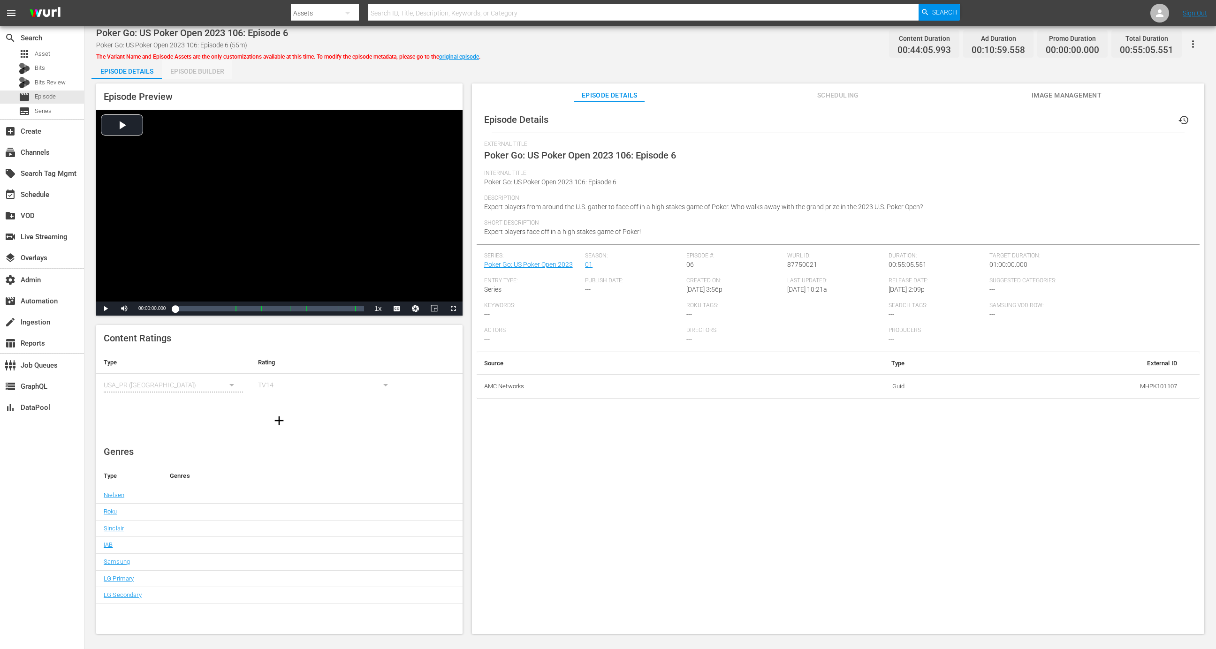
click at [191, 75] on div "Episode Builder" at bounding box center [197, 71] width 70 height 23
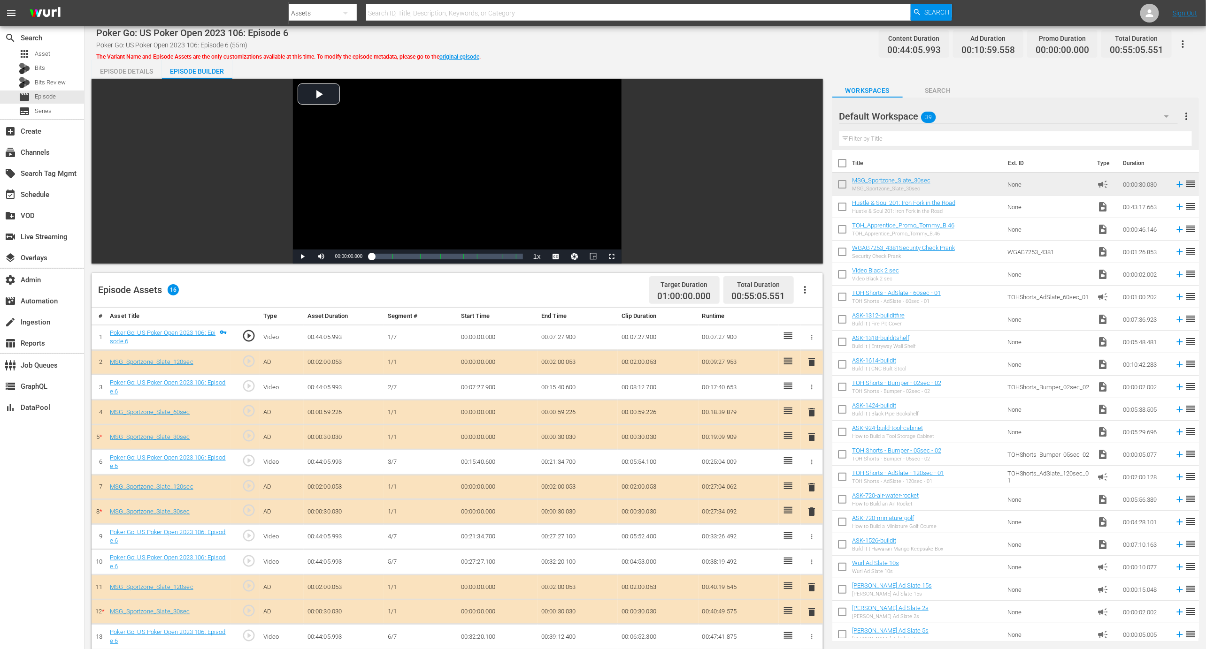
click at [811, 432] on span "delete" at bounding box center [811, 437] width 11 height 11
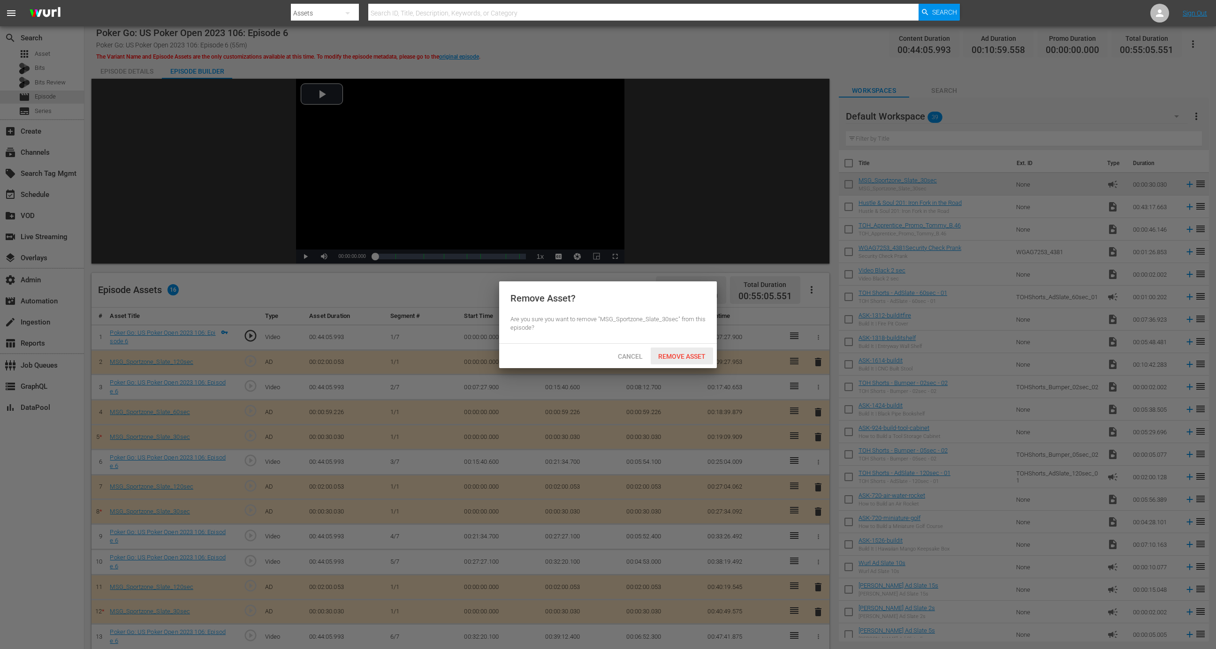
click at [694, 357] on span "Remove Asset" at bounding box center [682, 357] width 62 height 8
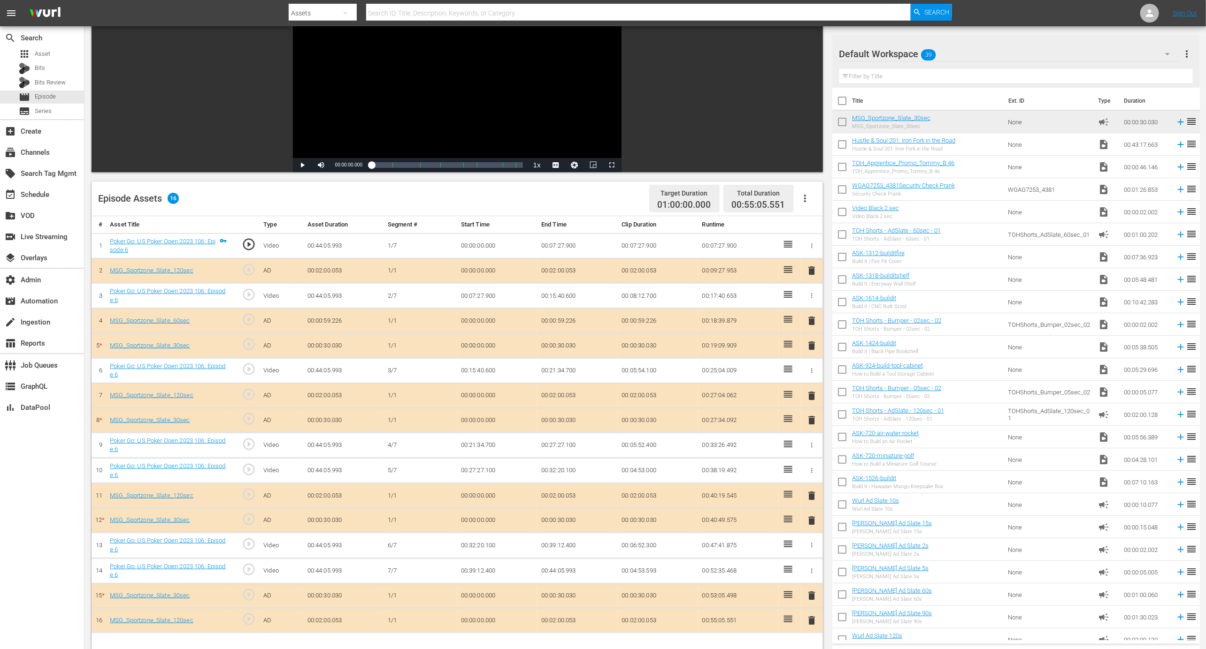
scroll to position [244, 0]
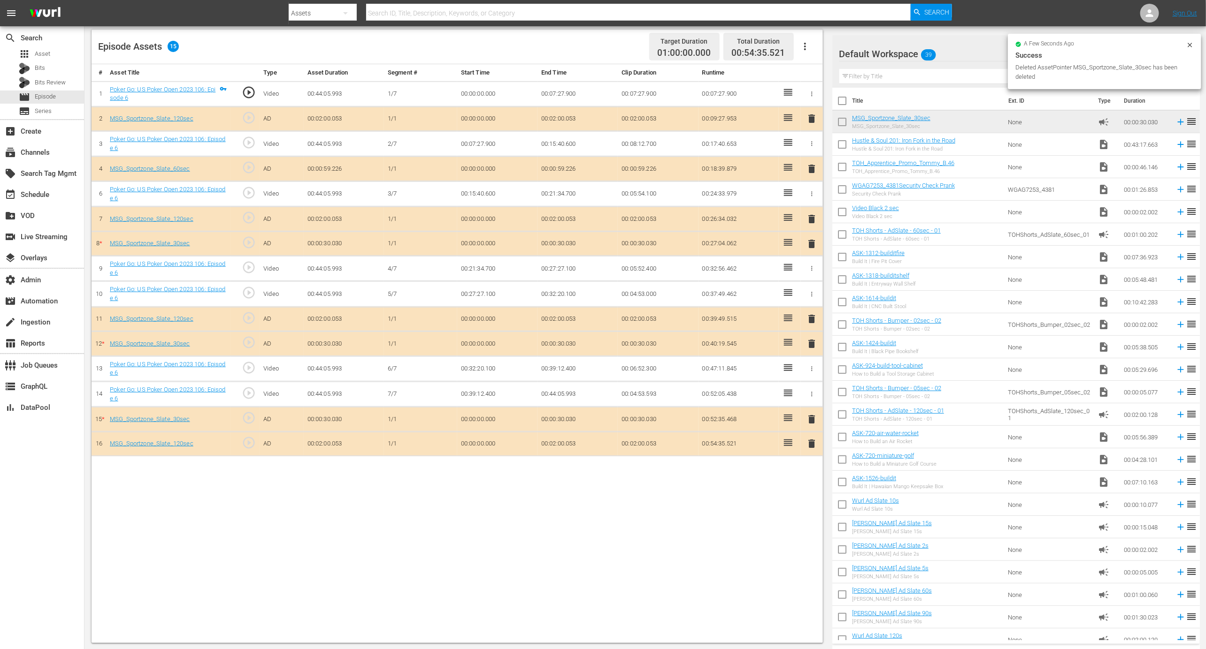
click at [813, 240] on span "delete" at bounding box center [811, 243] width 11 height 11
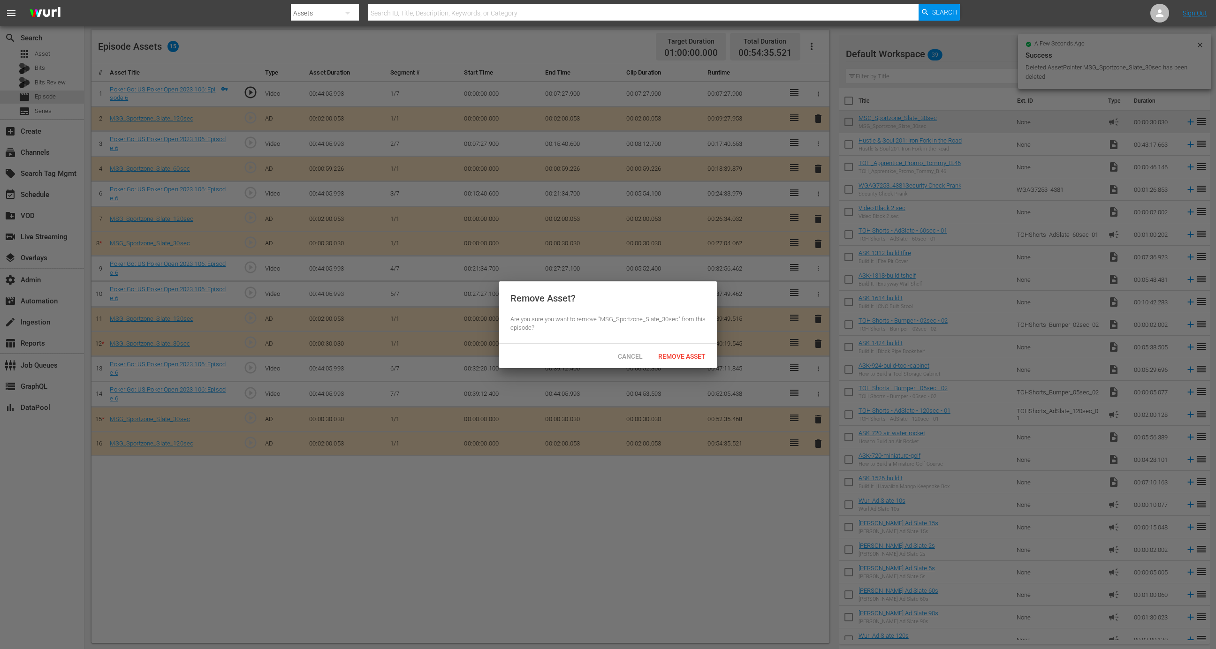
click at [693, 352] on div "Remove Asset" at bounding box center [682, 356] width 62 height 17
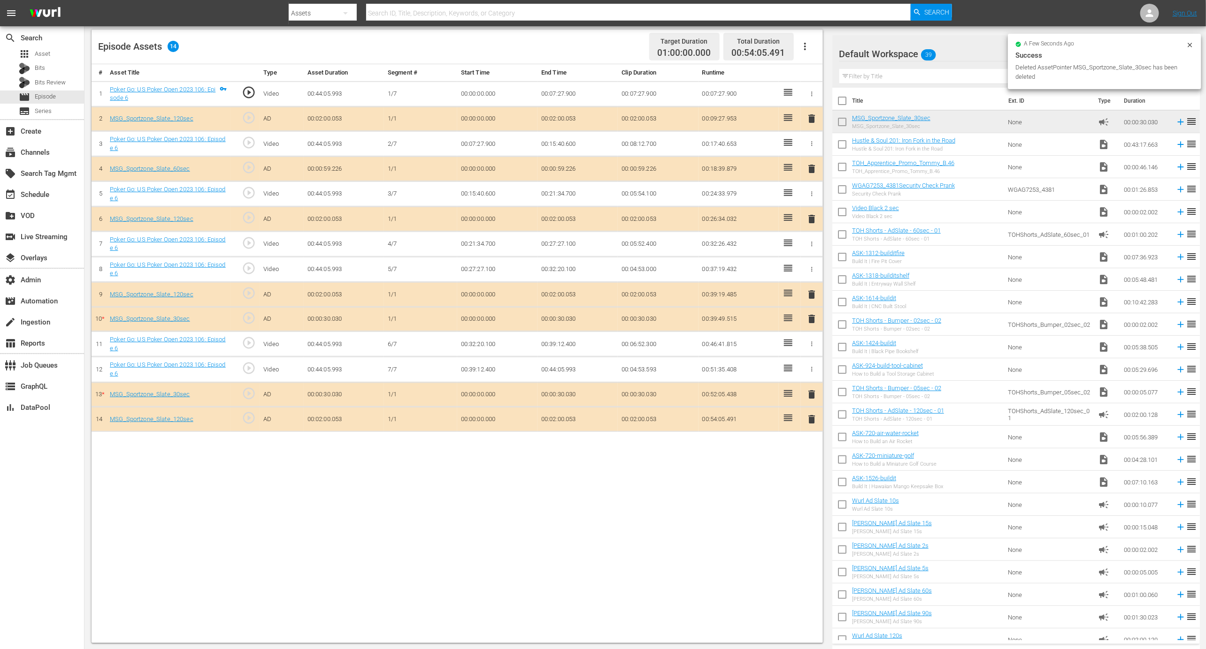
click at [813, 316] on span "delete" at bounding box center [811, 318] width 11 height 11
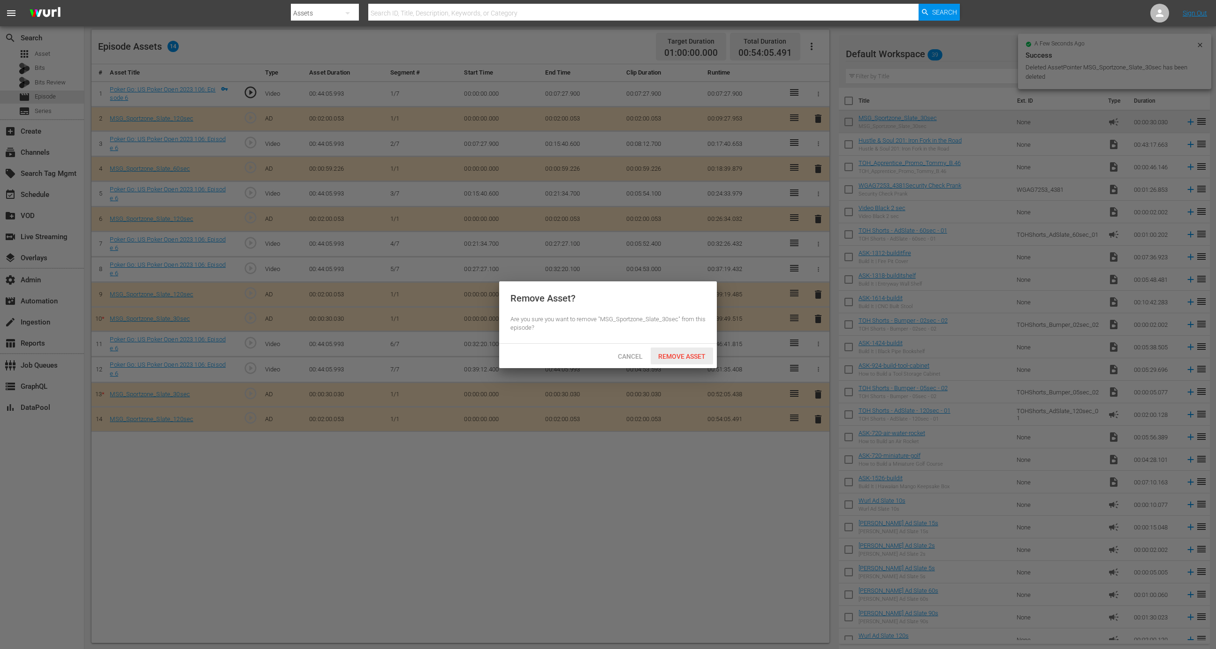
click at [691, 360] on span "Remove Asset" at bounding box center [682, 357] width 62 height 8
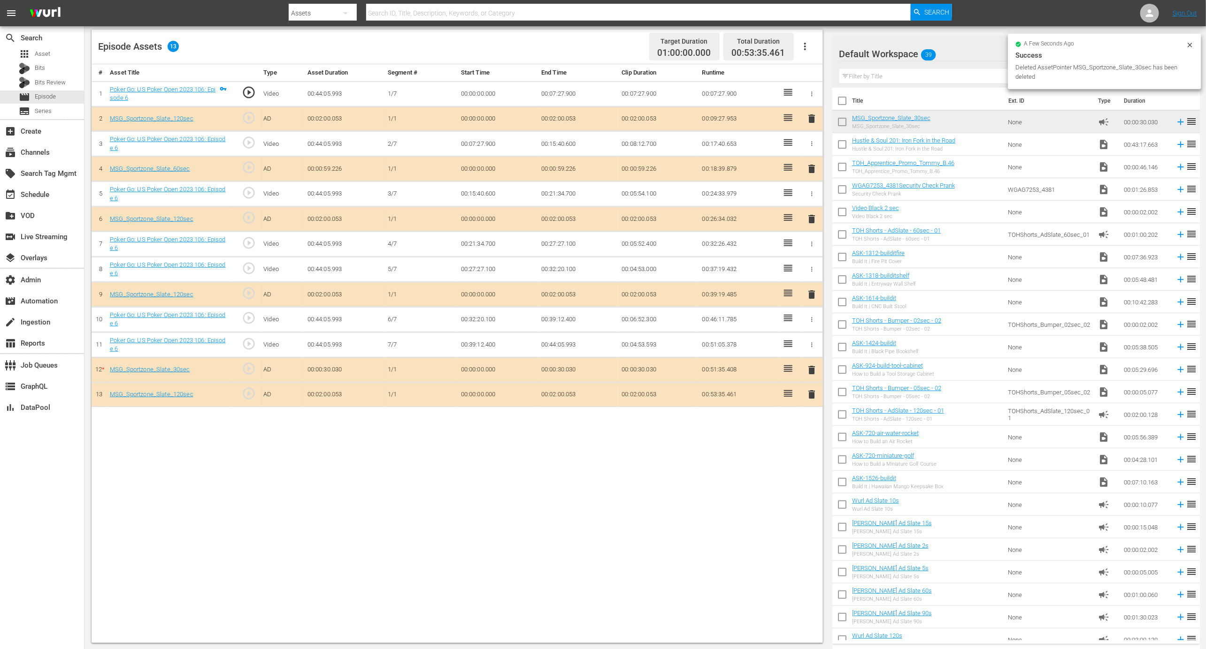
click at [811, 367] on span "delete" at bounding box center [811, 370] width 11 height 11
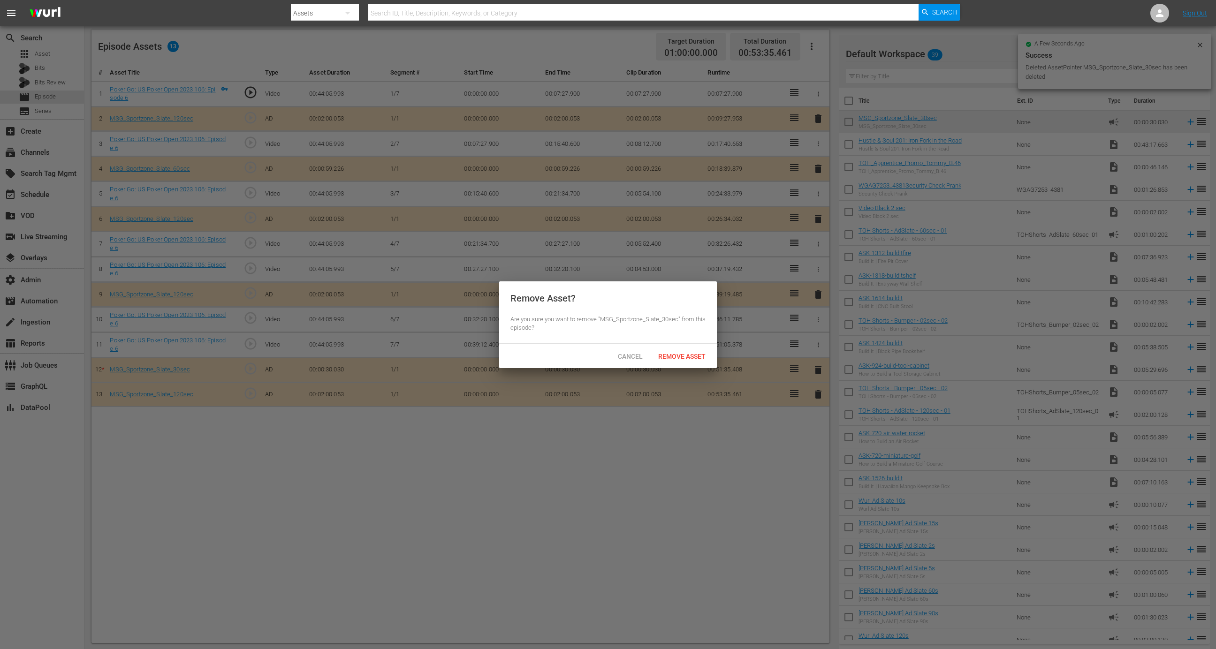
click at [699, 356] on span "Remove Asset" at bounding box center [682, 357] width 62 height 8
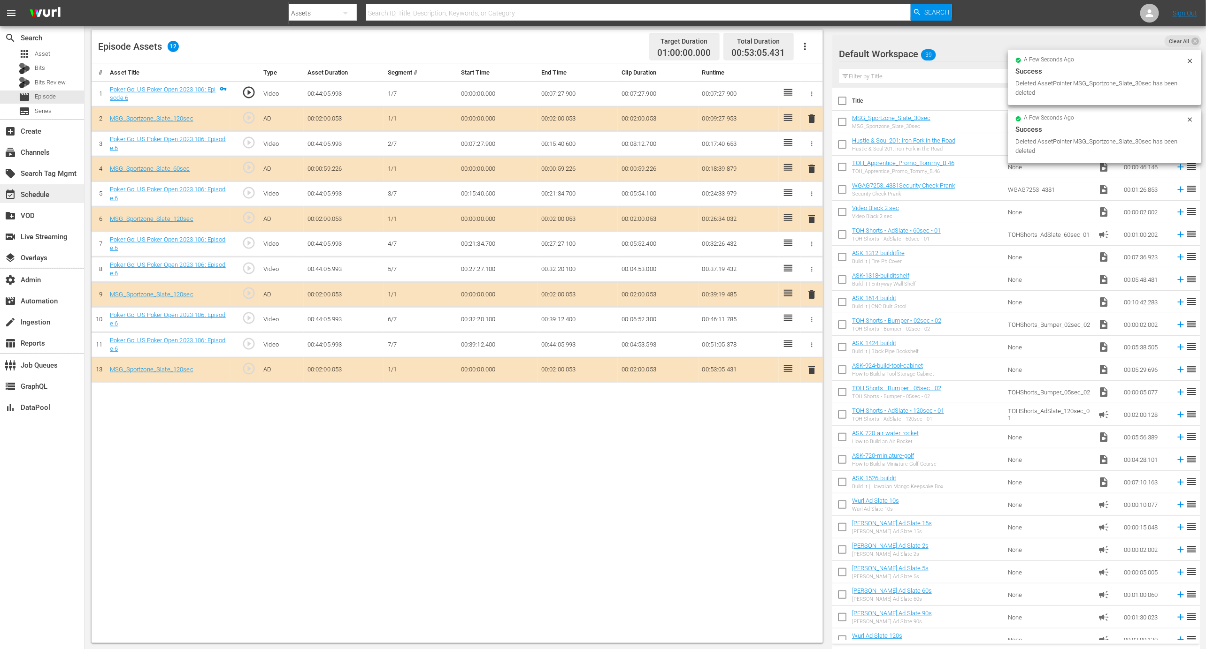
click at [43, 191] on div "event_available Schedule" at bounding box center [26, 193] width 53 height 8
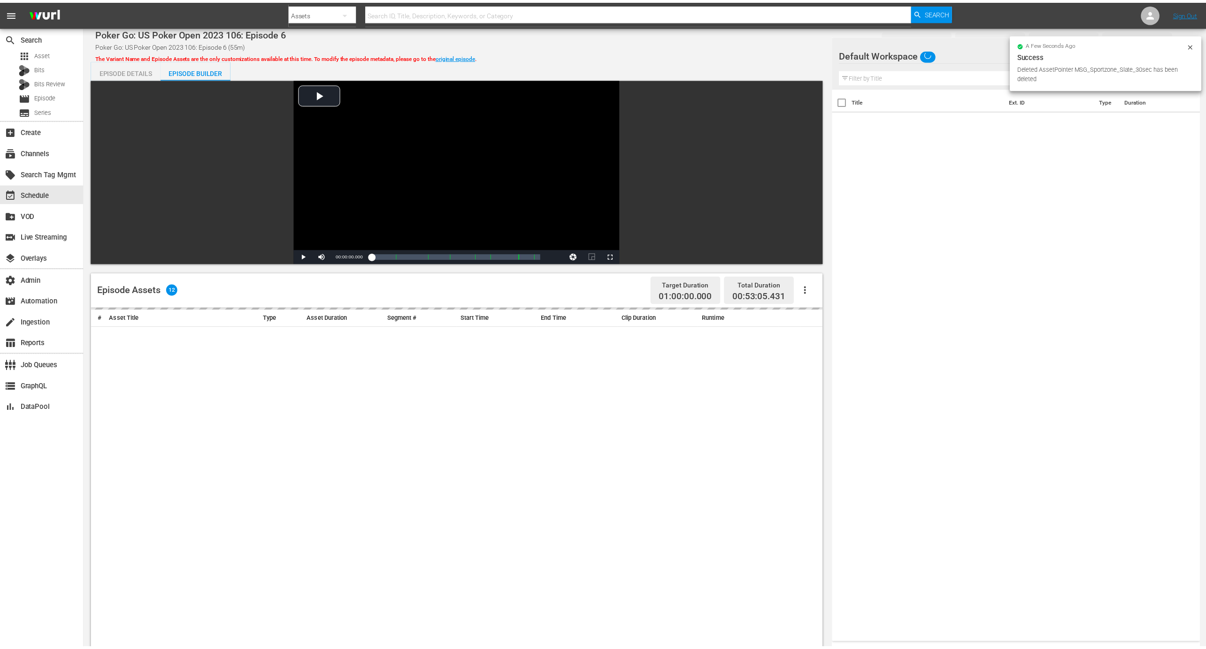
scroll to position [244, 0]
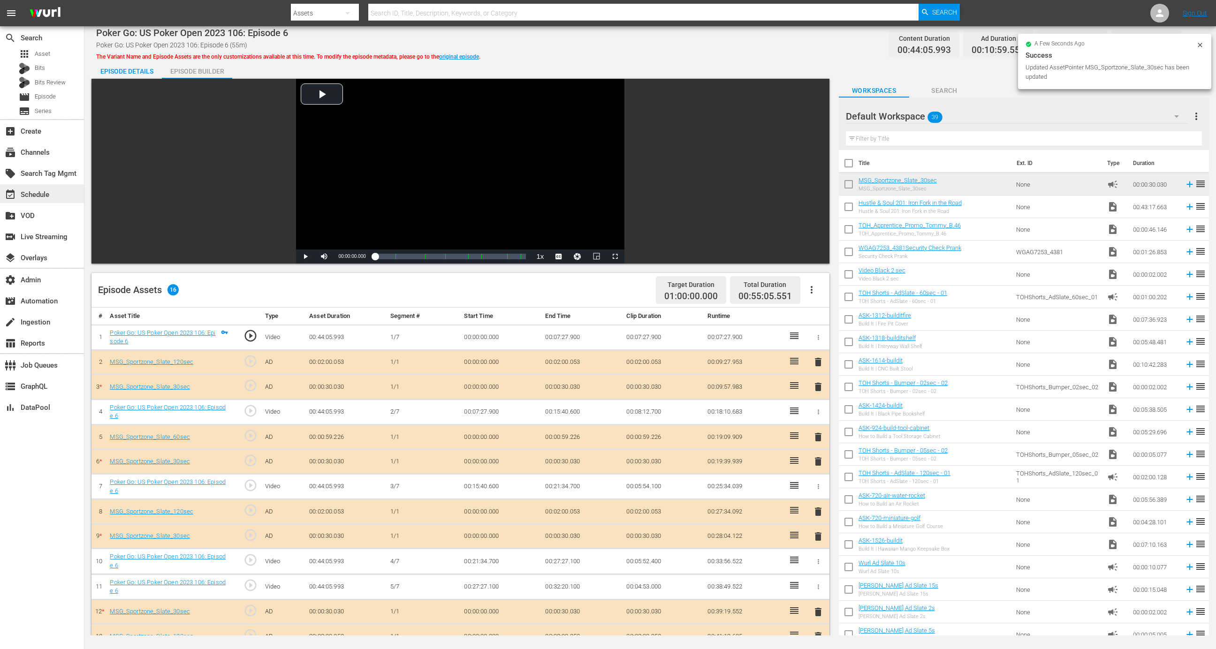
click at [55, 193] on div "event_available Schedule" at bounding box center [42, 193] width 84 height 19
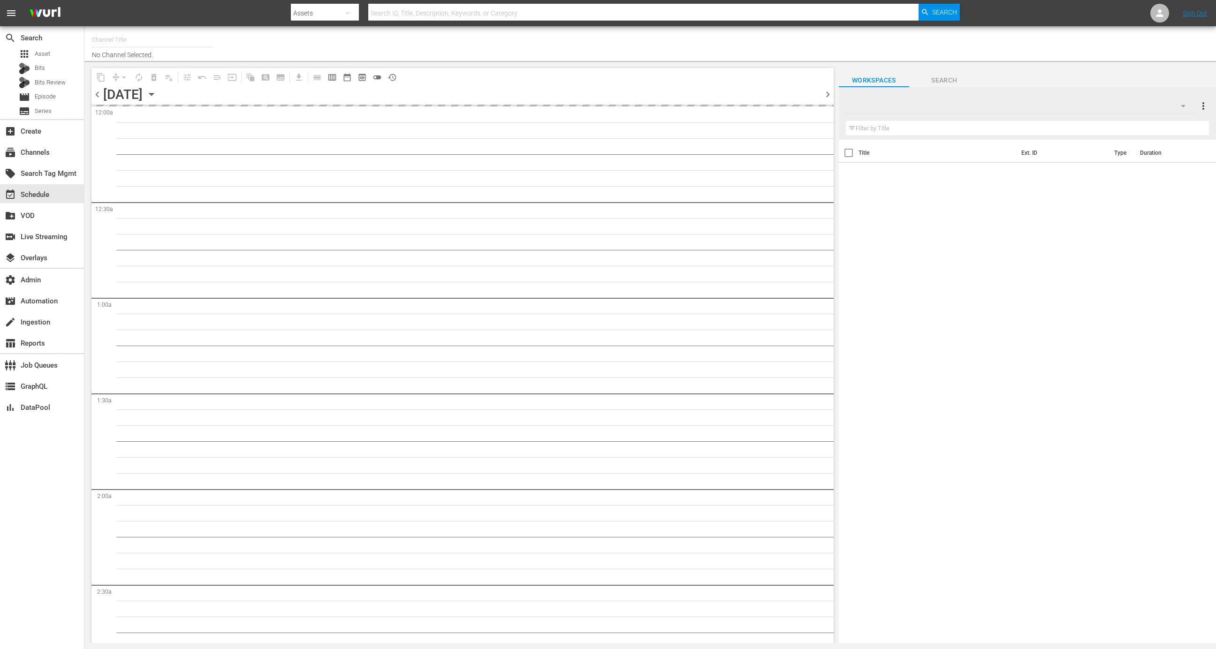
type input "MSG SportsZone (1386)"
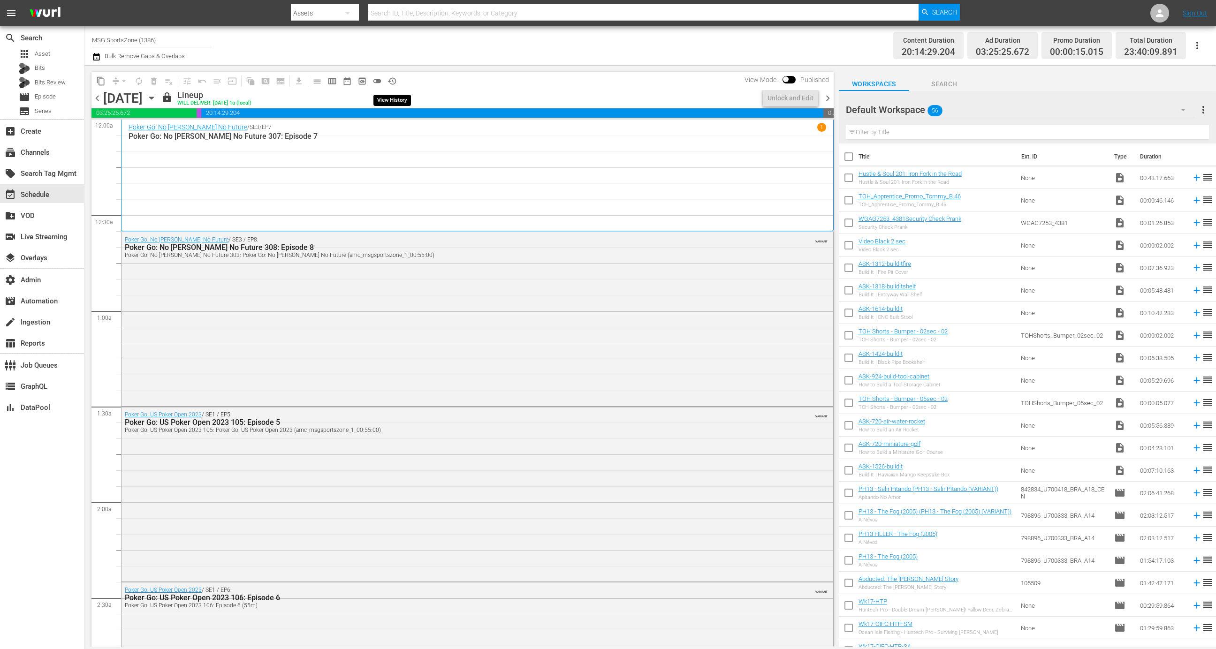
click at [395, 80] on span "history_outlined" at bounding box center [392, 80] width 9 height 9
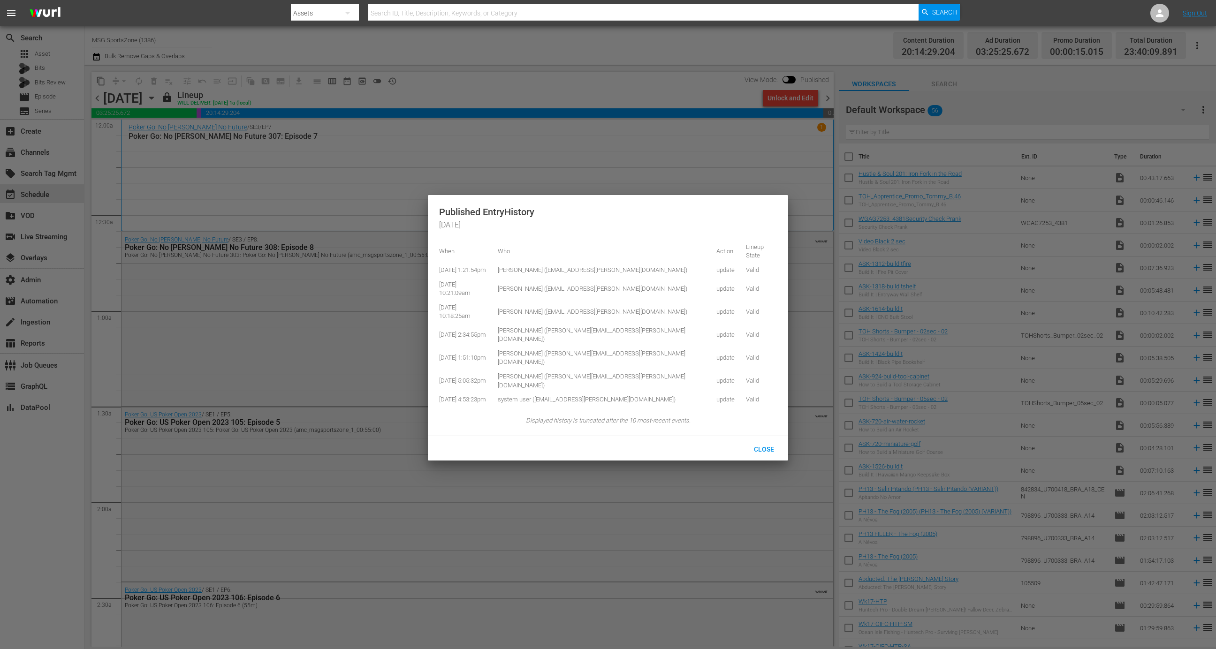
click at [370, 281] on div at bounding box center [608, 324] width 1216 height 649
